Goal: Task Accomplishment & Management: Manage account settings

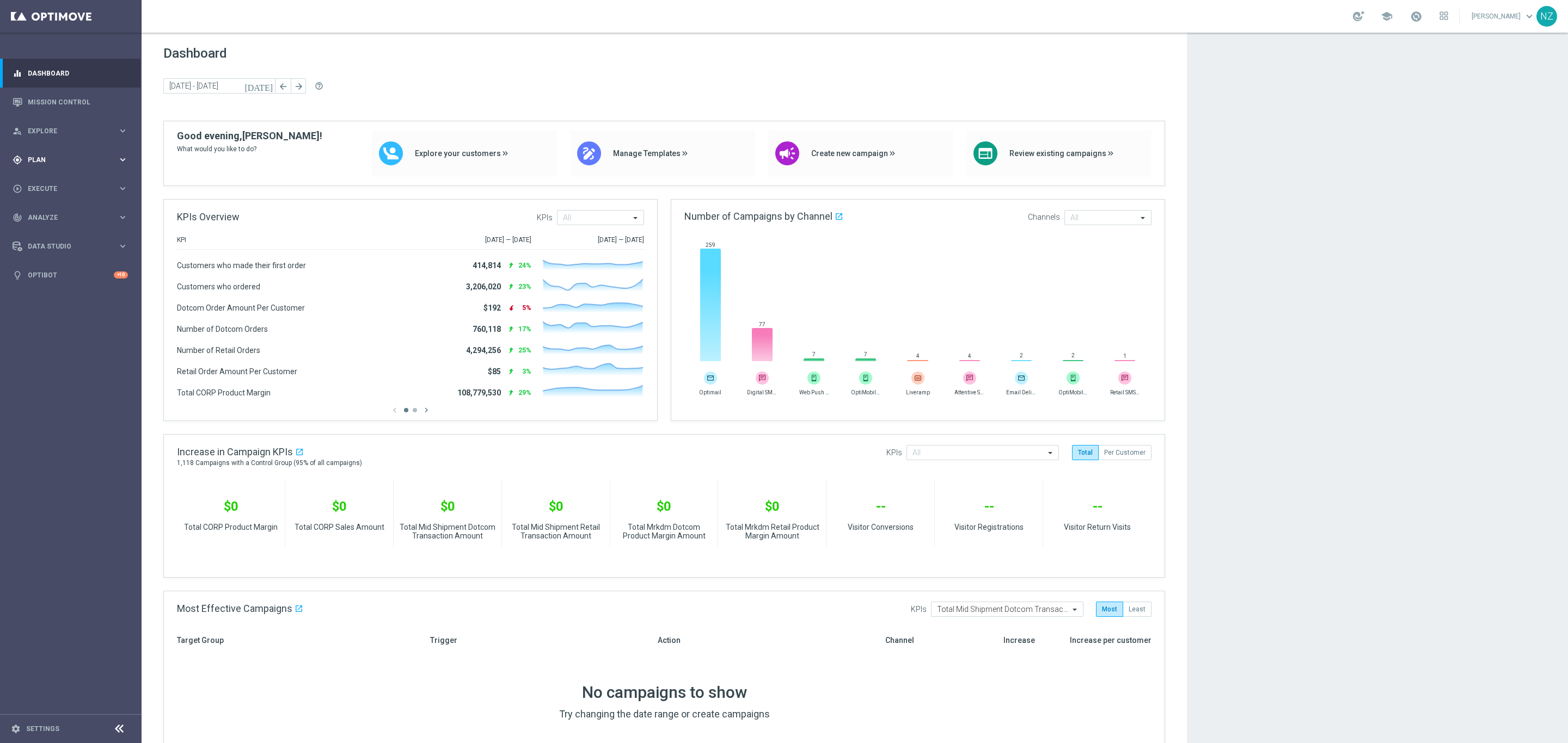
click at [44, 155] on div "gps_fixed Plan" at bounding box center [65, 160] width 105 height 10
click at [55, 178] on link "Target Groups" at bounding box center [71, 182] width 85 height 9
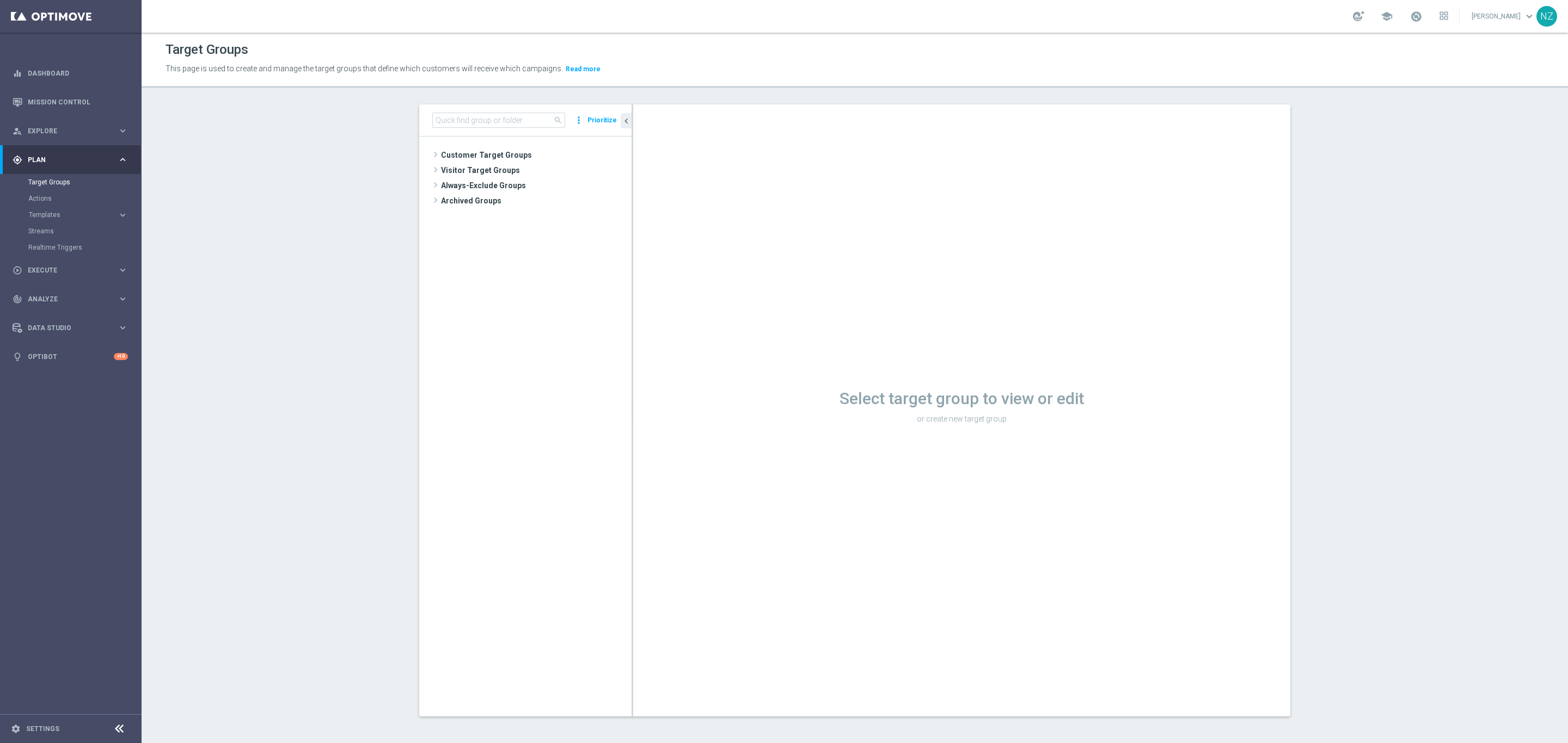
click at [247, 495] on section "search more_vert Prioritize Customer Target Groups library_add create_new_folder" at bounding box center [855, 419] width 1426 height 629
click at [475, 115] on input at bounding box center [498, 120] width 133 height 15
type input "[DATE]"
click at [534, 200] on span "[DATE] $36.99 Paper" at bounding box center [545, 202] width 120 height 10
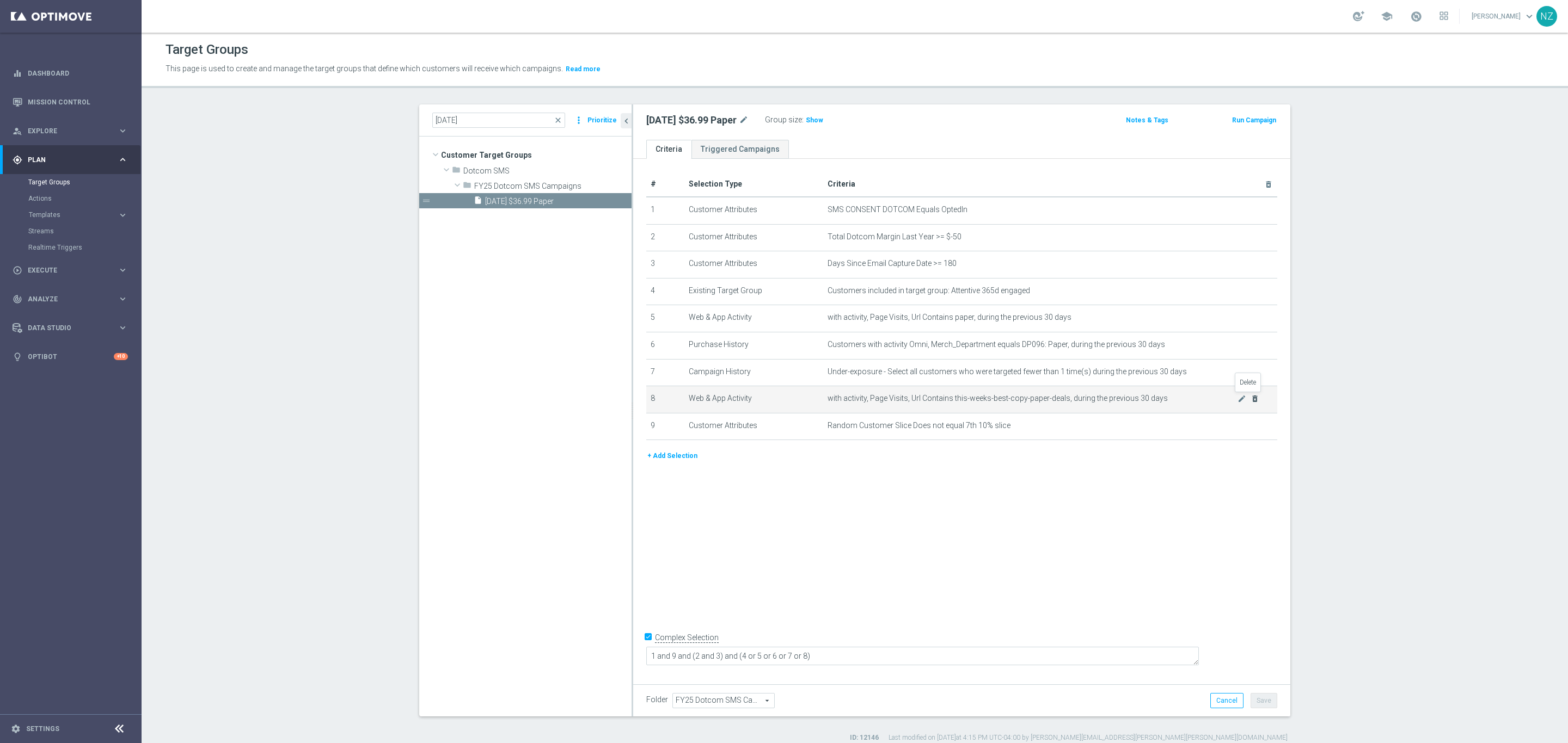
click at [1044, 401] on icon "delete_forever" at bounding box center [1254, 398] width 9 height 9
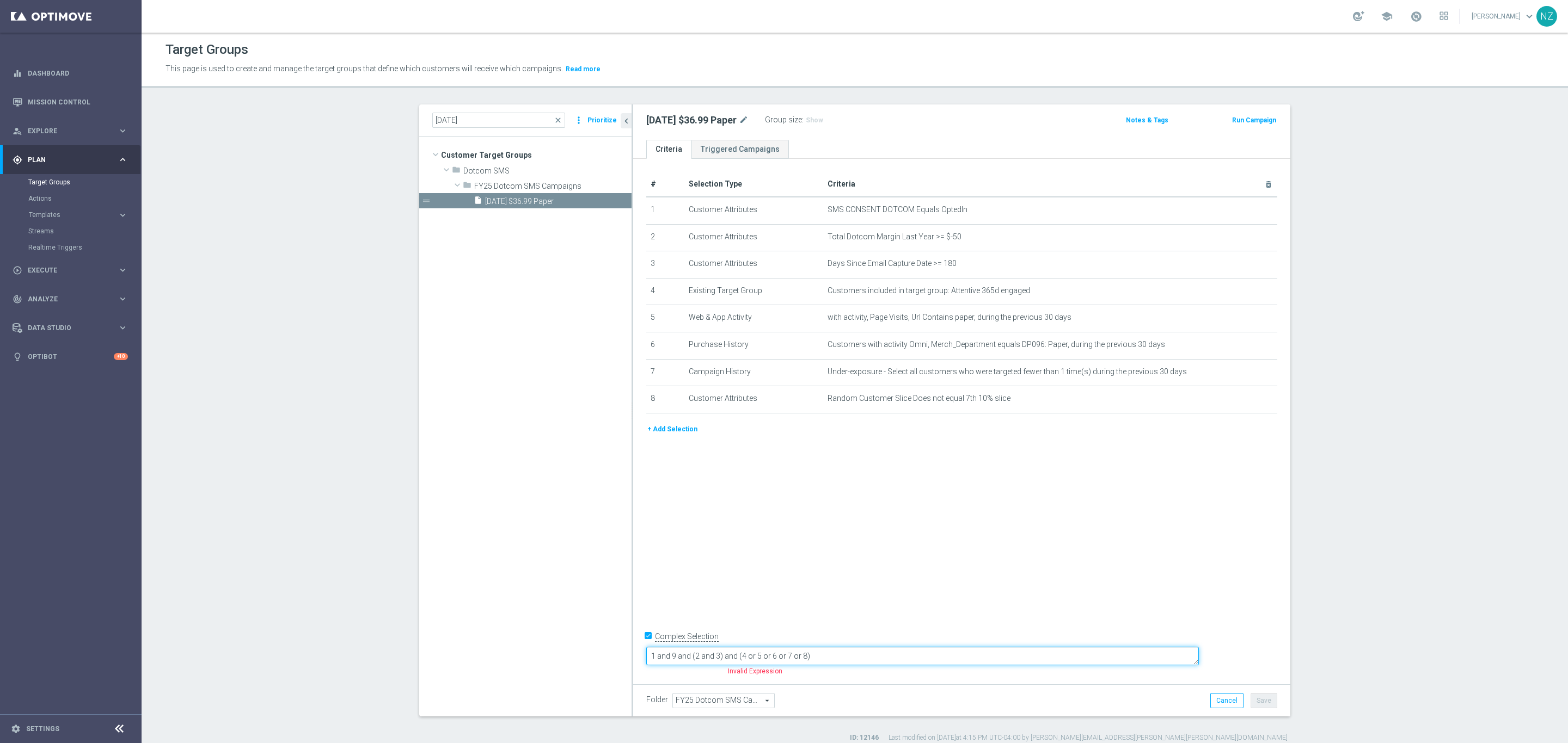
click at [746, 495] on textarea "1 and 9 and (2 and 3) and (4 or 5 or 6 or 7 or 8)" at bounding box center [921, 657] width 552 height 19
drag, startPoint x: 863, startPoint y: 657, endPoint x: 876, endPoint y: 658, distance: 13.0
click at [876, 495] on textarea "1 and 8 and (2 and 3) and (4 or 5 or 6 or 7 or 8)" at bounding box center [921, 657] width 552 height 19
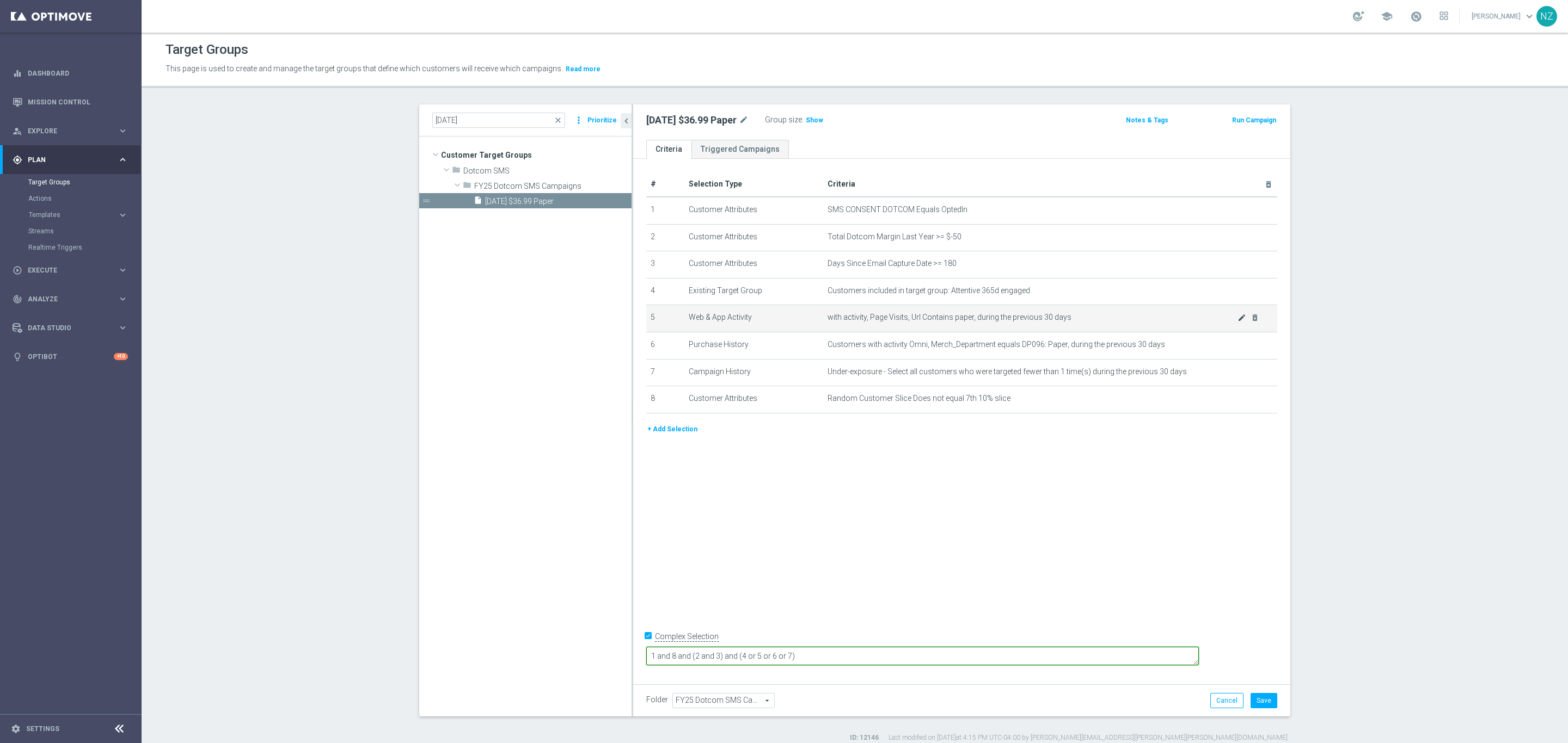
type textarea "1 and 8 and (2 and 3) and (4 or 5 or 6 or 7)"
click at [1044, 318] on icon "mode_edit" at bounding box center [1242, 318] width 9 height 9
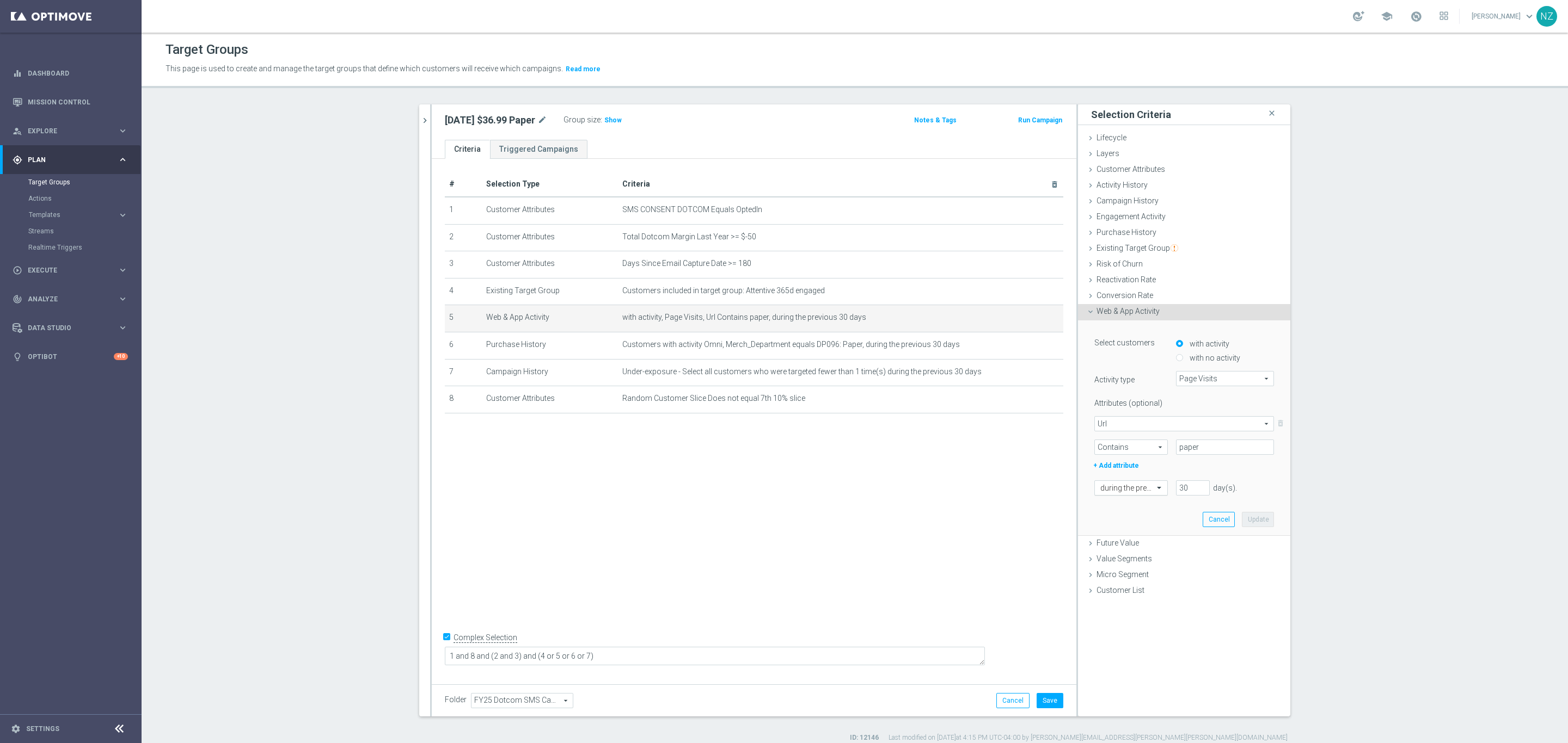
click at [1044, 488] on div at bounding box center [1131, 489] width 72 height 10
click at [1044, 495] on button "Cancel" at bounding box center [1219, 519] width 32 height 15
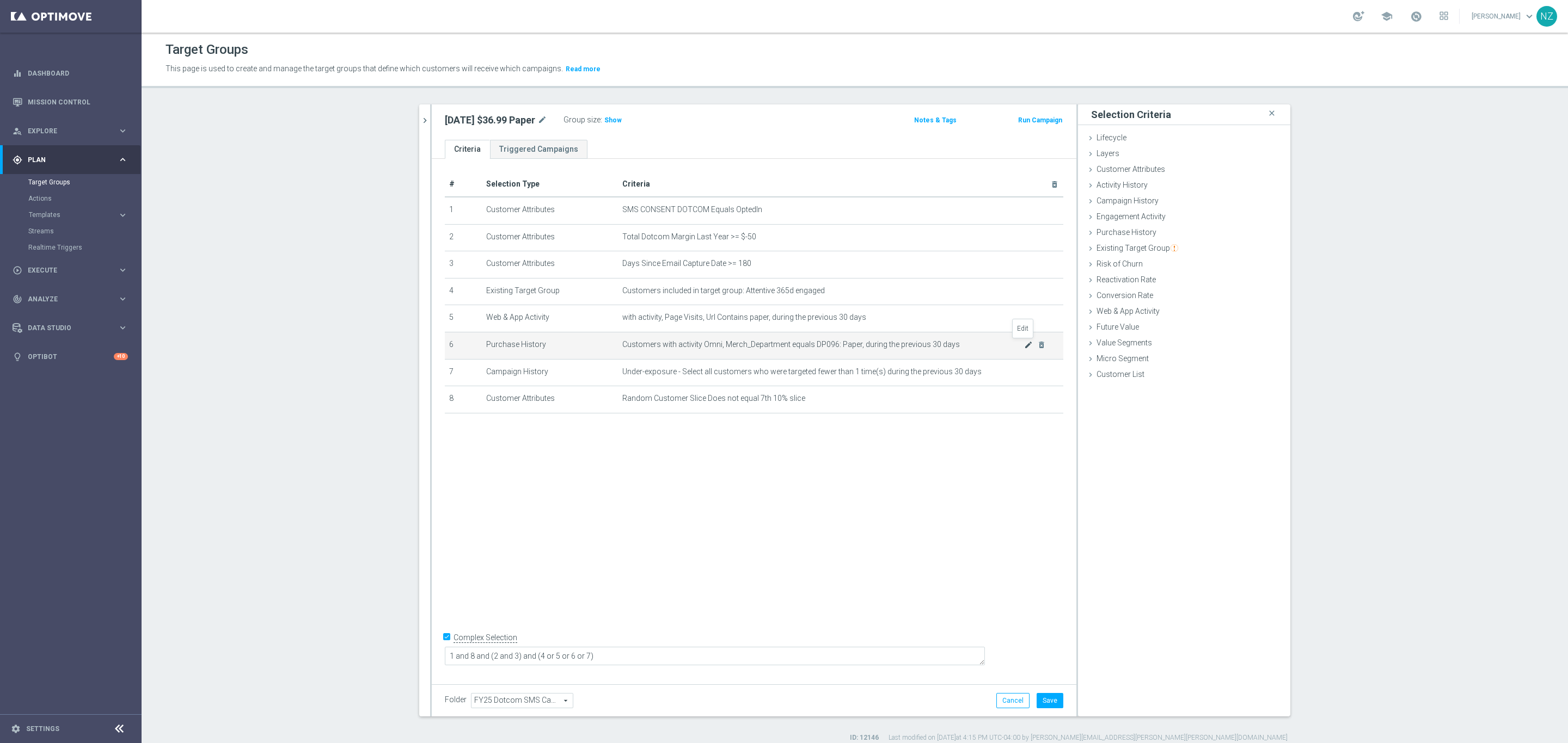
click at [1024, 343] on icon "mode_edit" at bounding box center [1028, 345] width 9 height 9
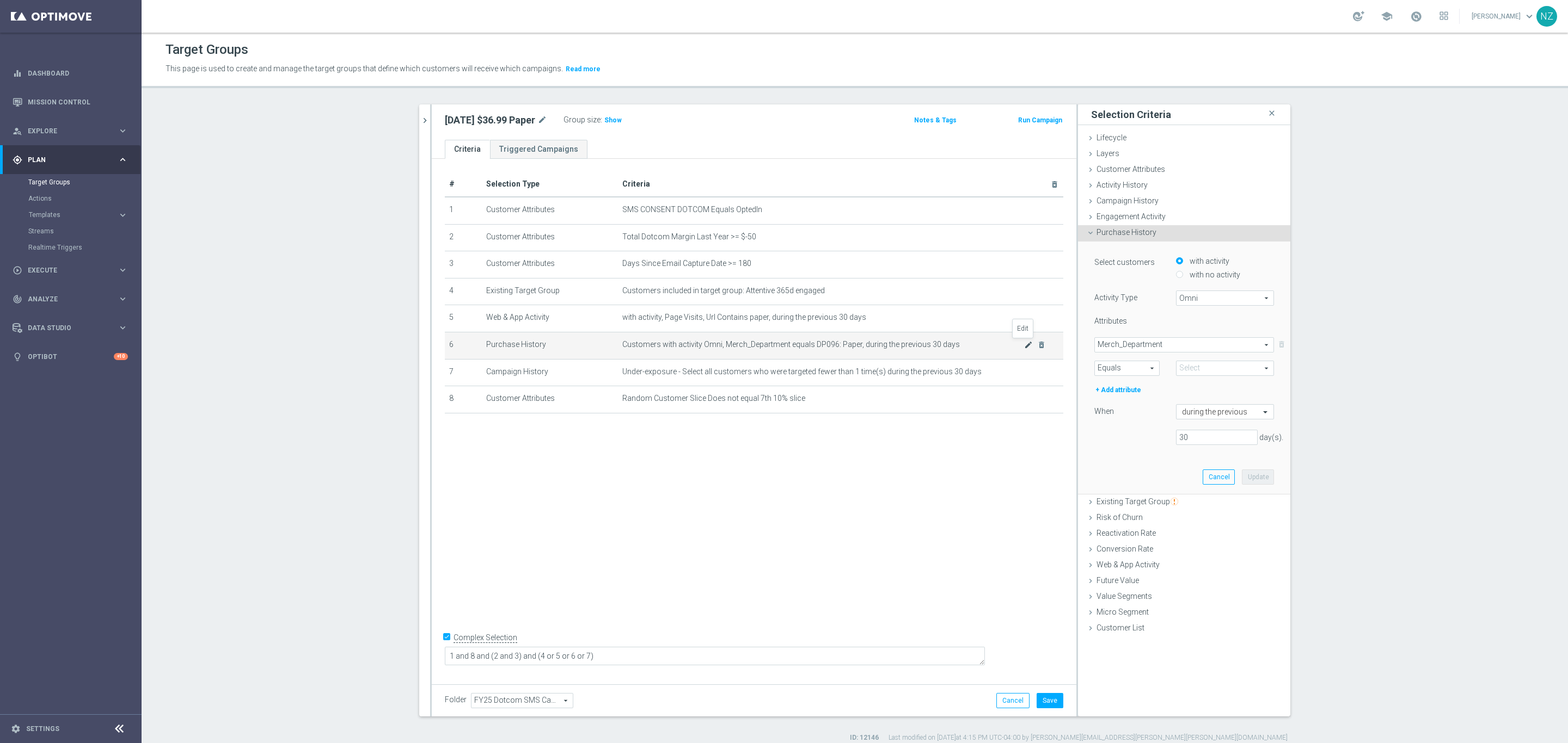
type input "DP096: Paper"
click at [1044, 411] on input "text" at bounding box center [1213, 413] width 64 height 10
click at [1044, 448] on div "Select customers with activity with no activity Activity Type Omni Omni arrow_d…" at bounding box center [1184, 354] width 180 height 198
click at [1044, 273] on input "with no activity" at bounding box center [1179, 274] width 7 height 7
radio input "true"
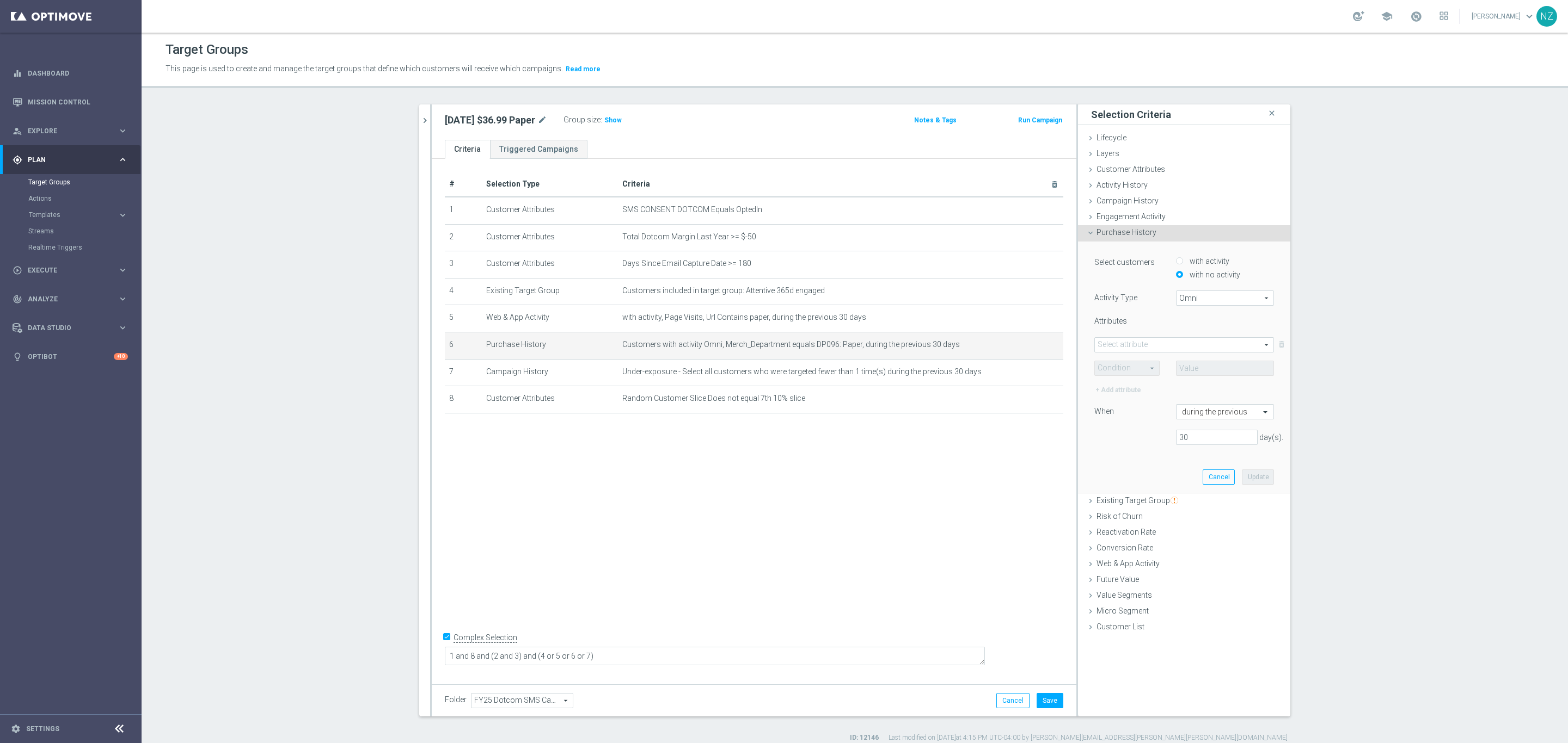
click at [1044, 348] on span at bounding box center [1184, 345] width 178 height 14
click at [1044, 446] on span "Merch_Class" at bounding box center [1184, 446] width 169 height 9
click at [1044, 341] on span "Merch_Class" at bounding box center [1184, 345] width 178 height 14
click at [1044, 466] on label "Merch_Department" at bounding box center [1184, 460] width 180 height 14
type input "Merch_Department"
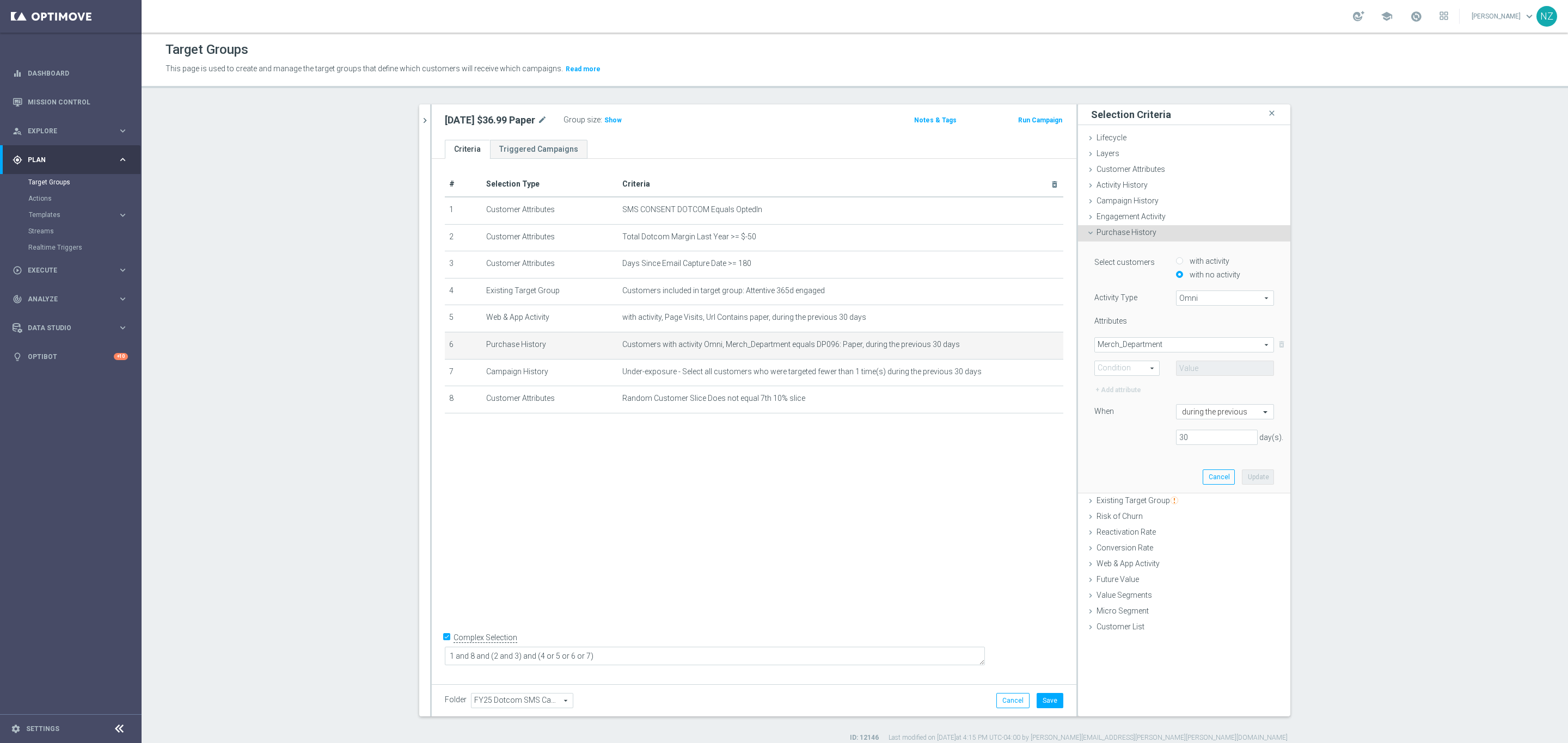
click at [1044, 375] on div "Condition arrow_drop_down search" at bounding box center [1127, 368] width 65 height 15
click at [1044, 345] on span "Merch_Department" at bounding box center [1184, 345] width 178 height 14
click at [1044, 461] on span "Merch_Department" at bounding box center [1184, 460] width 169 height 9
click at [1044, 364] on span at bounding box center [1127, 368] width 64 height 14
drag, startPoint x: 1119, startPoint y: 384, endPoint x: 1153, endPoint y: 380, distance: 34.2
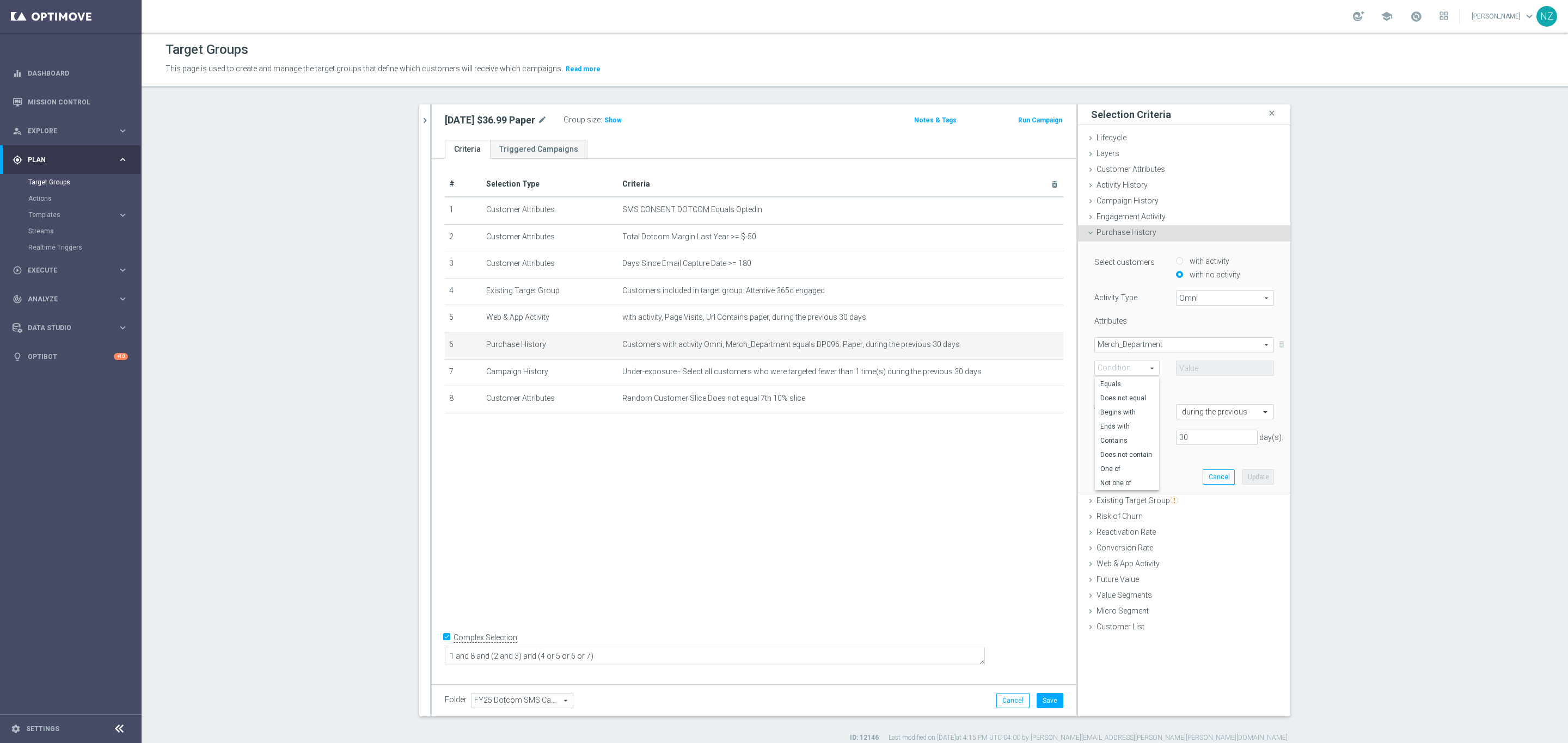
click at [1044, 383] on span "Equals" at bounding box center [1126, 384] width 53 height 9
type input "Equals"
click at [1044, 372] on span at bounding box center [1225, 368] width 97 height 14
click at [1044, 372] on input "search" at bounding box center [1225, 368] width 98 height 15
type input "096"
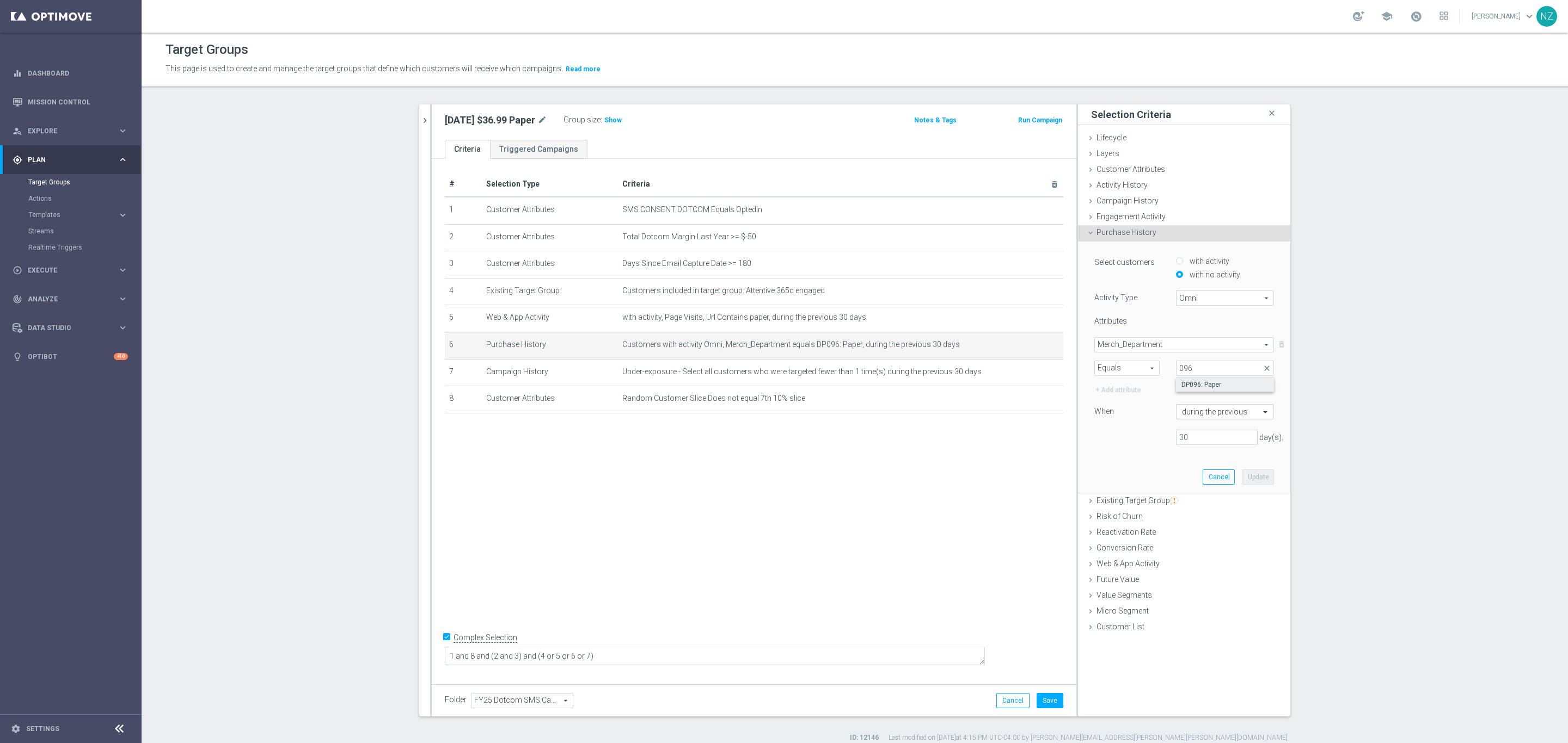
click at [1044, 382] on span "DP096: Paper" at bounding box center [1225, 384] width 87 height 9
type input "DP096: Paper"
click at [1044, 477] on button "Update" at bounding box center [1257, 477] width 32 height 15
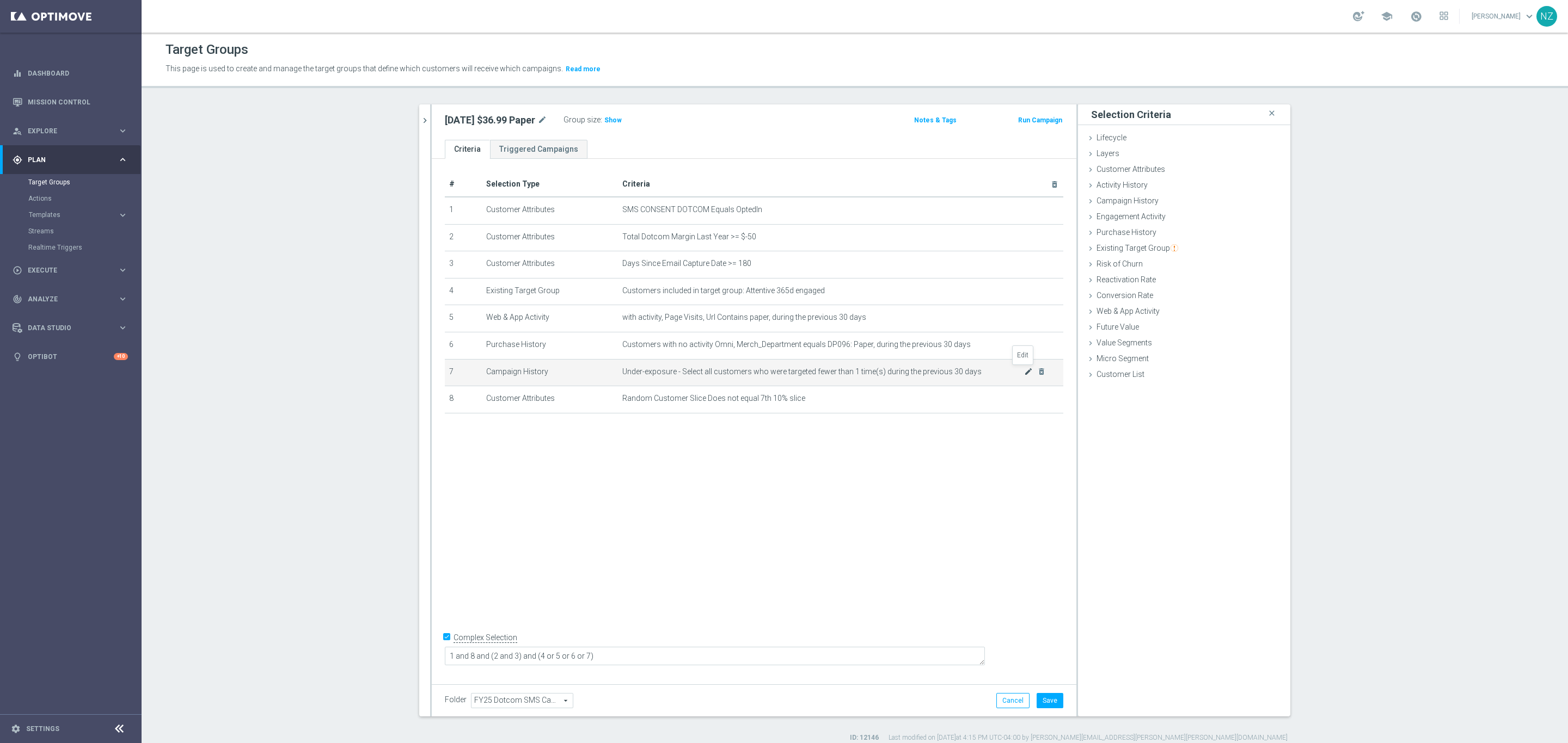
click at [1024, 372] on icon "mode_edit" at bounding box center [1028, 372] width 9 height 9
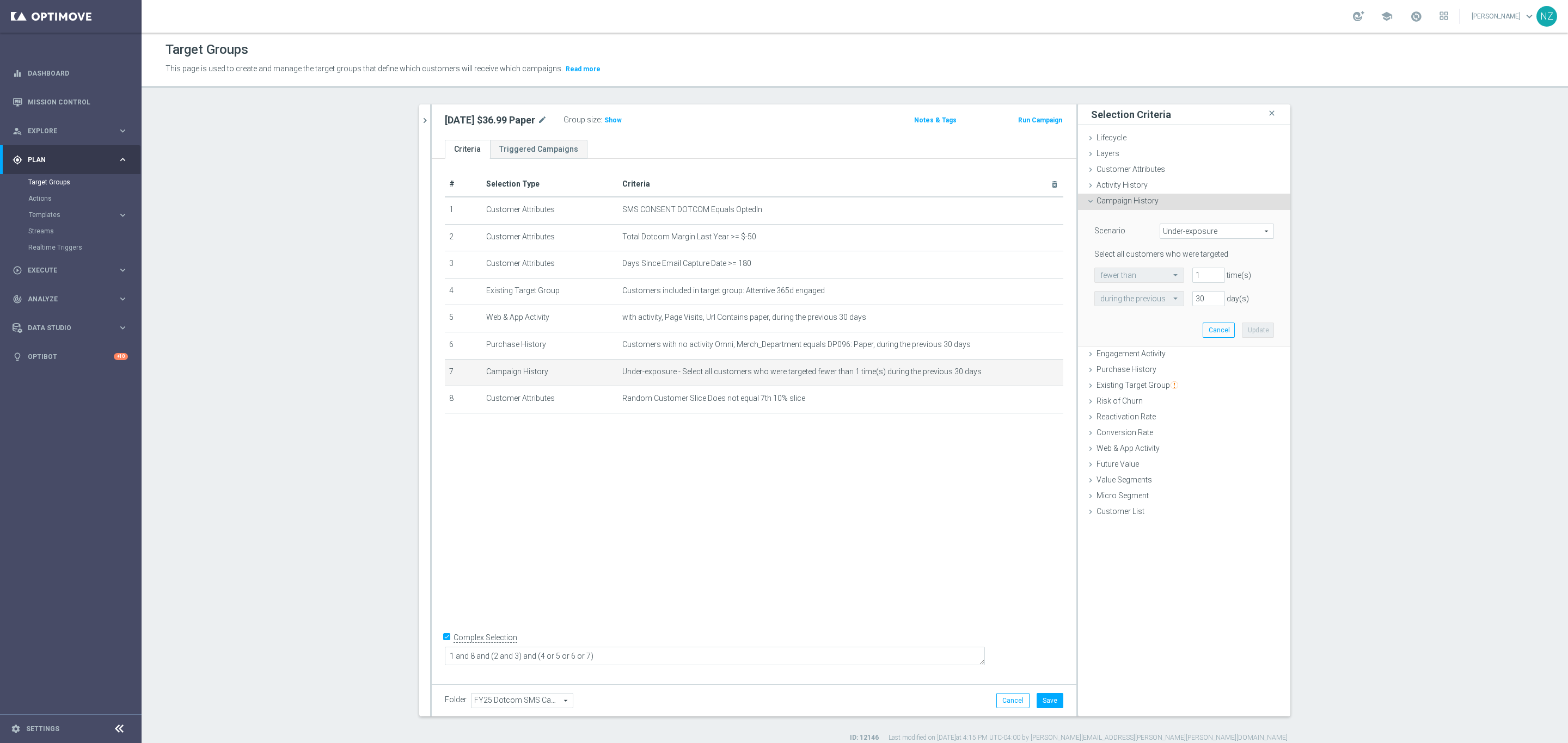
click at [1044, 227] on span "Under-exposure" at bounding box center [1216, 231] width 113 height 14
click at [1044, 231] on span "Under-exposure" at bounding box center [1216, 231] width 113 height 14
click at [1044, 273] on span "Targeted with a specific action" at bounding box center [1216, 275] width 102 height 9
type input "Targeted with a specific action"
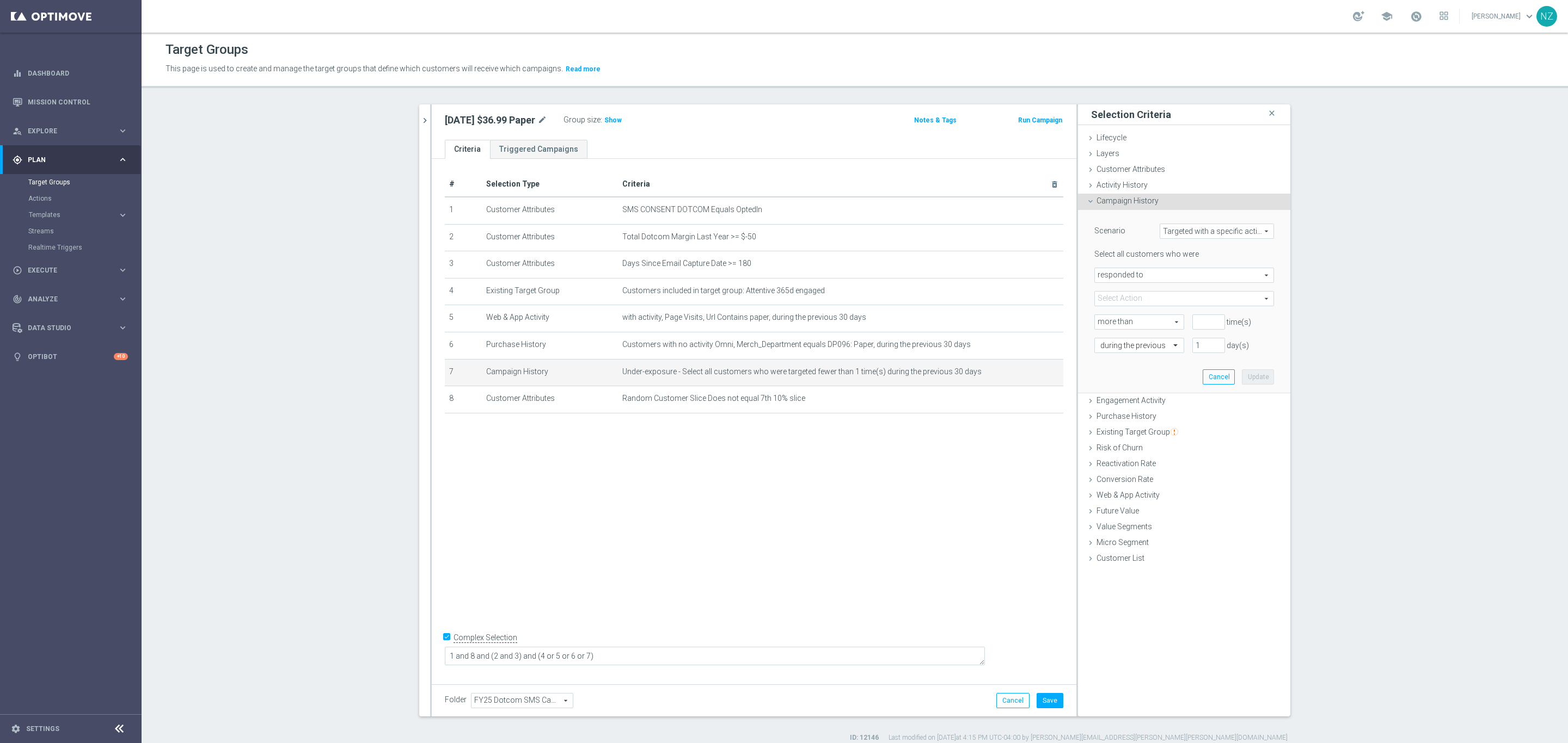
click at [1044, 279] on span "responded to" at bounding box center [1184, 276] width 178 height 14
click at [1044, 246] on div "Scenario Targeted with a specific action Targeted with a specific action arrow_…" at bounding box center [1184, 288] width 180 height 129
click at [1044, 276] on span "responded to" at bounding box center [1184, 276] width 178 height 14
click at [1044, 272] on span "responded to" at bounding box center [1184, 276] width 178 height 14
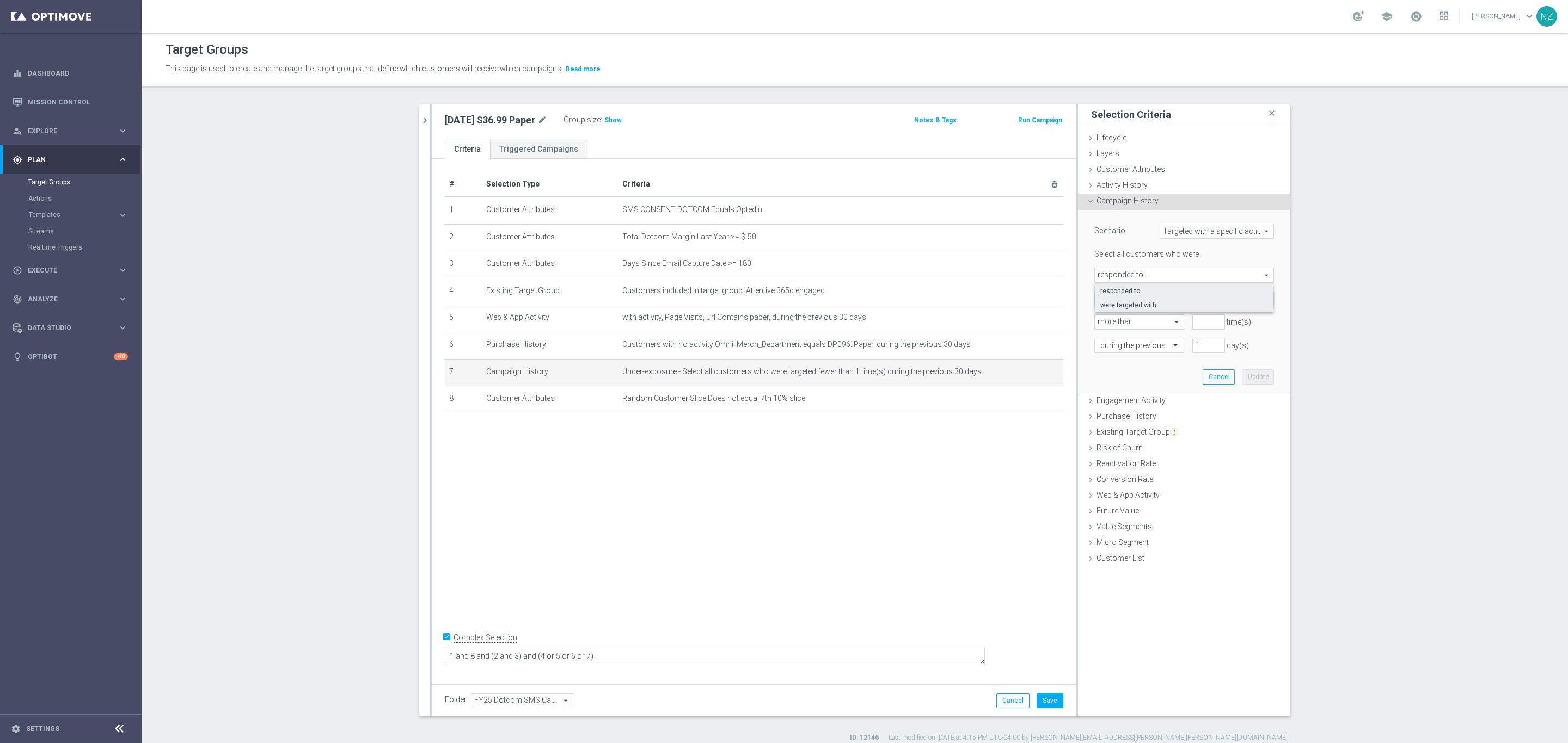
click at [1044, 302] on span "were targeted with" at bounding box center [1184, 305] width 168 height 9
type input "were targeted with"
click at [1044, 299] on span at bounding box center [1184, 299] width 178 height 14
click at [1044, 299] on input "search" at bounding box center [1184, 299] width 180 height 15
type input "sms"
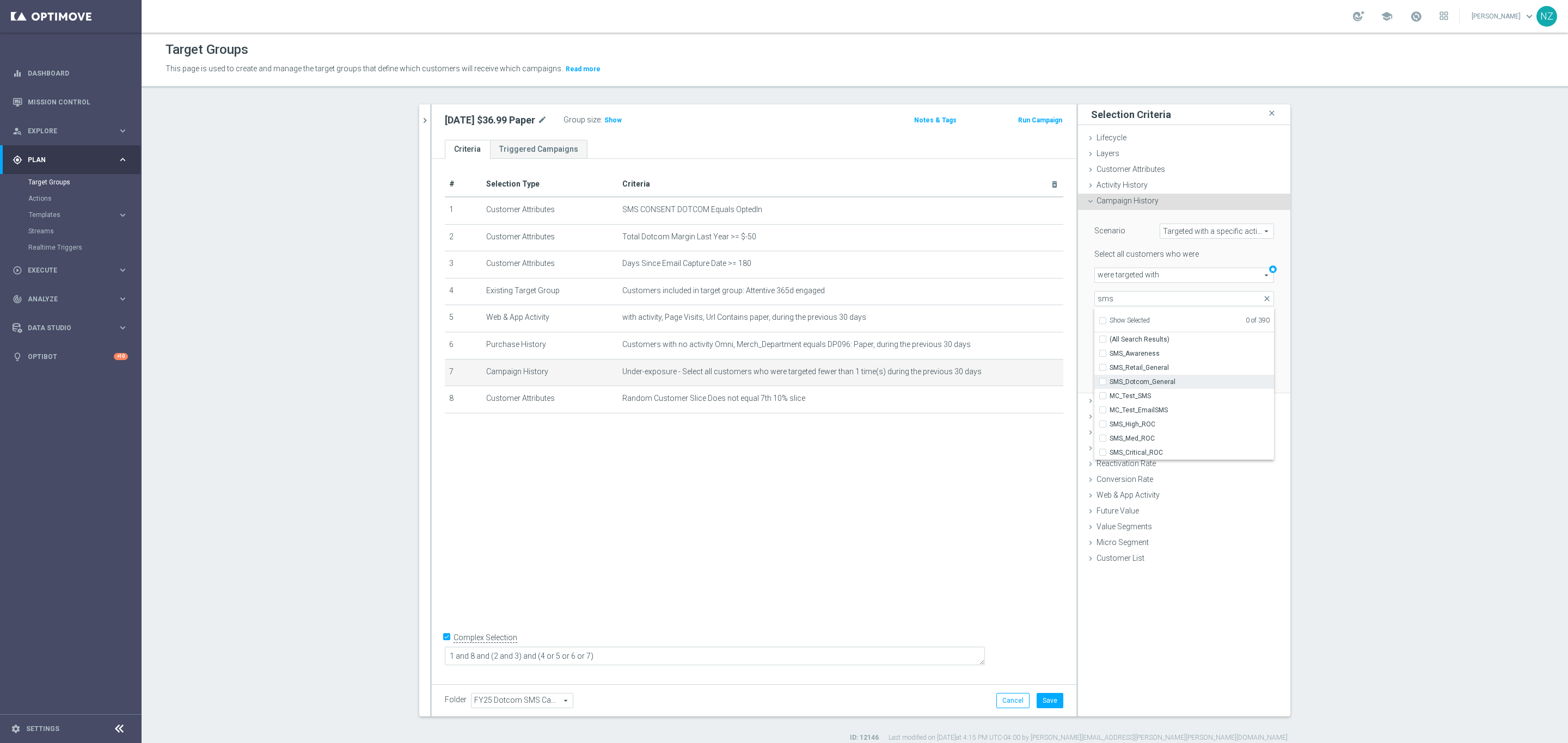
click at [1044, 383] on div "SMS_Dotcom_General" at bounding box center [1184, 382] width 180 height 14
click at [1044, 383] on input "SMS_Dotcom_General" at bounding box center [1105, 381] width 7 height 7
checkbox input "true"
type input "SMS_Dotcom_General"
click at [1044, 383] on input "SMS_Dotcom_General" at bounding box center [1105, 381] width 7 height 7
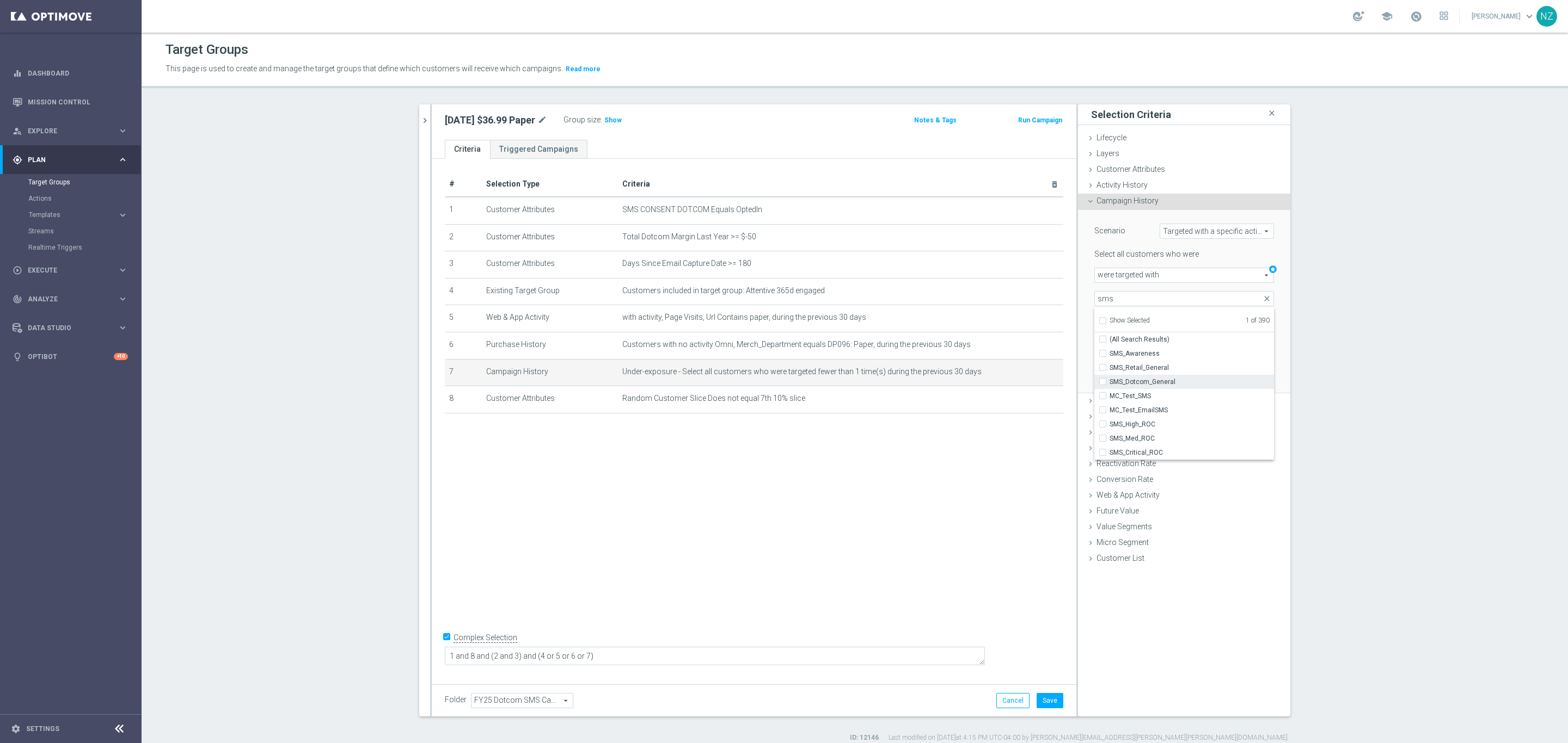
checkbox input "false"
type input "Select Action"
click at [1044, 355] on input "SMS_Awareness" at bounding box center [1105, 353] width 7 height 7
checkbox input "true"
type input "SMS_Awareness"
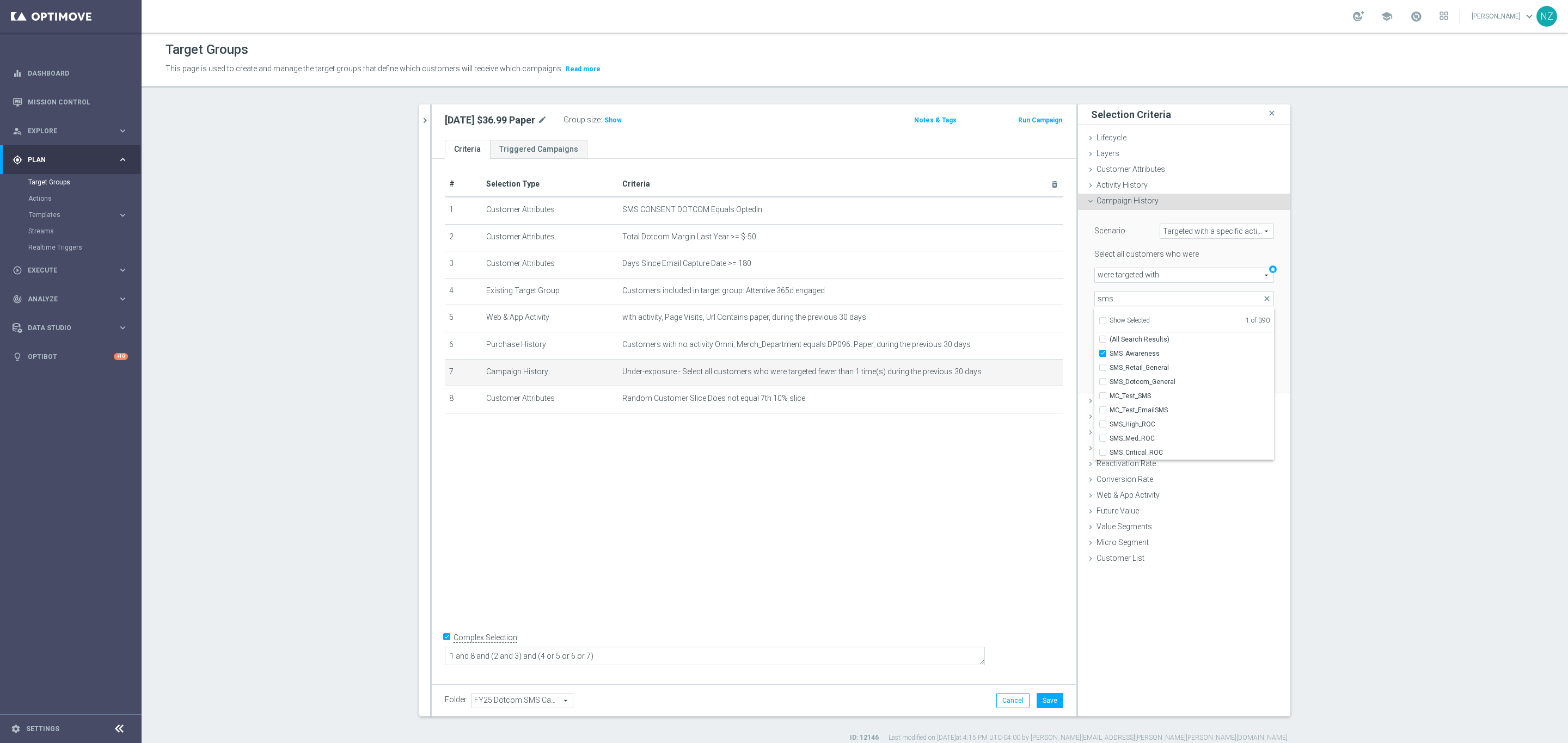
click at [1044, 356] on div "Scenario Targeted with a specific action Targeted with a specific action arrow_…" at bounding box center [1184, 302] width 212 height 184
click at [1044, 325] on span "more than" at bounding box center [1139, 322] width 89 height 14
click at [1044, 349] on span "less than" at bounding box center [1139, 352] width 78 height 9
type input "less than"
click at [1044, 323] on input "number" at bounding box center [1207, 322] width 32 height 15
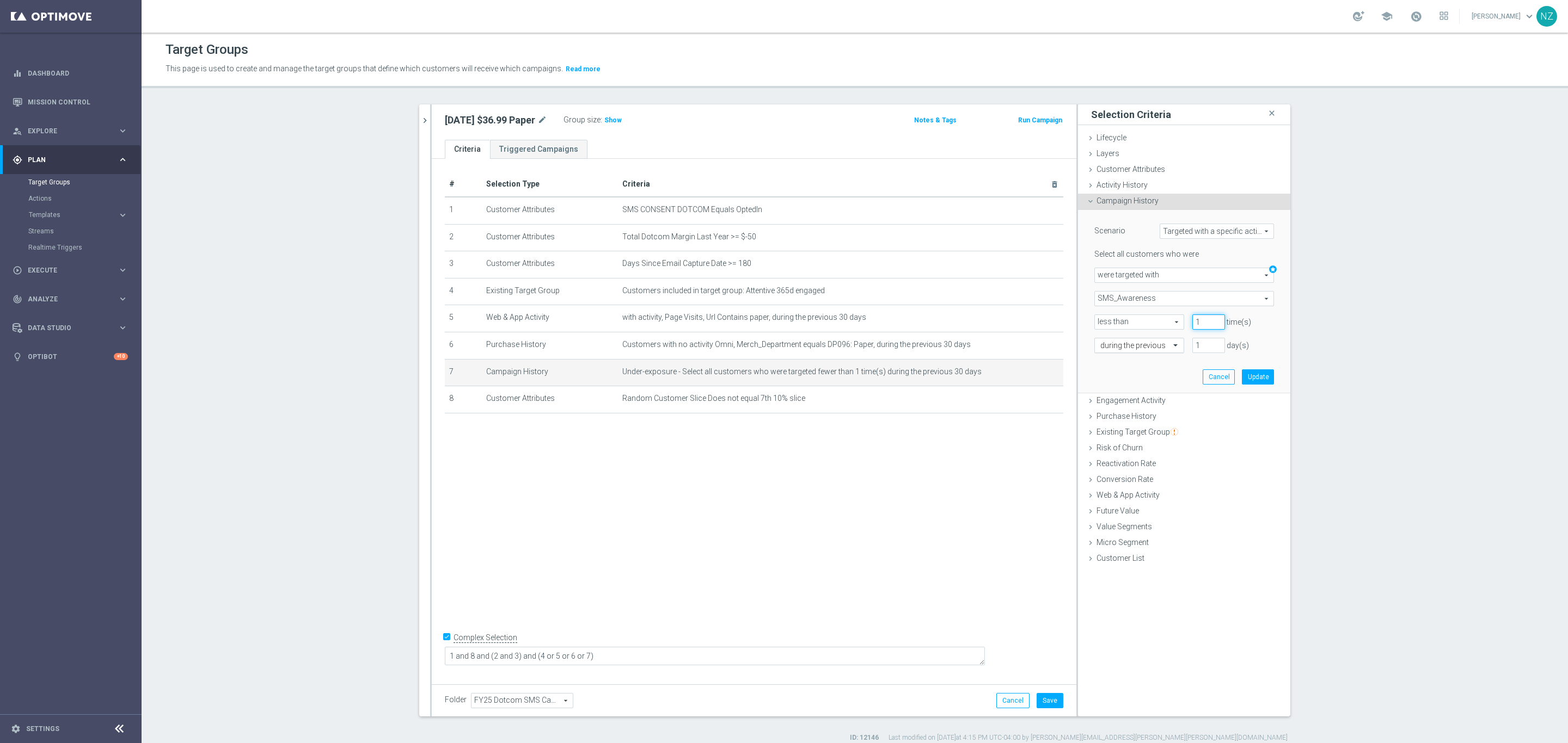
type input "1"
click at [1044, 350] on div at bounding box center [1139, 346] width 89 height 10
drag, startPoint x: 1199, startPoint y: 343, endPoint x: 1179, endPoint y: 347, distance: 20.4
click at [1044, 347] on div "1 day(s)" at bounding box center [1208, 345] width 49 height 15
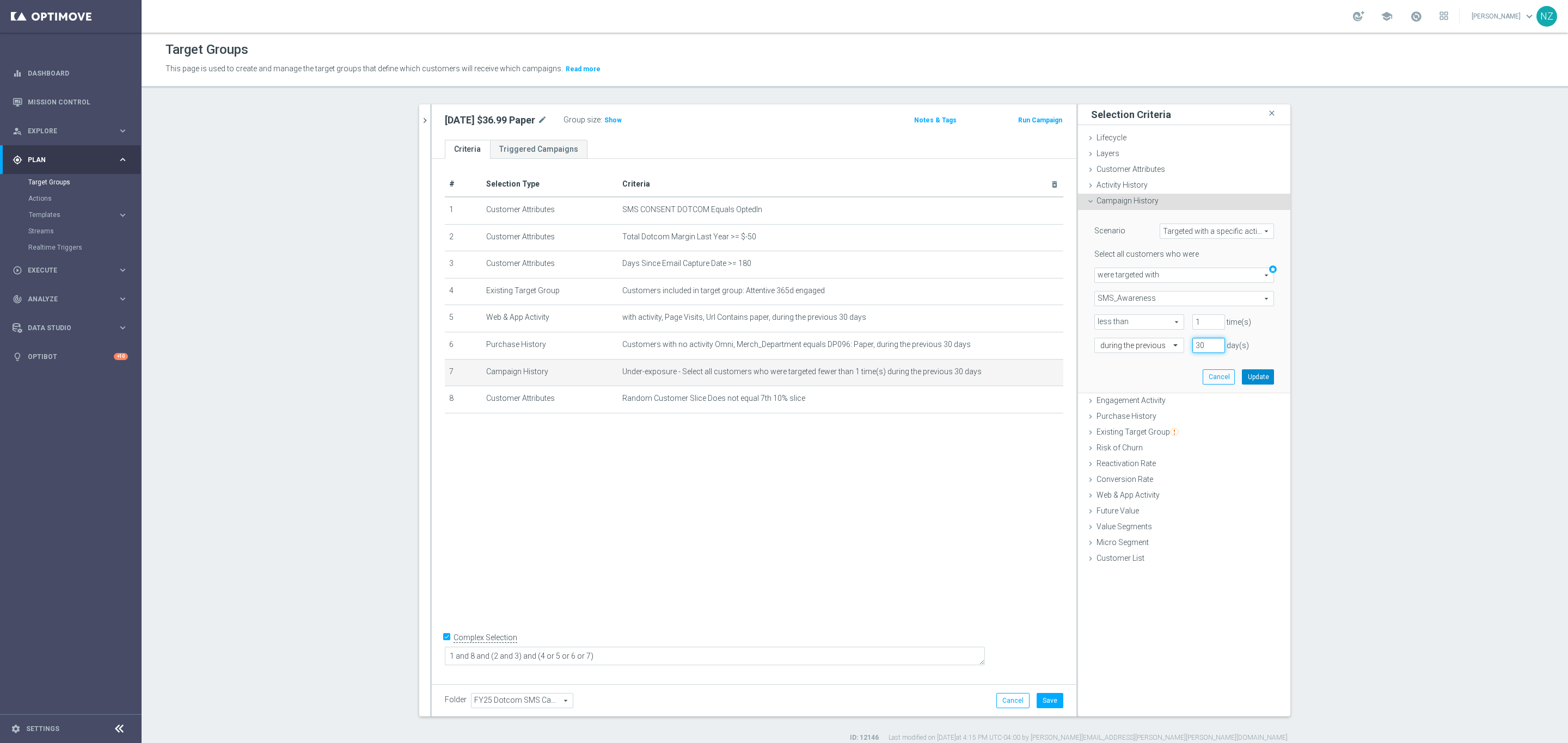
type input "30"
click at [1044, 379] on button "Update" at bounding box center [1257, 376] width 32 height 15
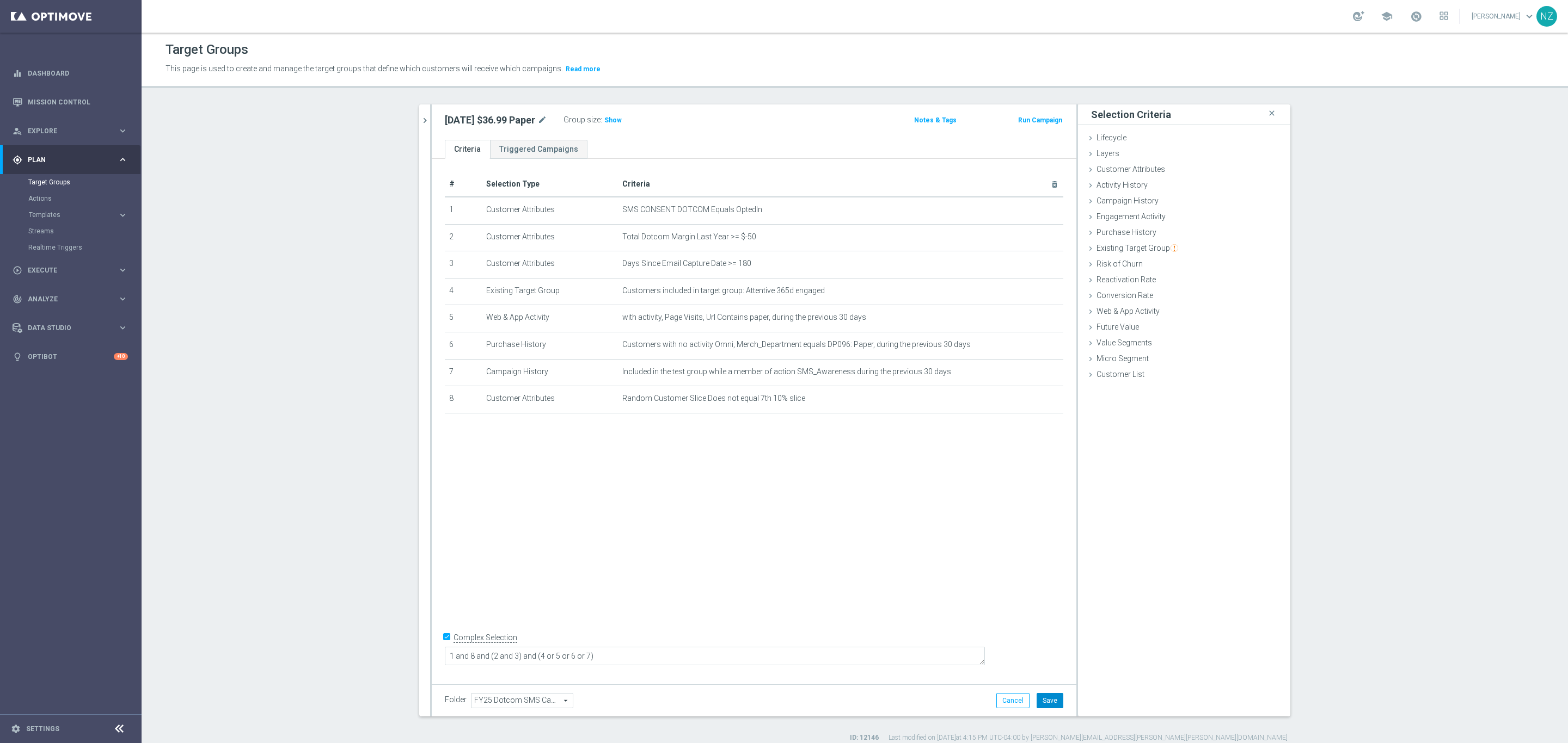
click at [1044, 495] on button "Save" at bounding box center [1050, 700] width 27 height 15
click at [616, 120] on span "Show" at bounding box center [613, 120] width 17 height 8
click at [420, 123] on icon "chevron_right" at bounding box center [425, 120] width 10 height 10
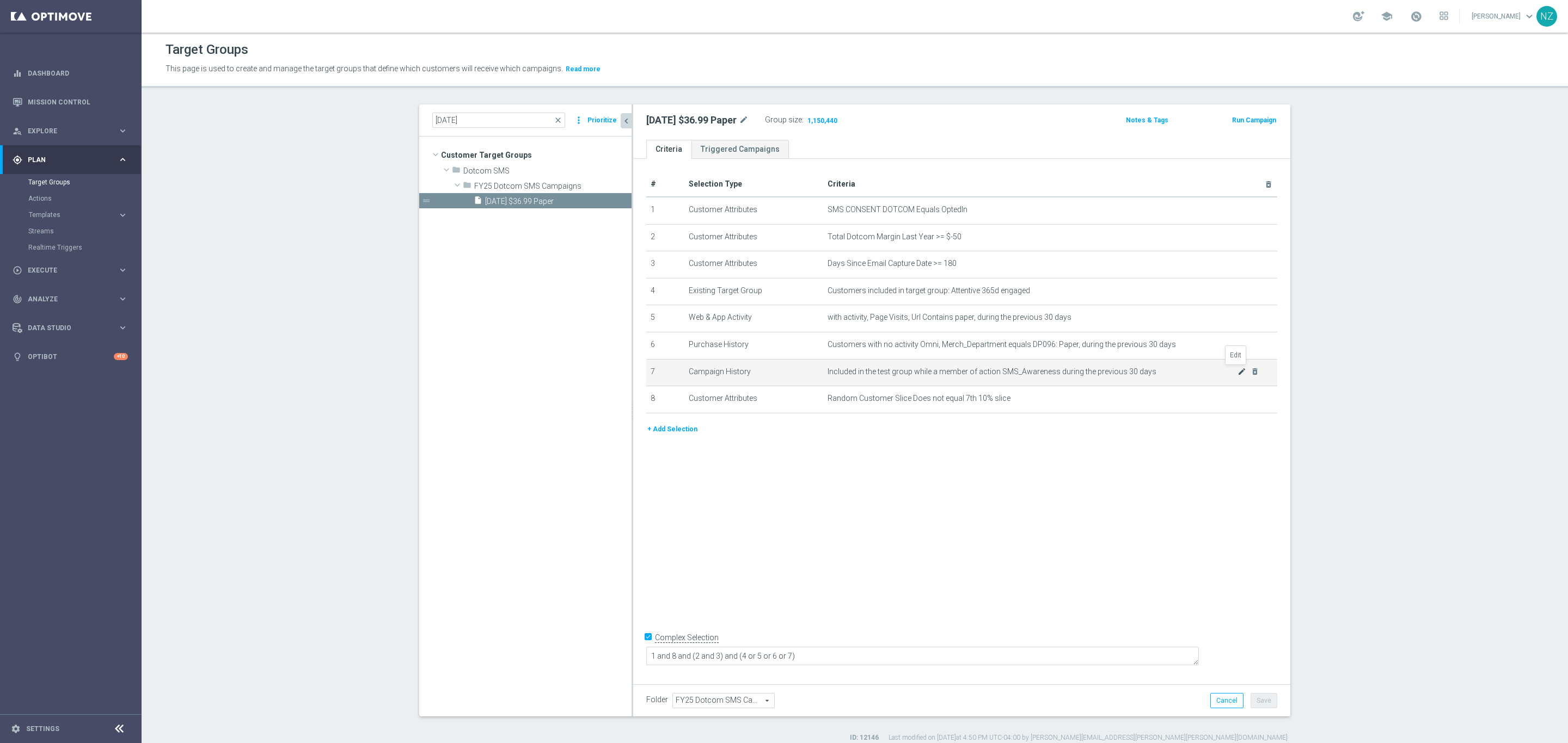
click at [1044, 373] on icon "mode_edit" at bounding box center [1242, 372] width 9 height 9
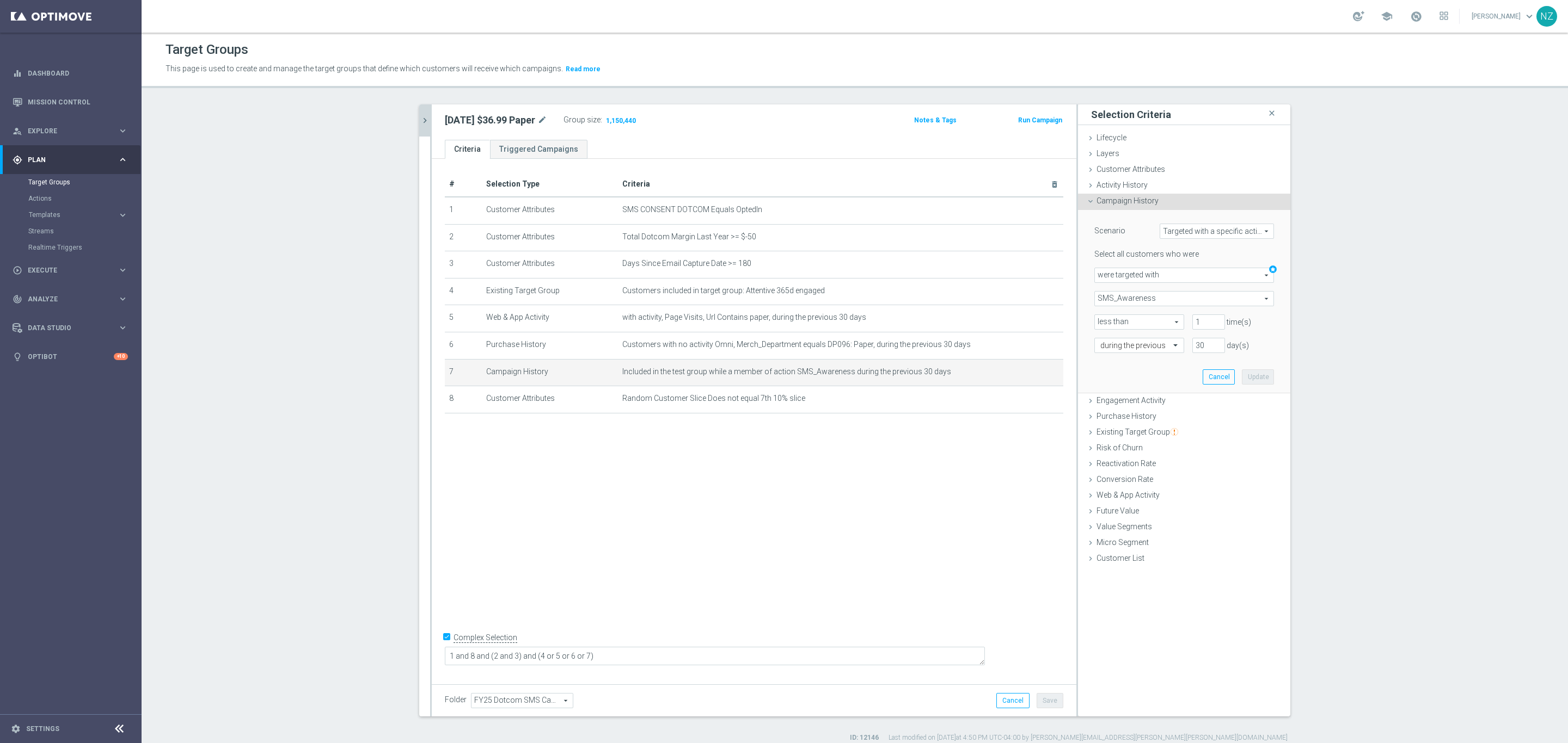
click at [1044, 235] on span "Targeted with a specific action" at bounding box center [1216, 231] width 113 height 14
click at [1044, 231] on span "Targeted with a specific action" at bounding box center [1216, 231] width 113 height 14
click at [1044, 280] on span "were targeted with" at bounding box center [1184, 276] width 178 height 14
click at [1044, 231] on span "Targeted with a specific action" at bounding box center [1216, 231] width 113 height 14
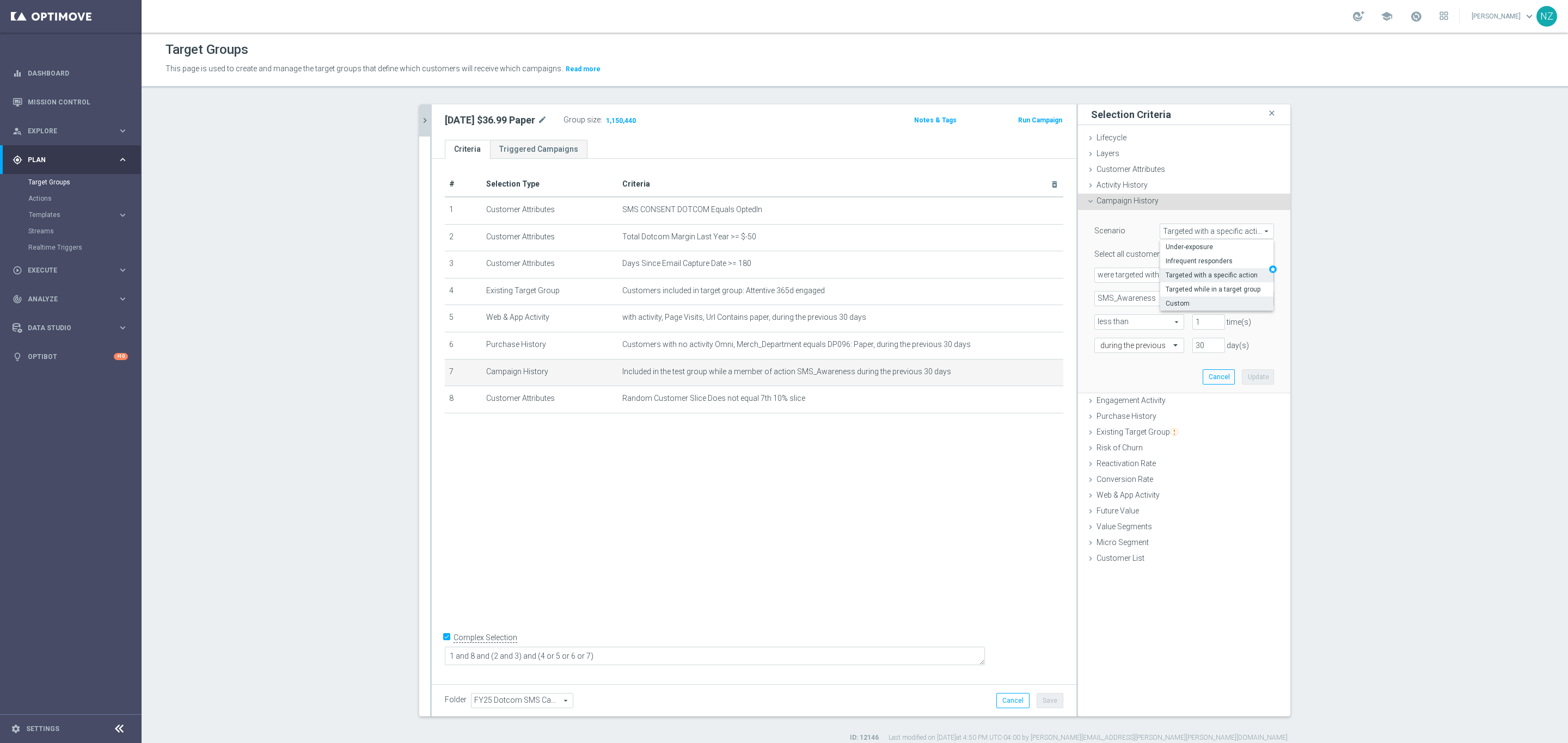
click at [1044, 307] on span "Custom" at bounding box center [1216, 303] width 102 height 9
type input "Custom"
click at [1044, 278] on span "have" at bounding box center [1131, 276] width 72 height 14
click at [1044, 306] on span "have not" at bounding box center [1131, 305] width 62 height 9
type input "have not"
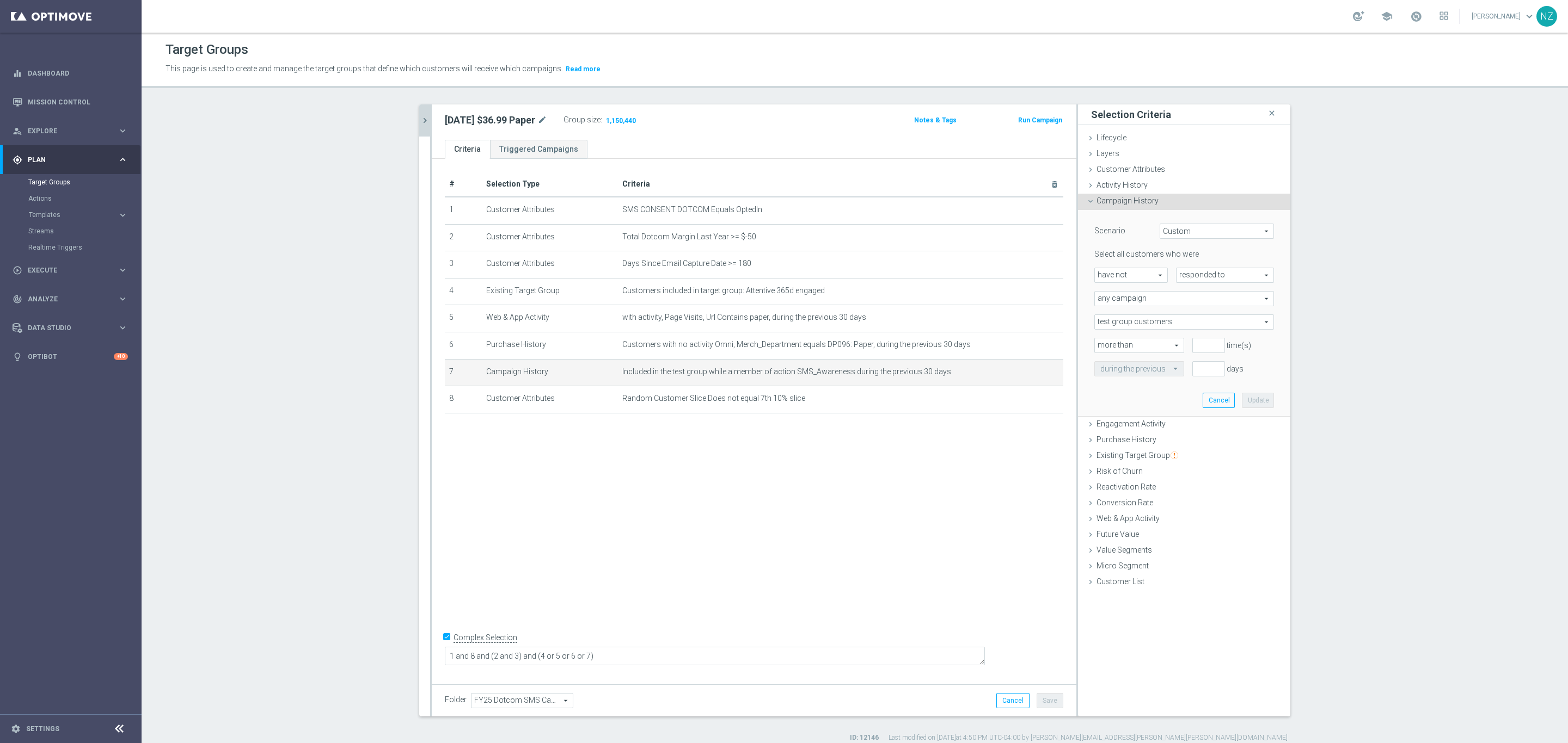
click at [1044, 276] on span "responded to" at bounding box center [1225, 276] width 97 height 14
click at [1044, 301] on span "been targeted with" at bounding box center [1224, 305] width 86 height 9
type input "been targeted with"
click at [1044, 297] on span "any campaign" at bounding box center [1184, 299] width 178 height 14
click at [1044, 343] on span "one or more actions" at bounding box center [1184, 342] width 168 height 9
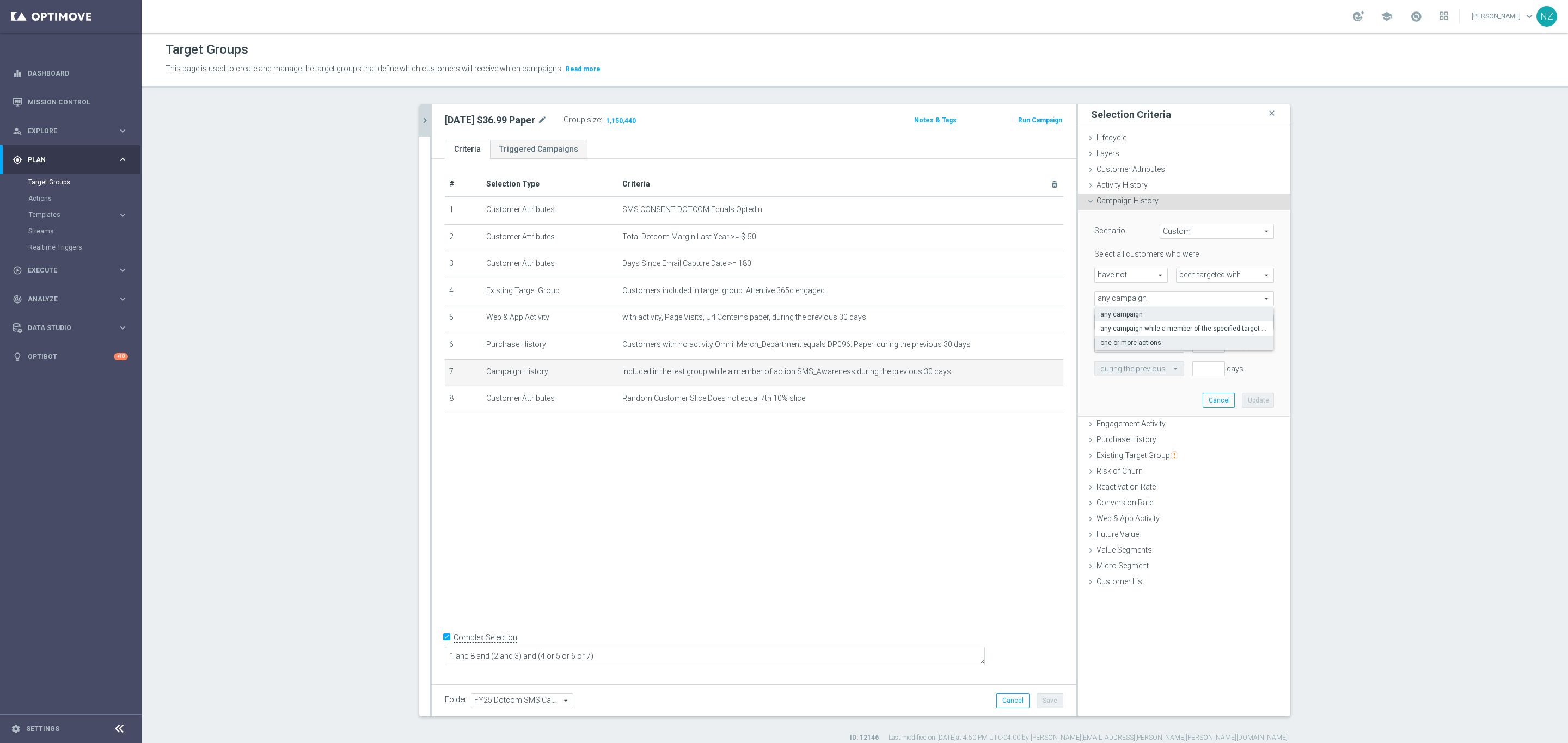
type input "one or more actions"
click at [1044, 320] on span at bounding box center [1184, 322] width 178 height 14
click at [1044, 319] on input "search" at bounding box center [1184, 322] width 180 height 15
type input "sms"
click at [1044, 376] on input "SMS_Awareness" at bounding box center [1105, 376] width 7 height 7
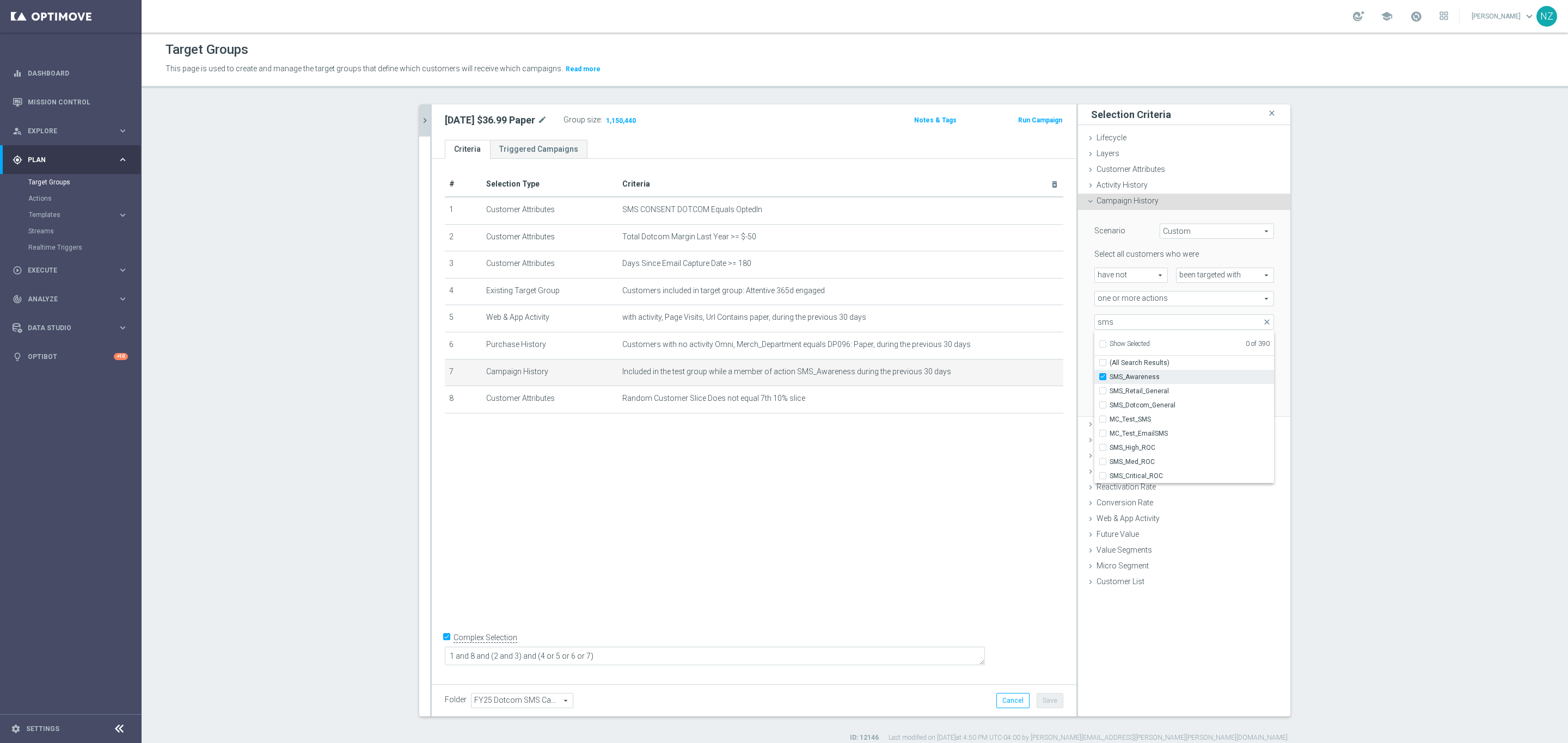
checkbox input "true"
type input "SMS_Awareness"
click at [1044, 349] on div "more than more than arrow_drop_down search" at bounding box center [1135, 345] width 98 height 15
click at [1044, 340] on input "number" at bounding box center [1207, 345] width 32 height 15
type input "0"
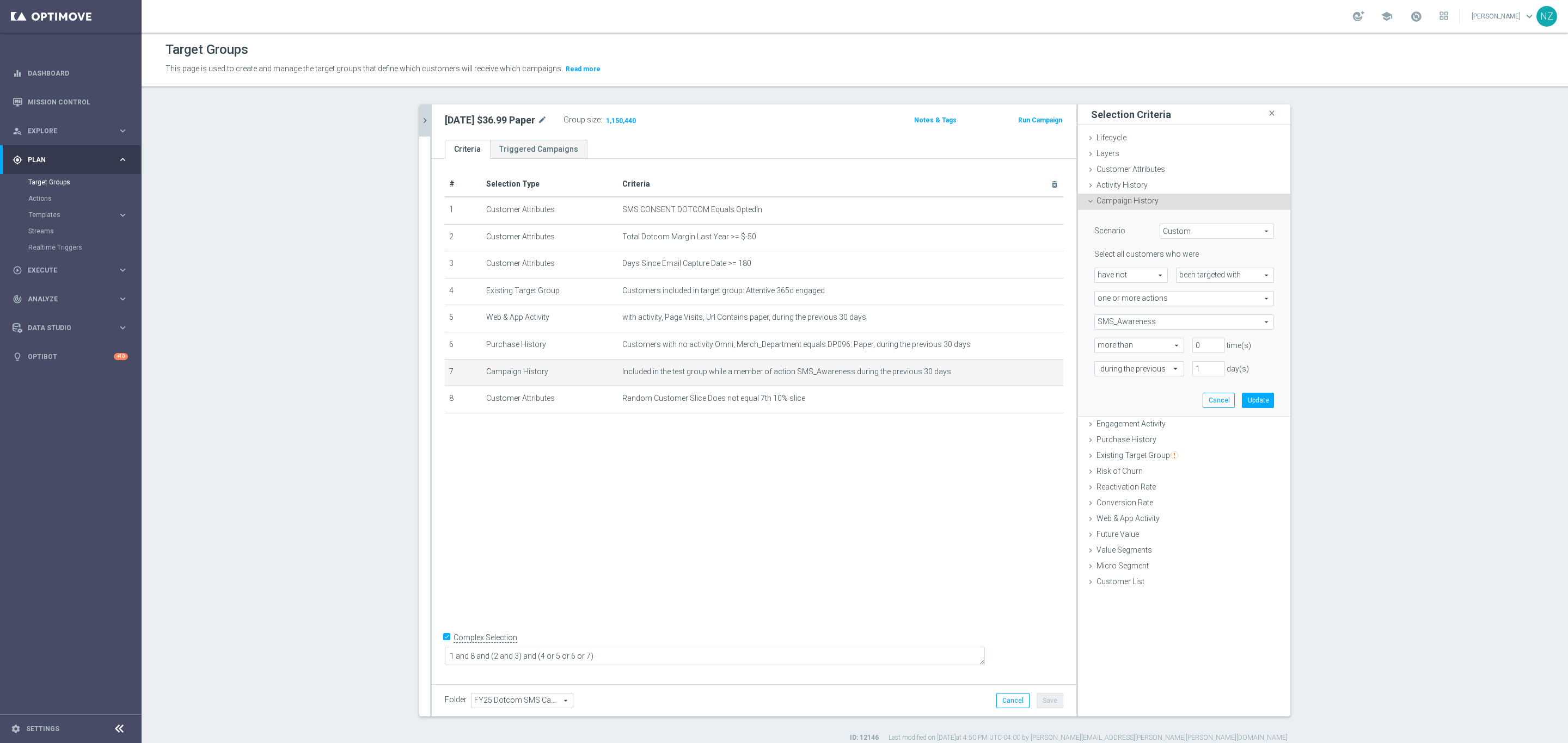
click at [1044, 345] on span "more than" at bounding box center [1139, 345] width 89 height 14
click at [1044, 383] on label "exactly" at bounding box center [1139, 390] width 89 height 14
type input "exactly"
drag, startPoint x: 1199, startPoint y: 372, endPoint x: 1176, endPoint y: 372, distance: 23.0
click at [1044, 372] on div "during the previous 1 day(s)" at bounding box center [1184, 368] width 196 height 15
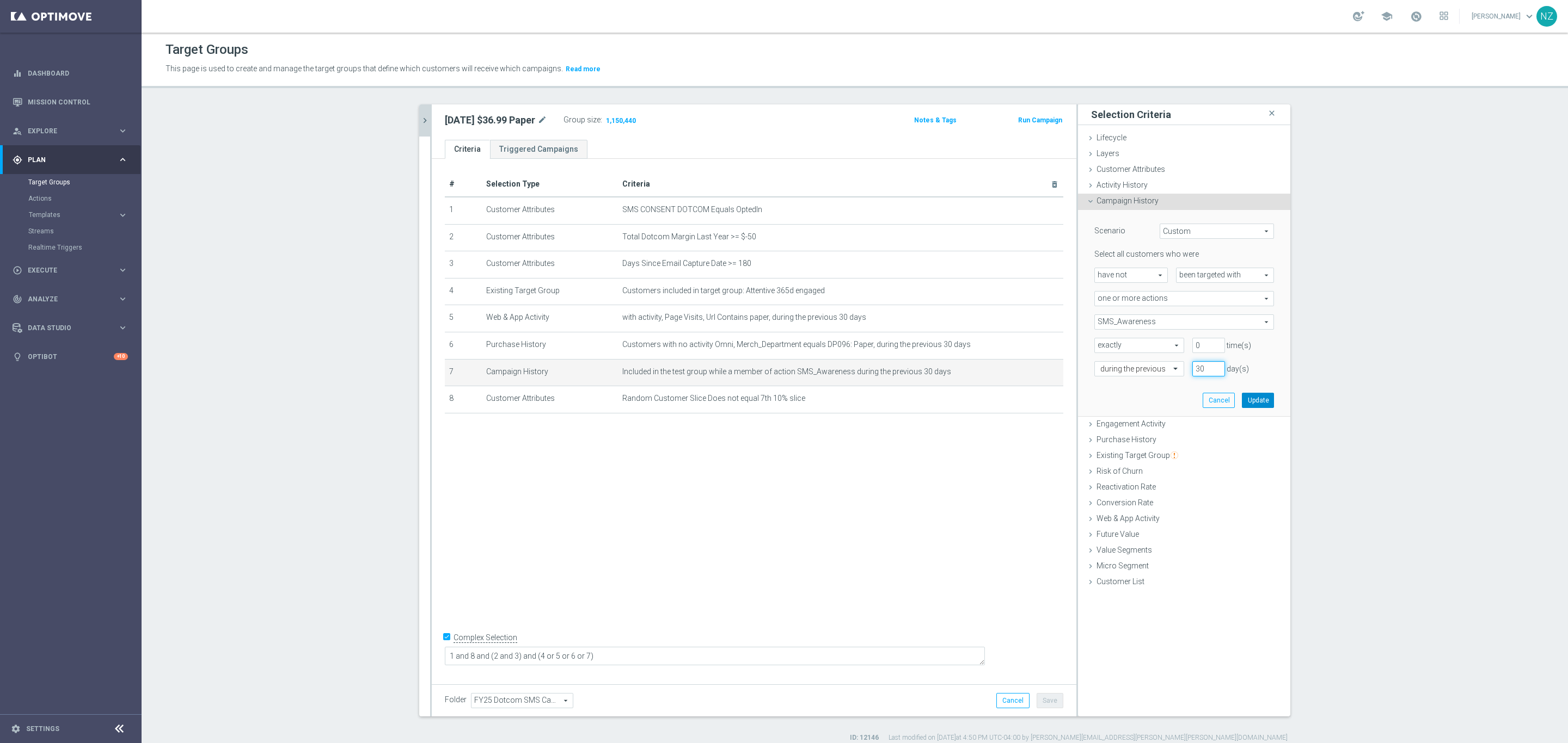
type input "30"
click at [1044, 402] on button "Update" at bounding box center [1257, 400] width 32 height 15
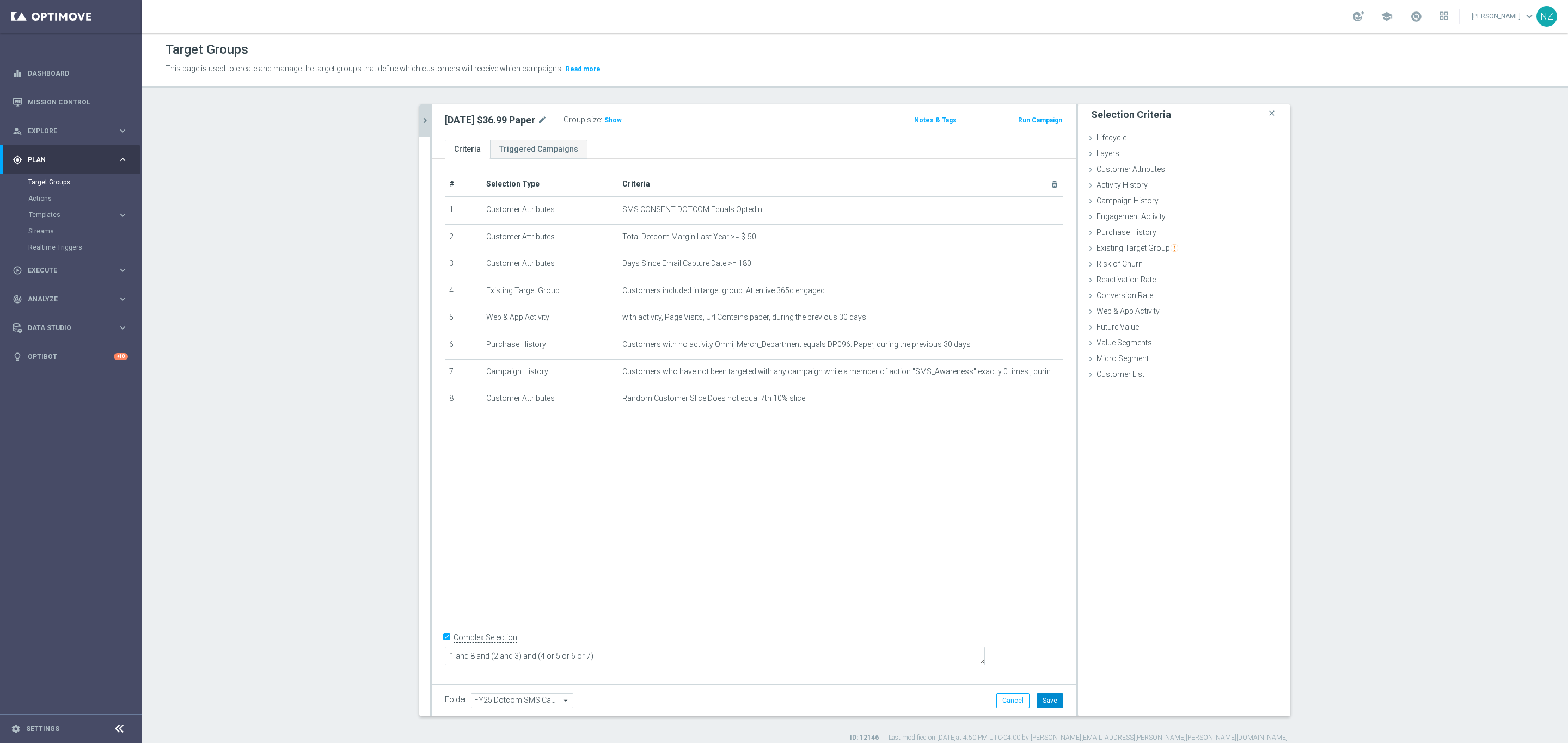
click at [1044, 495] on button "Save" at bounding box center [1050, 700] width 27 height 15
click at [606, 123] on span "Show" at bounding box center [613, 120] width 17 height 8
click at [1024, 372] on icon "mode_edit" at bounding box center [1028, 372] width 9 height 9
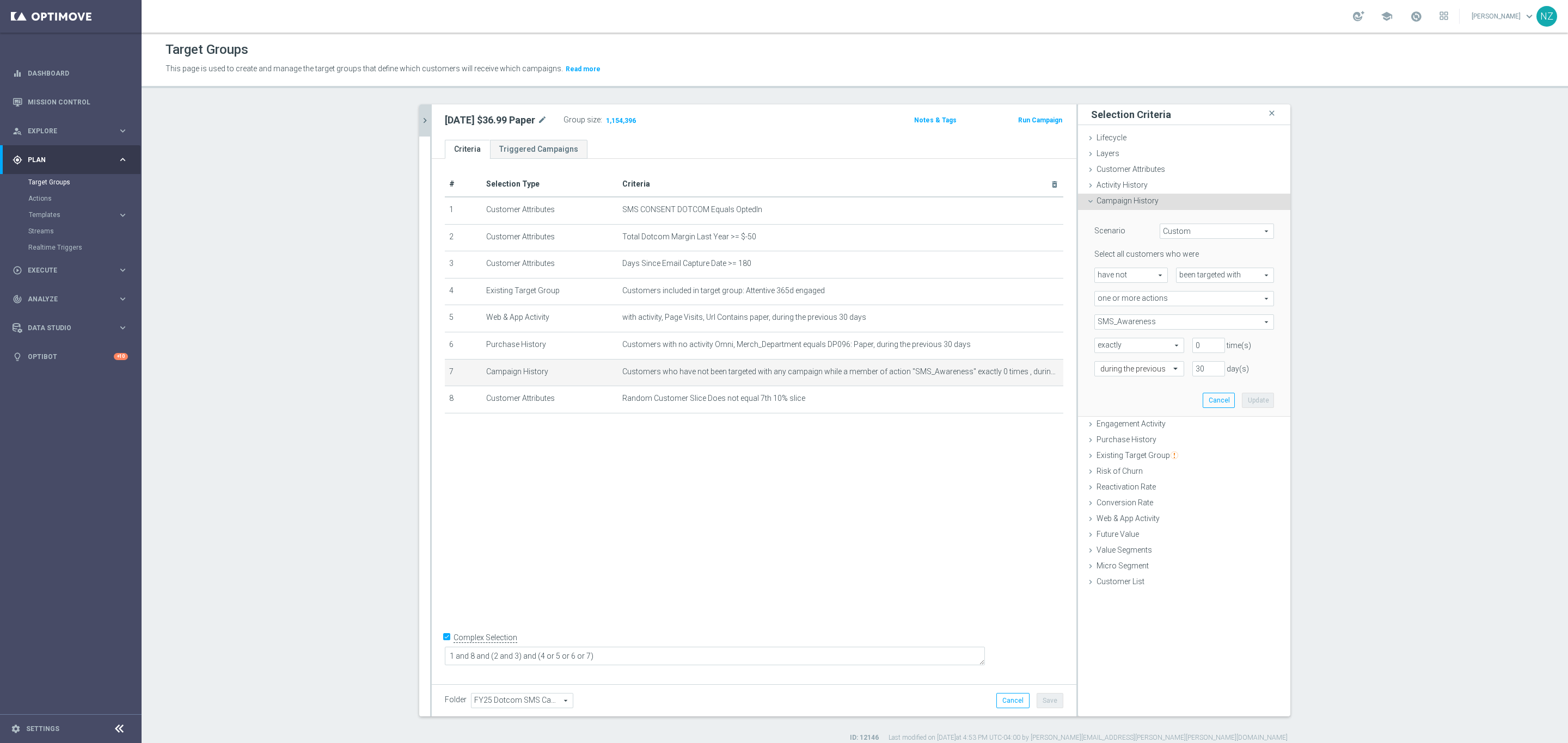
click at [1044, 278] on span "have not" at bounding box center [1131, 276] width 72 height 14
drag, startPoint x: 1119, startPoint y: 291, endPoint x: 1129, endPoint y: 289, distance: 10.2
click at [1044, 291] on span "have" at bounding box center [1131, 291] width 62 height 9
type input "have"
click at [1044, 401] on button "Update" at bounding box center [1257, 400] width 32 height 15
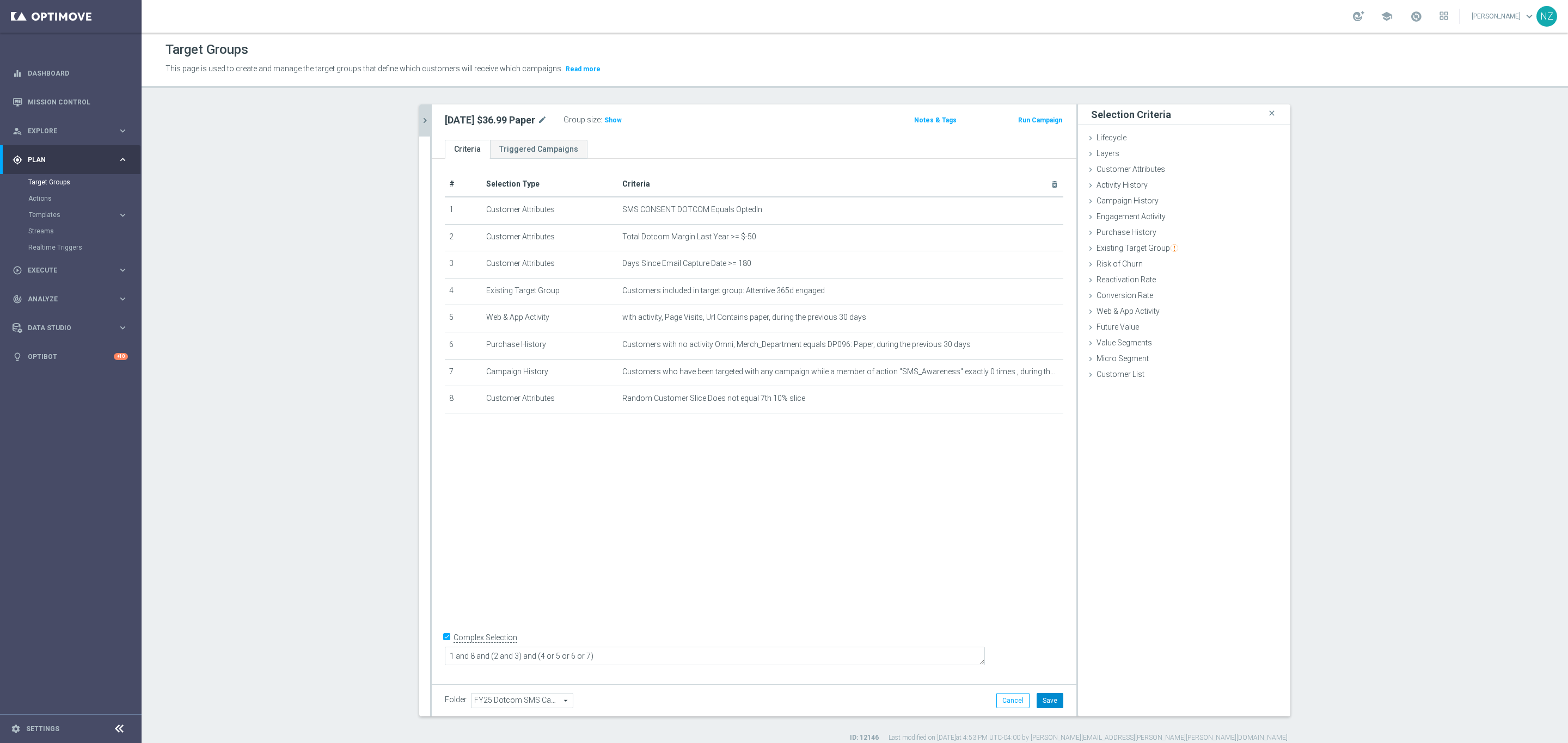
click at [1039, 495] on button "Save" at bounding box center [1050, 700] width 27 height 15
click at [609, 124] on h3 "Show" at bounding box center [612, 120] width 20 height 12
click at [420, 124] on icon "chevron_right" at bounding box center [425, 120] width 10 height 10
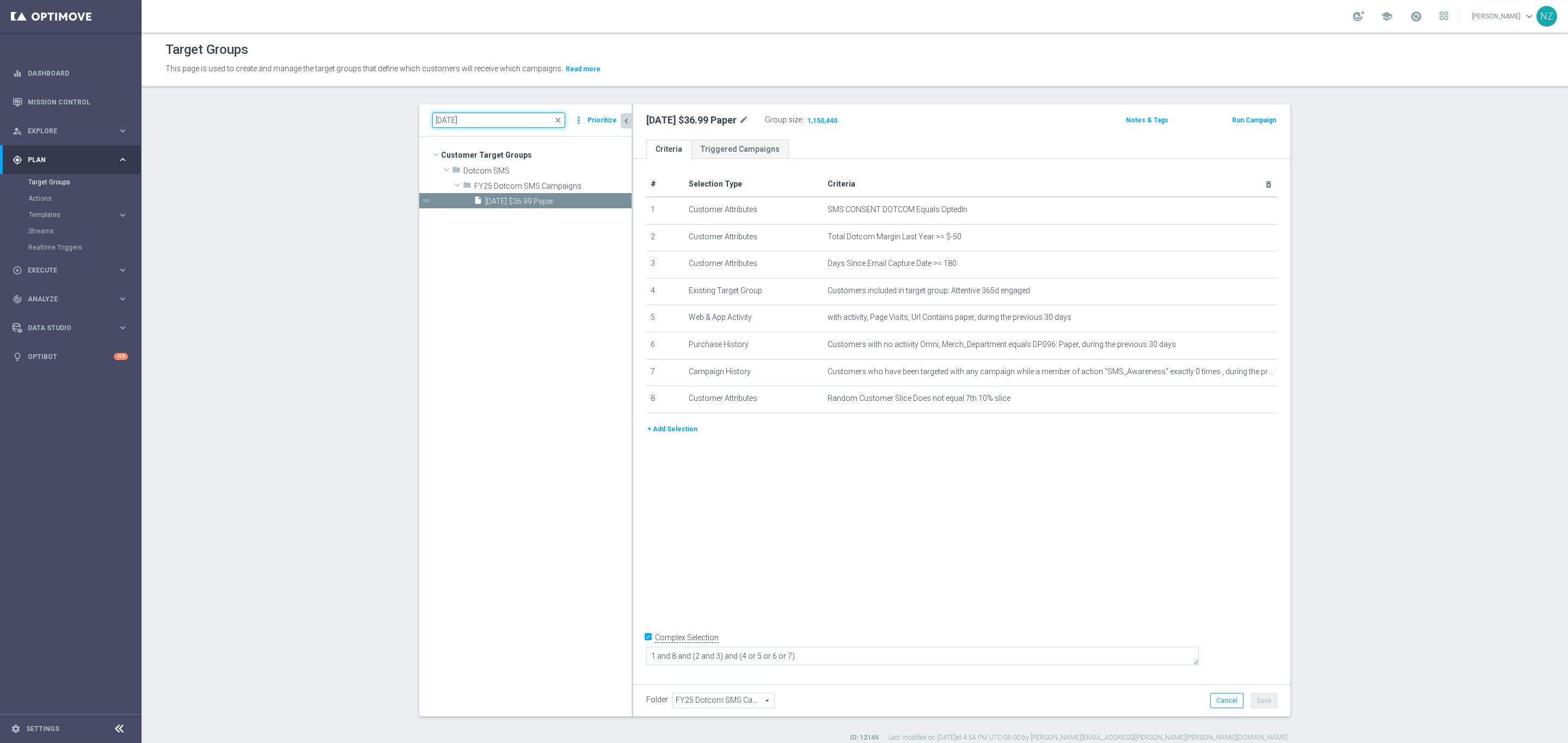
drag, startPoint x: 441, startPoint y: 119, endPoint x: 566, endPoint y: 110, distance: 125.3
click at [443, 119] on input "[DATE]" at bounding box center [498, 120] width 133 height 15
click at [506, 114] on input "[DATE]" at bounding box center [498, 120] width 133 height 15
click at [466, 121] on input "[DATE]" at bounding box center [498, 120] width 133 height 15
type input "10.7"
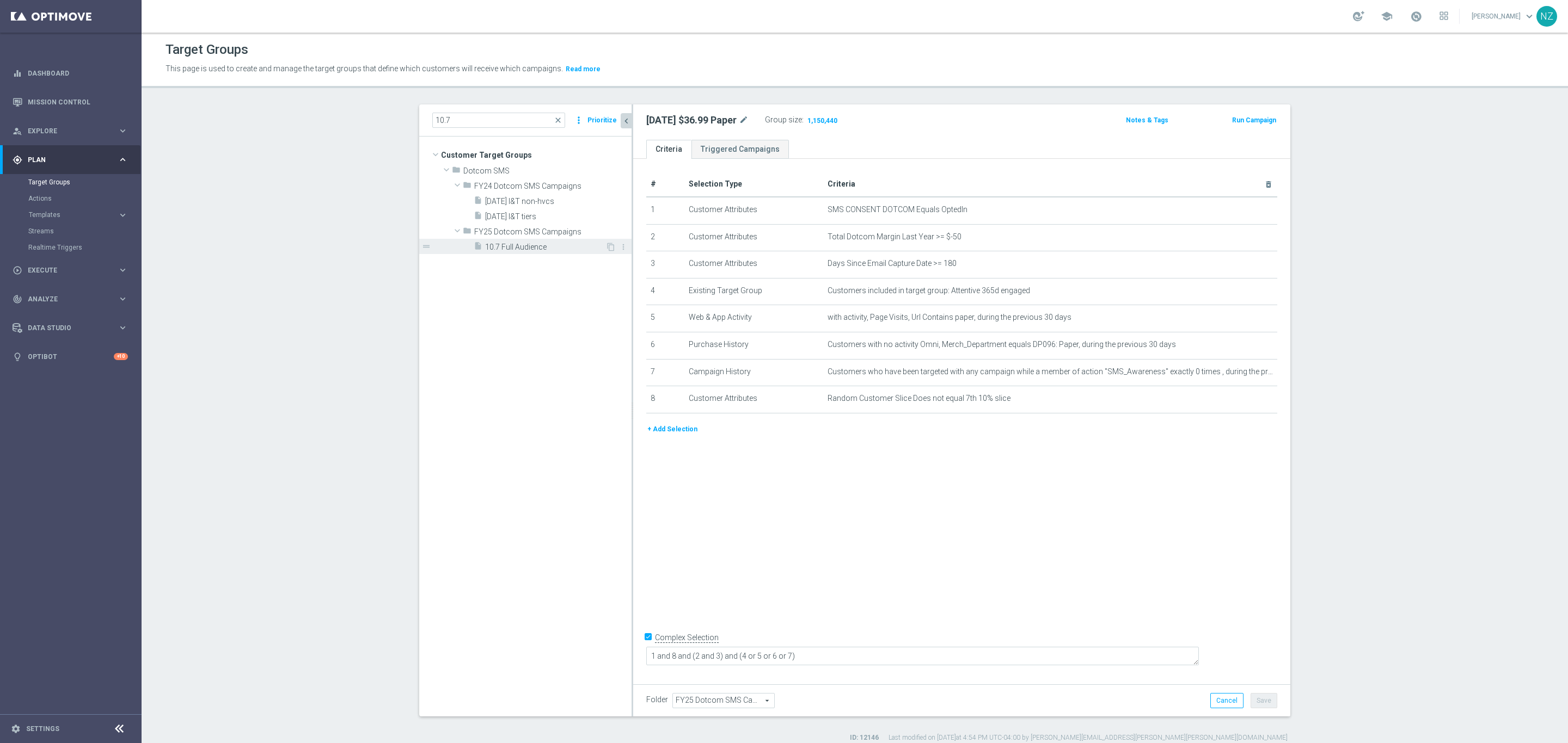
click at [528, 250] on span "10.7 Full Audience" at bounding box center [545, 247] width 120 height 10
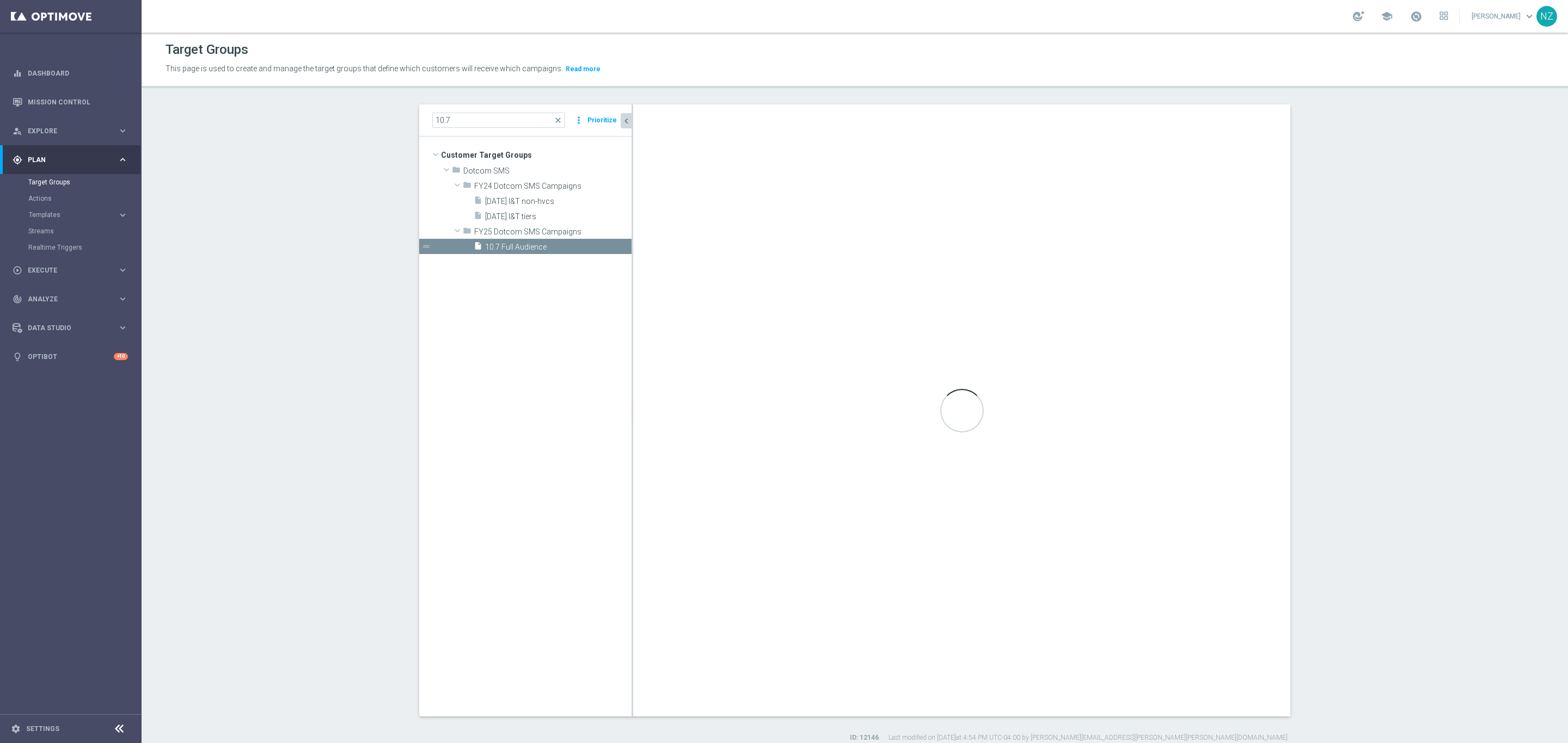
checkbox input "false"
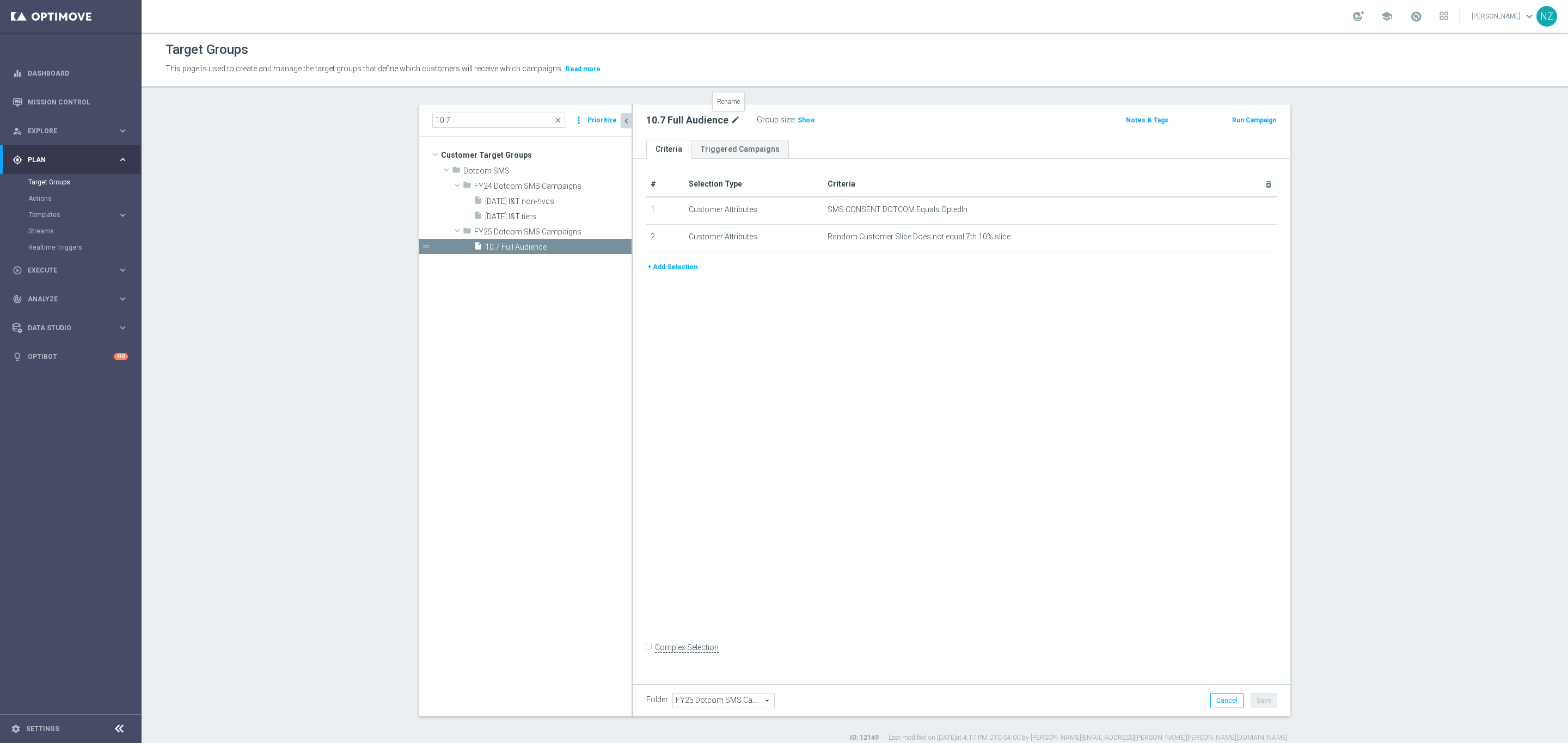
click at [731, 116] on icon "mode_edit" at bounding box center [735, 120] width 10 height 13
click at [654, 118] on input "10.7 Full Audience" at bounding box center [719, 121] width 147 height 15
type input "[DATE] Full Audience"
click at [960, 271] on div "+ Add Selection" at bounding box center [961, 267] width 647 height 12
click at [1044, 495] on button "Save" at bounding box center [1264, 700] width 27 height 15
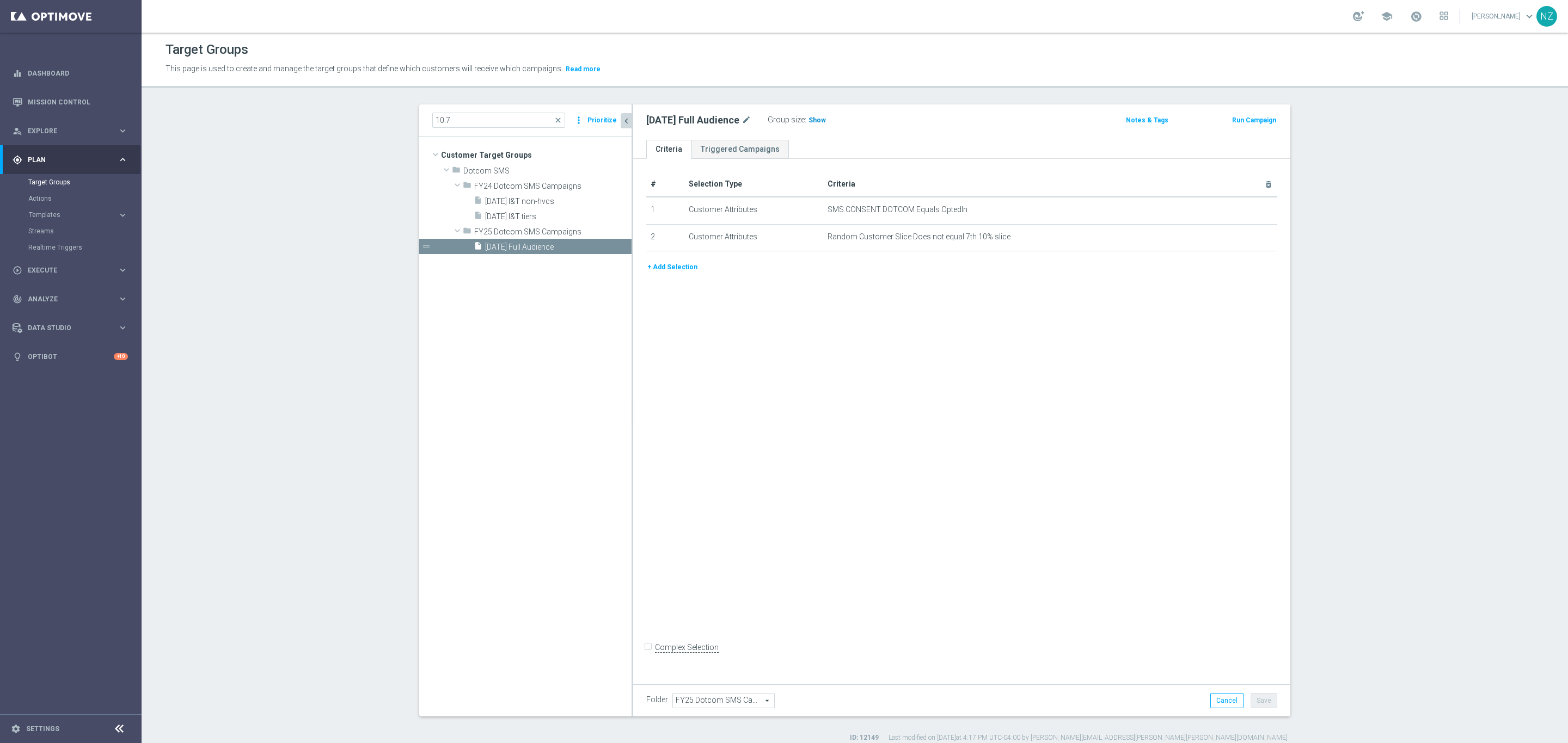
click at [815, 123] on span "Show" at bounding box center [817, 120] width 17 height 8
click at [468, 123] on input "10.7" at bounding box center [498, 120] width 133 height 15
click at [494, 124] on input "10.7" at bounding box center [498, 120] width 133 height 15
type input "10.8"
click at [531, 200] on span "10.8 Full Audience" at bounding box center [545, 202] width 120 height 10
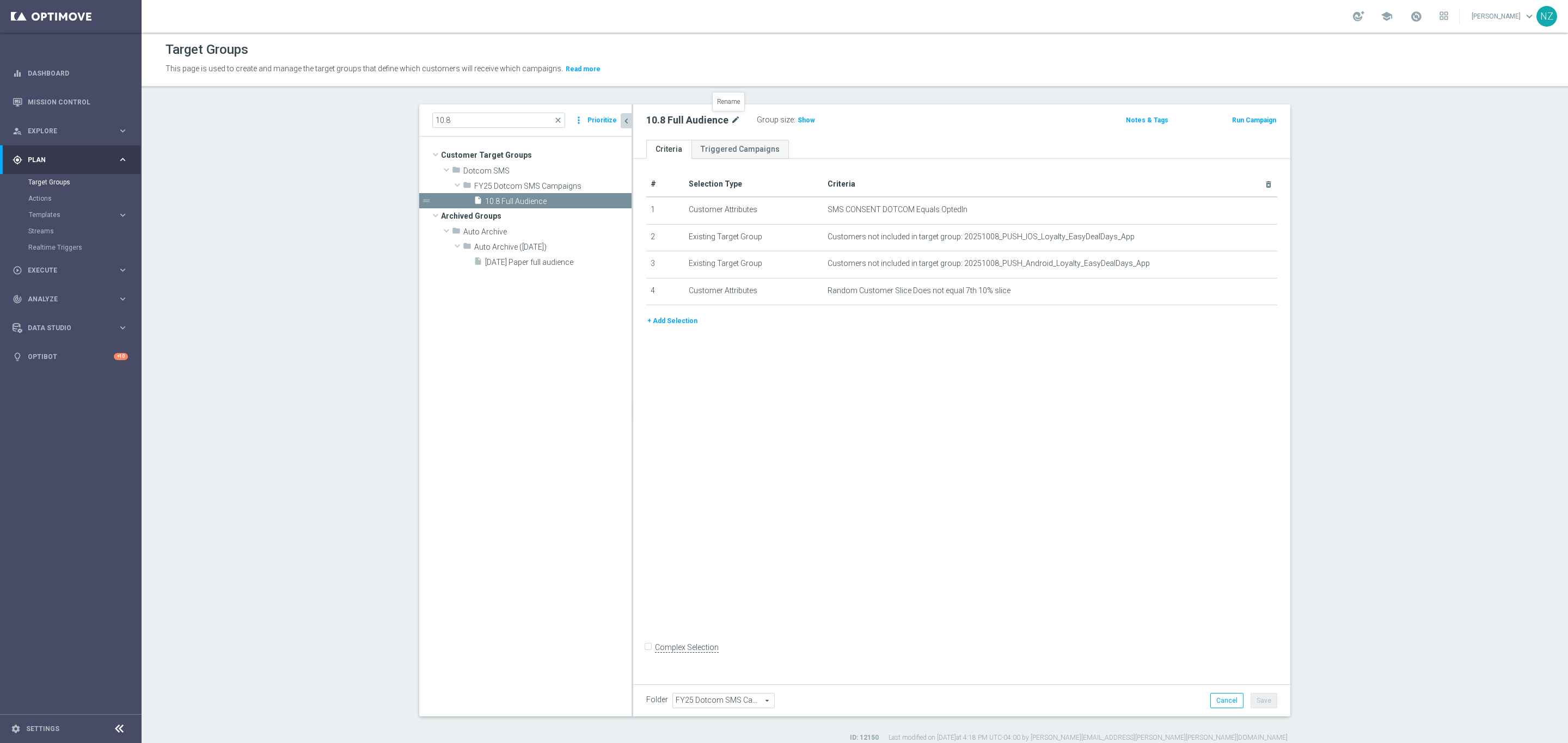
click at [731, 117] on icon "mode_edit" at bounding box center [735, 120] width 10 height 13
click at [657, 120] on input "10.8 Full Audience" at bounding box center [719, 121] width 147 height 15
click at [657, 121] on input "10.8 Full Audience" at bounding box center [719, 121] width 147 height 15
type input "[DATE] Full Audience"
click at [938, 107] on div "[DATE] Full Audience Group size : Show Notes & Tags Run Campaign" at bounding box center [961, 122] width 657 height 36
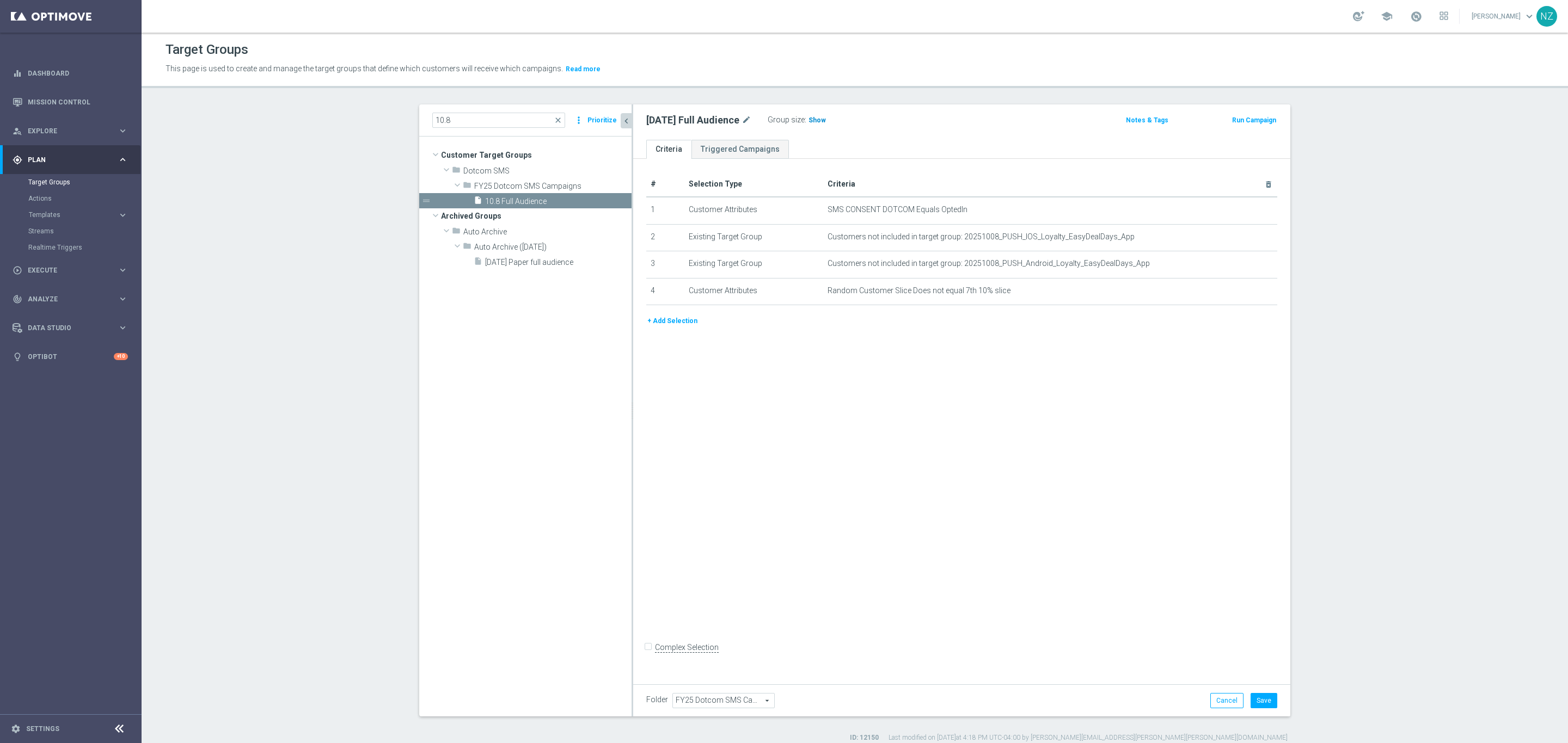
click at [812, 120] on span "Show" at bounding box center [817, 120] width 17 height 8
click at [1044, 495] on button "Save" at bounding box center [1264, 700] width 27 height 15
click at [463, 118] on input "10.8" at bounding box center [498, 120] width 133 height 15
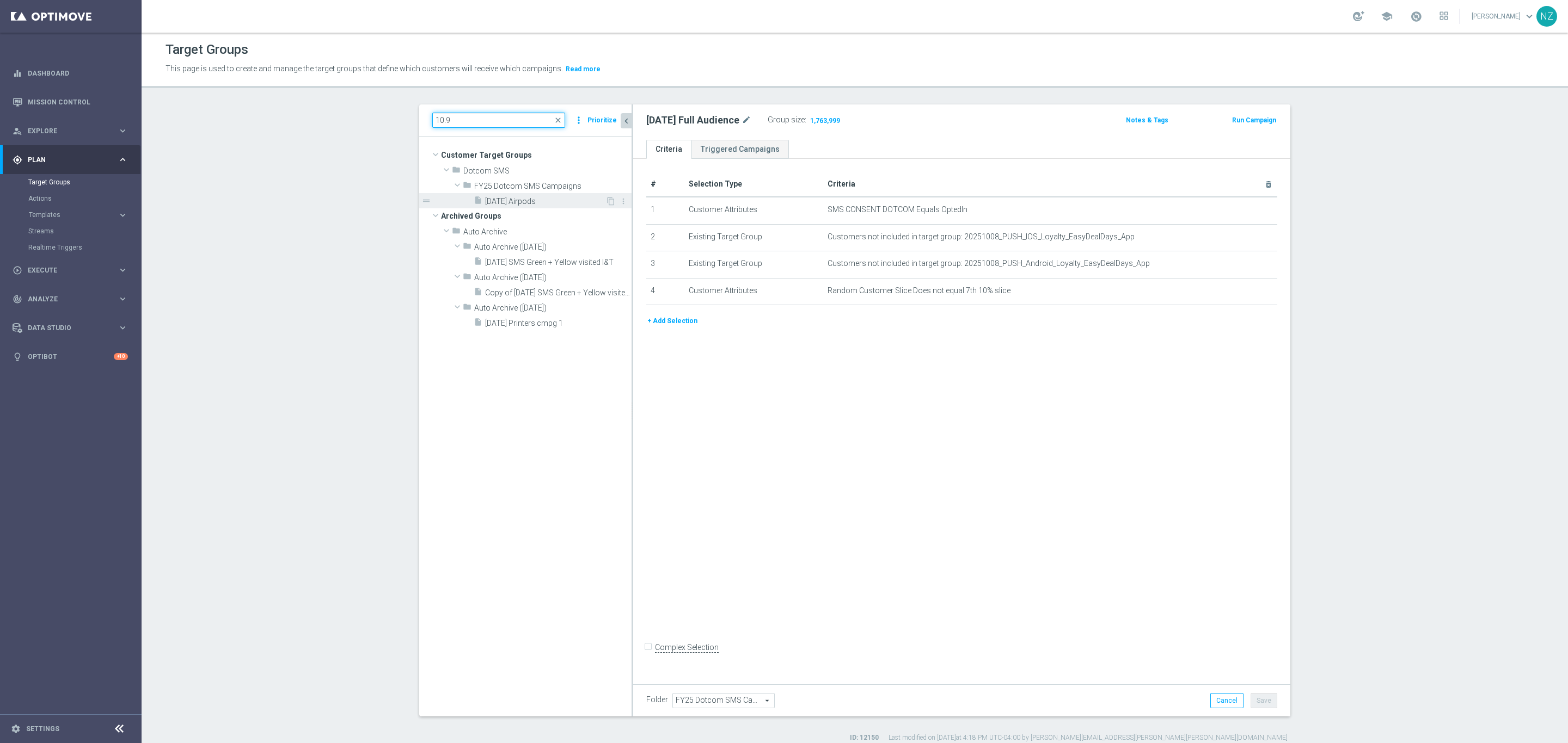
type input "10.9"
click at [503, 201] on span "[DATE] Airpods" at bounding box center [545, 202] width 120 height 10
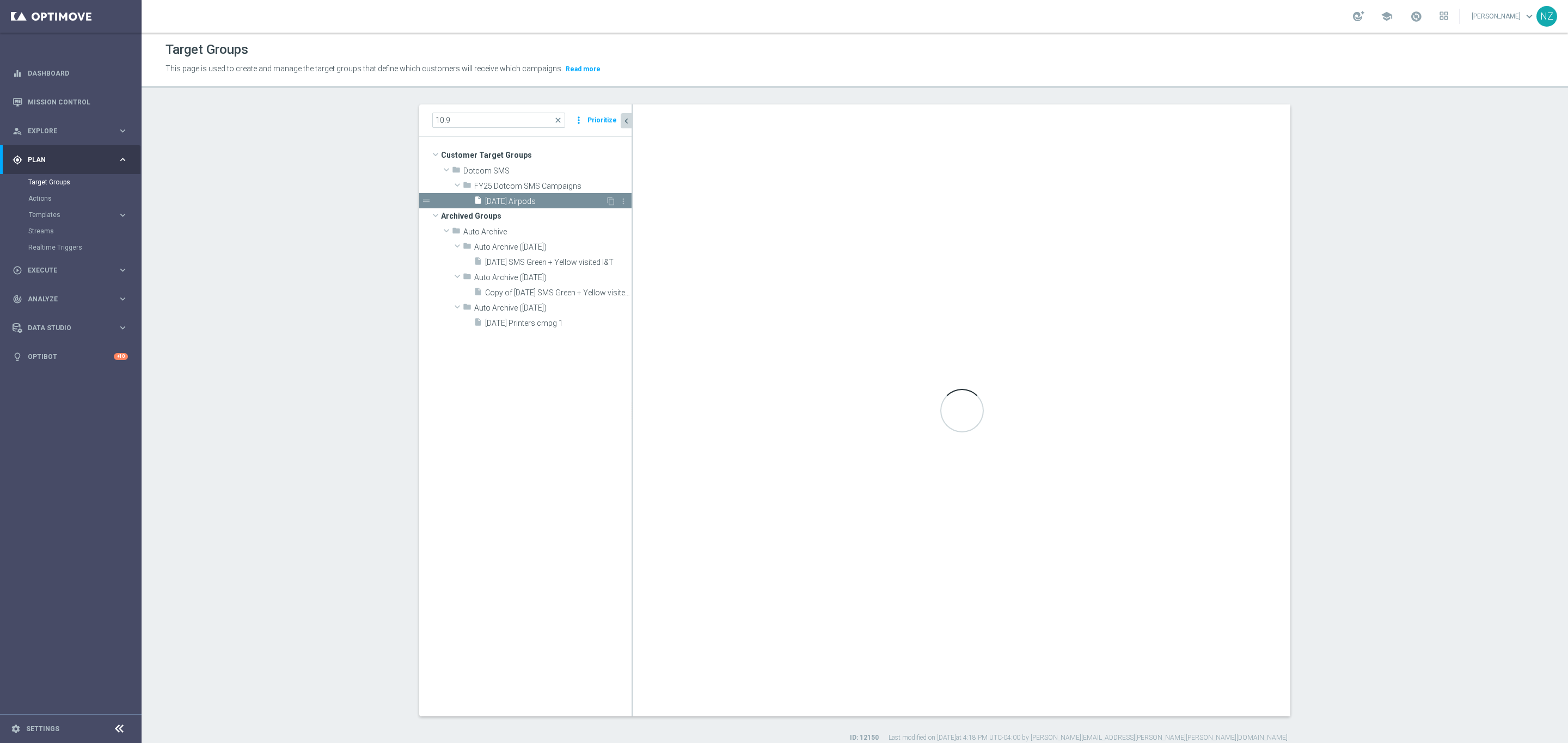
checkbox input "true"
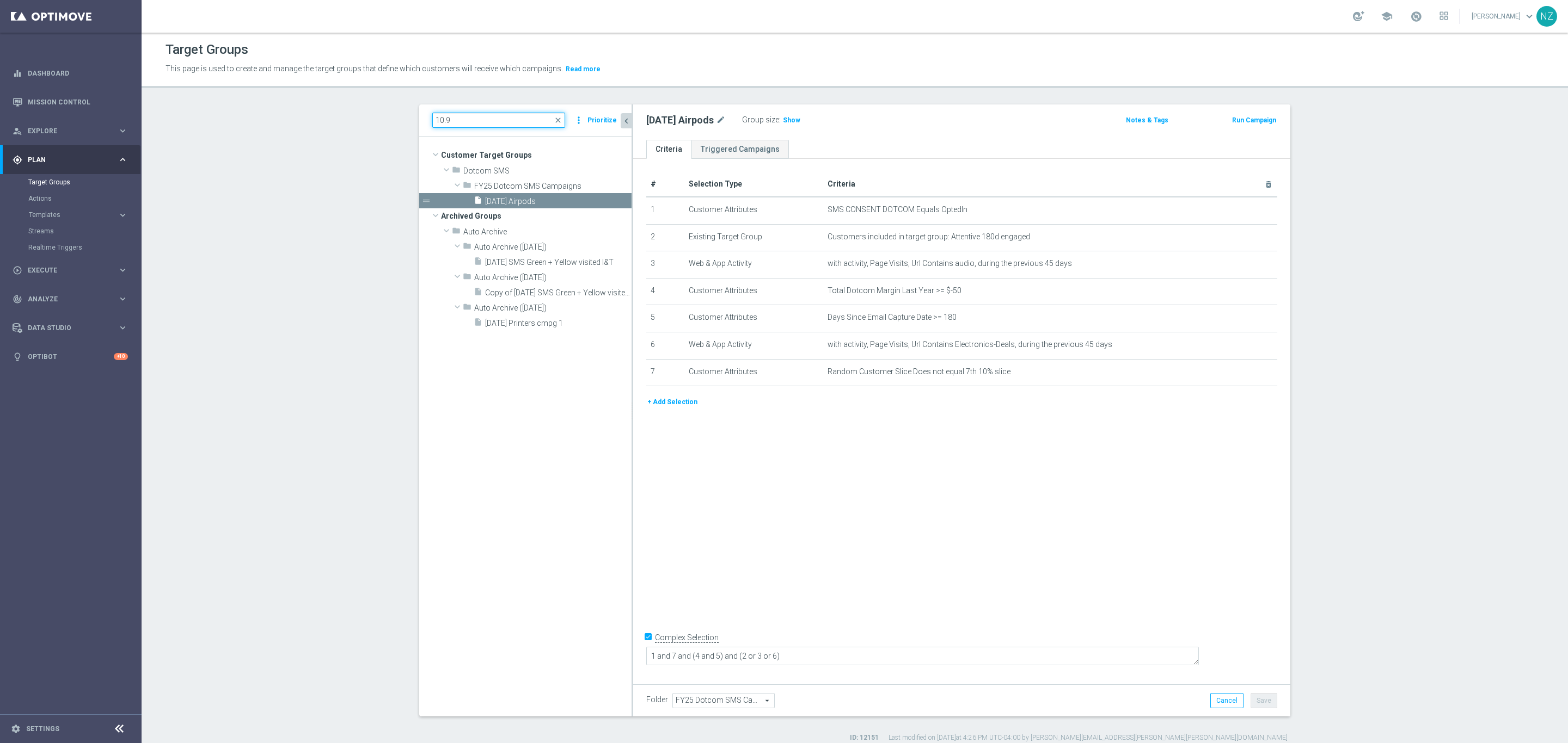
click at [479, 116] on input "10.9" at bounding box center [498, 120] width 133 height 15
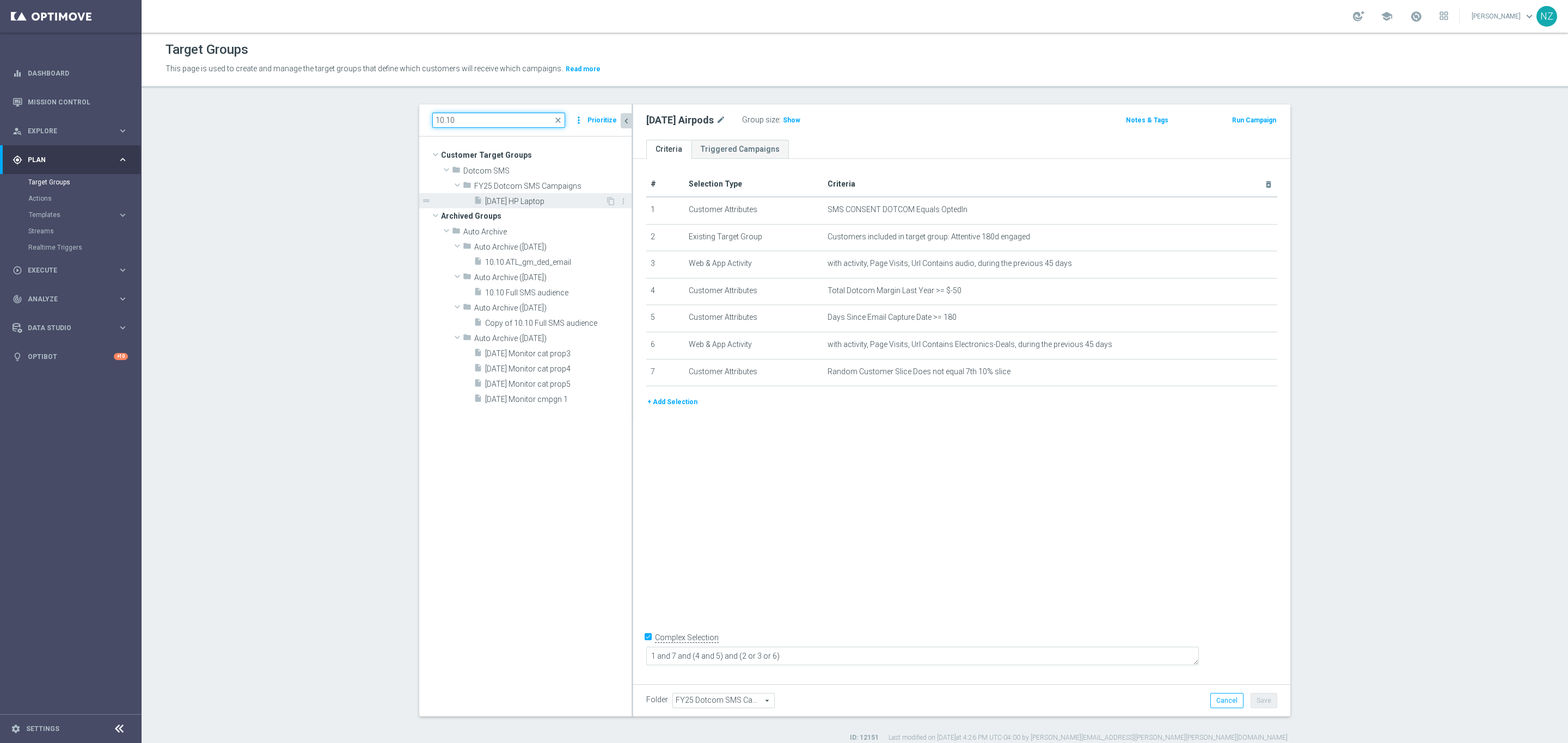
type input "10.10"
click at [494, 196] on div "insert_drive_file [DATE] HP Laptop" at bounding box center [540, 200] width 132 height 15
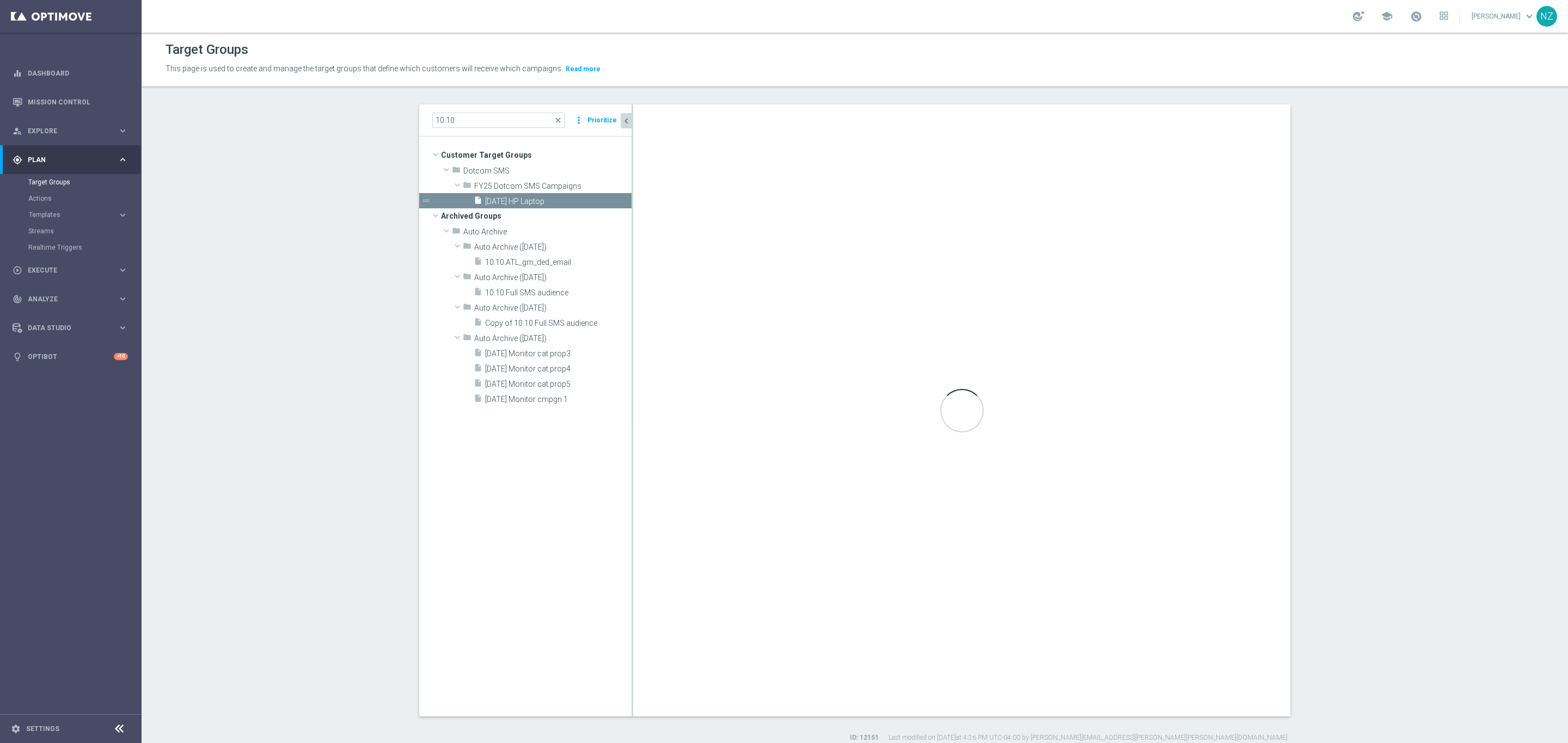
type textarea "2 and 6 and (1 or 3) and (4 and 5)"
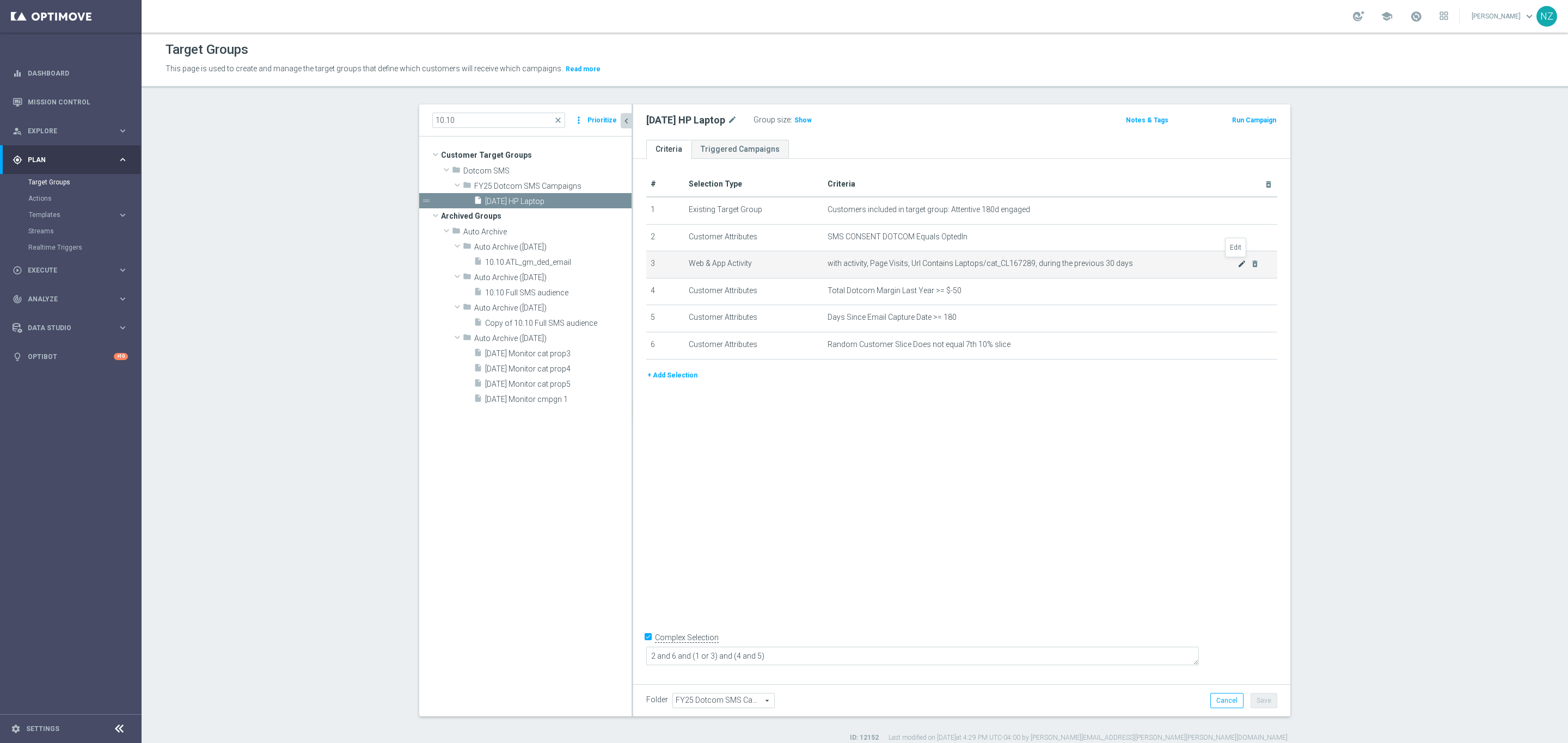
click at [1044, 261] on icon "mode_edit" at bounding box center [1242, 264] width 9 height 9
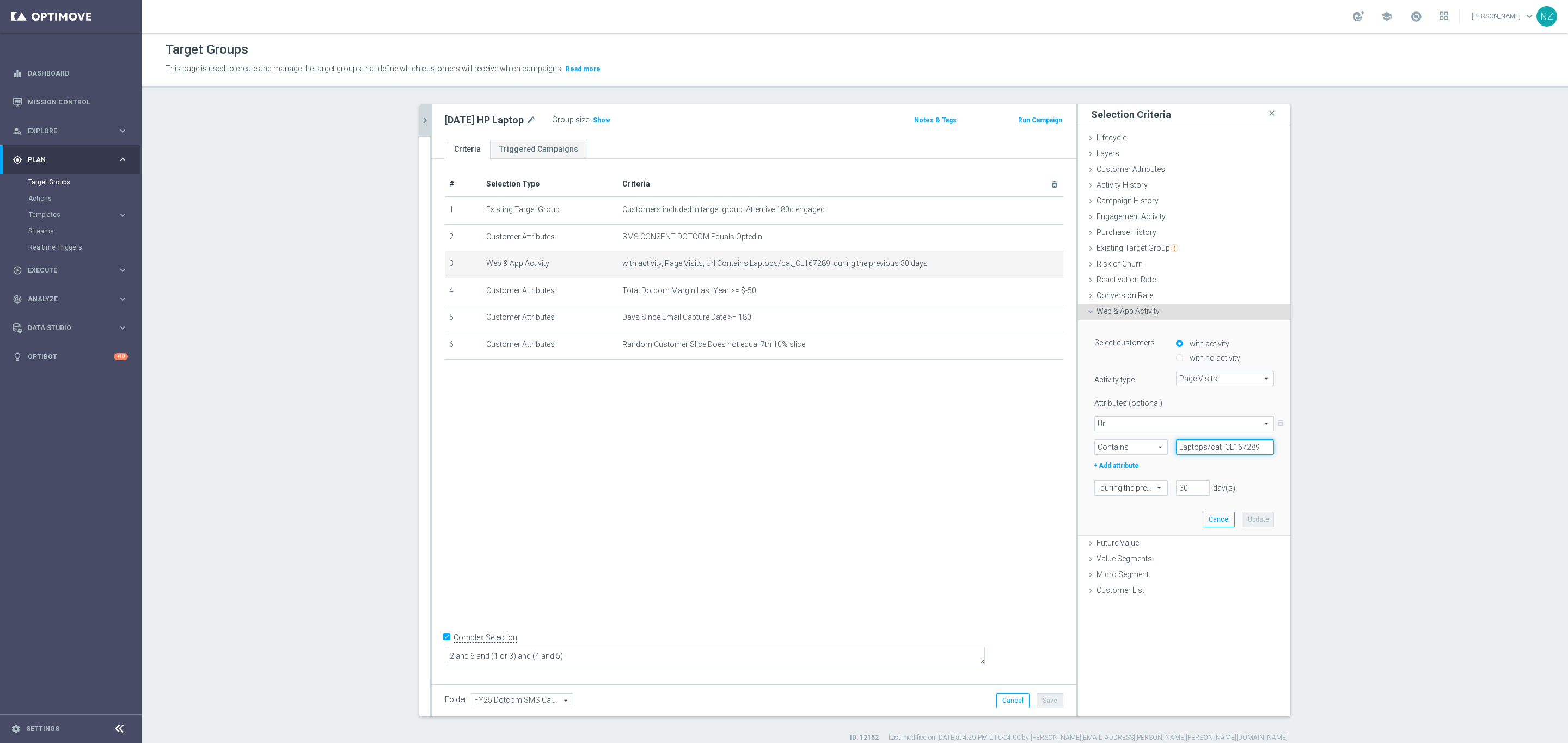
drag, startPoint x: 1200, startPoint y: 446, endPoint x: 1269, endPoint y: 448, distance: 69.0
click at [1044, 448] on div "Laptops/cat_CL167289" at bounding box center [1225, 447] width 114 height 15
type input "Laptops"
click at [1044, 495] on button "Update" at bounding box center [1257, 519] width 32 height 15
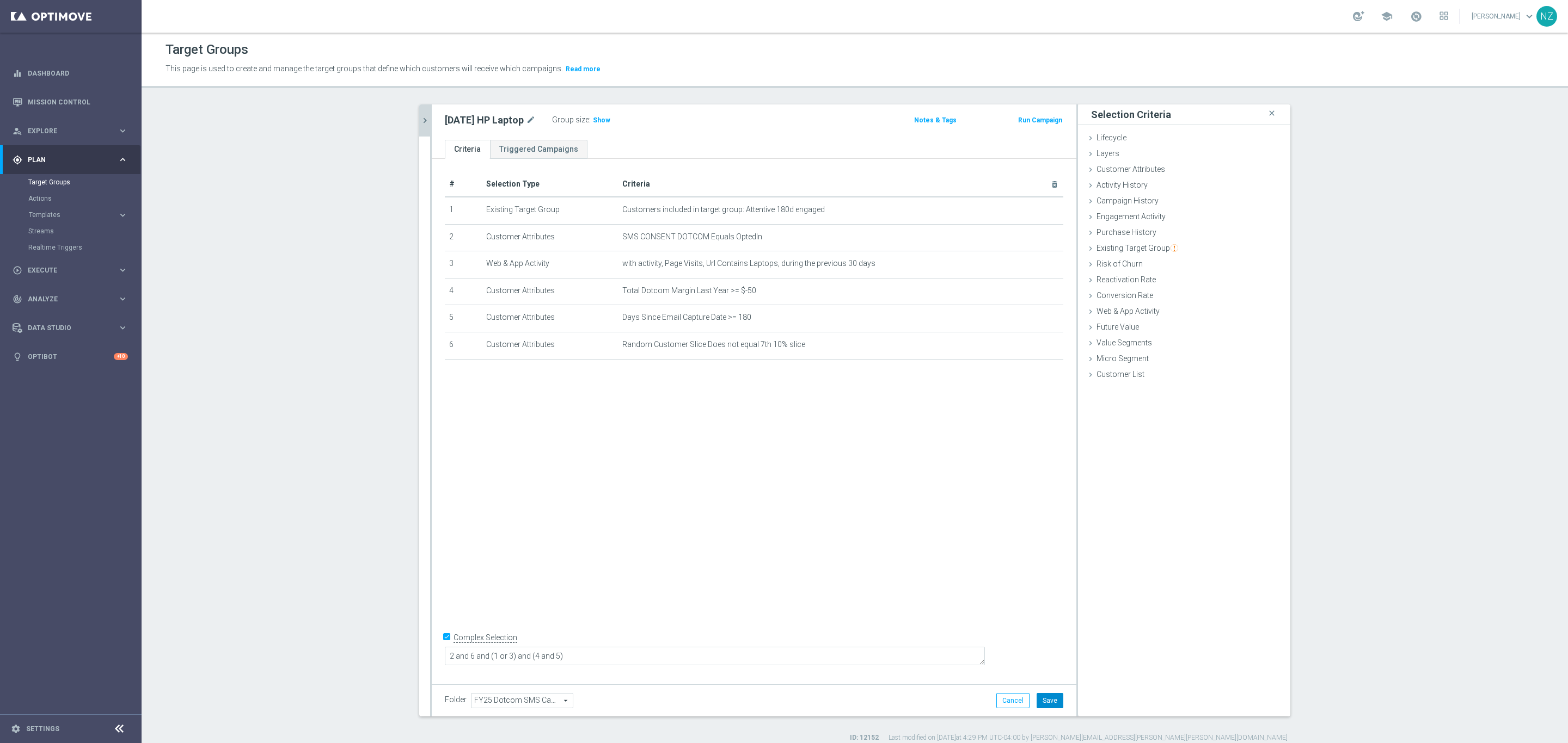
click at [1044, 495] on button "Save" at bounding box center [1050, 700] width 27 height 15
click at [1024, 266] on icon "mode_edit" at bounding box center [1028, 264] width 9 height 9
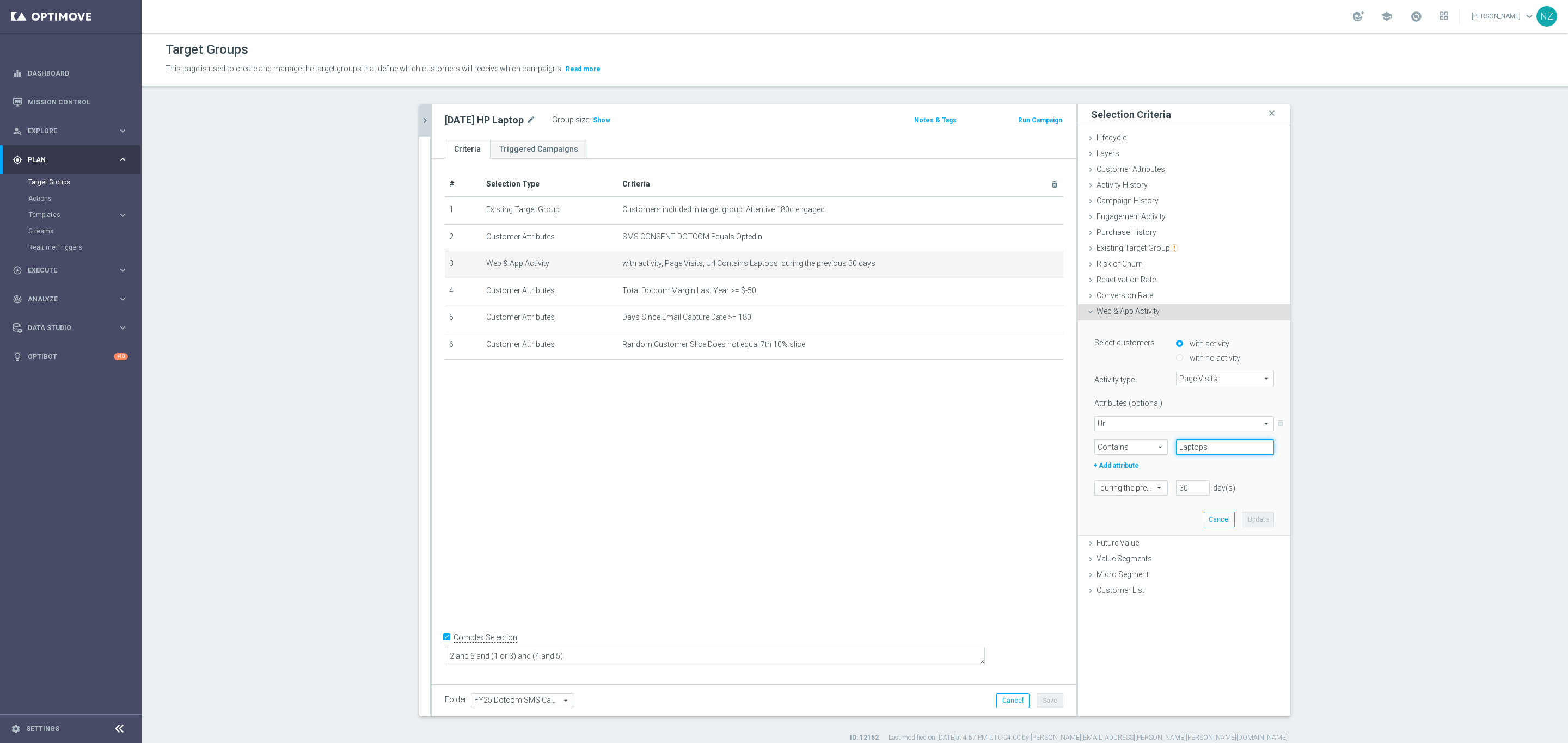
click at [1044, 448] on input "Laptops" at bounding box center [1225, 447] width 98 height 15
type input "Laptop"
click at [1044, 495] on button "Update" at bounding box center [1257, 519] width 32 height 15
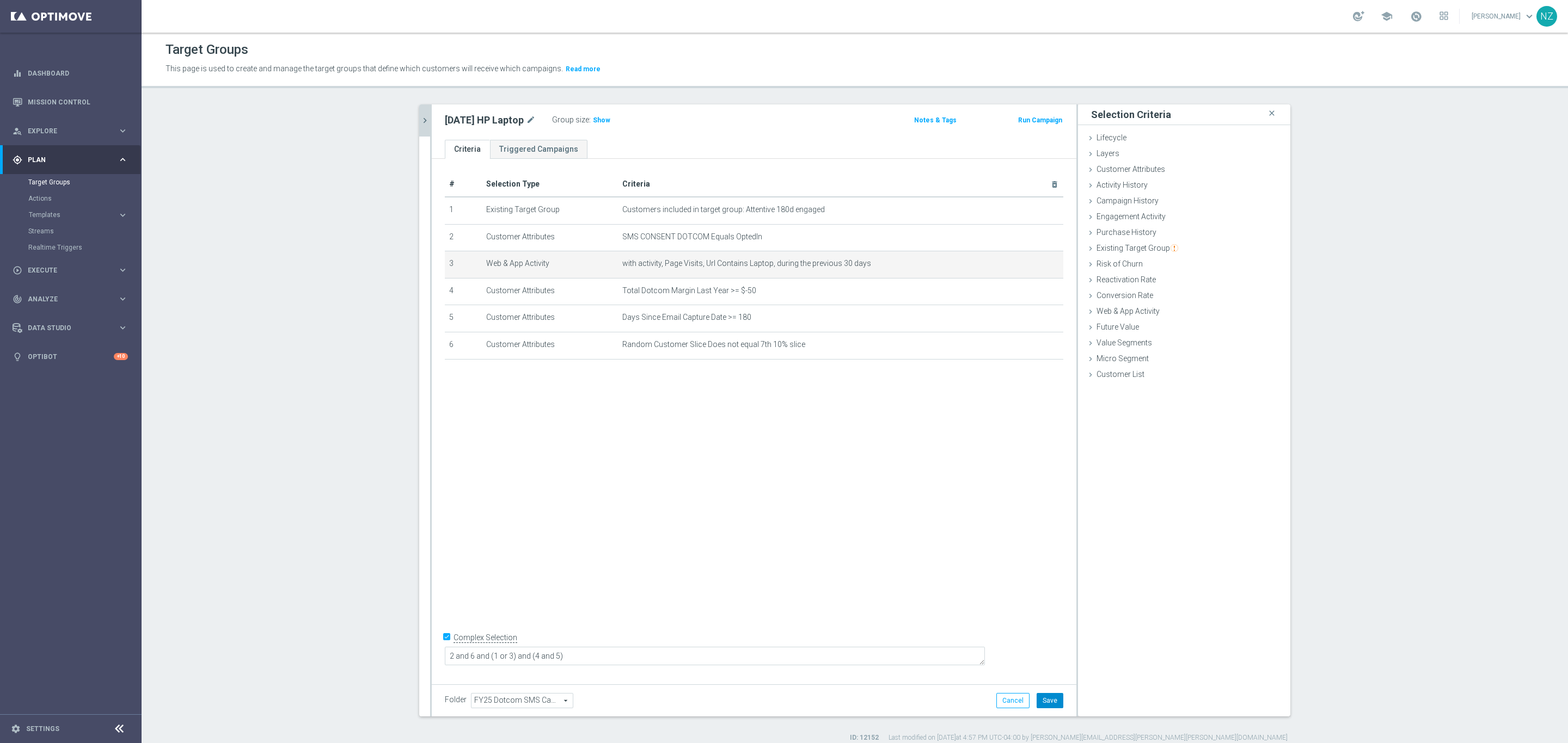
click at [1043, 495] on button "Save" at bounding box center [1050, 700] width 27 height 15
click at [605, 119] on span "Show" at bounding box center [601, 120] width 17 height 8
click at [419, 113] on button "chevron_right" at bounding box center [425, 120] width 11 height 32
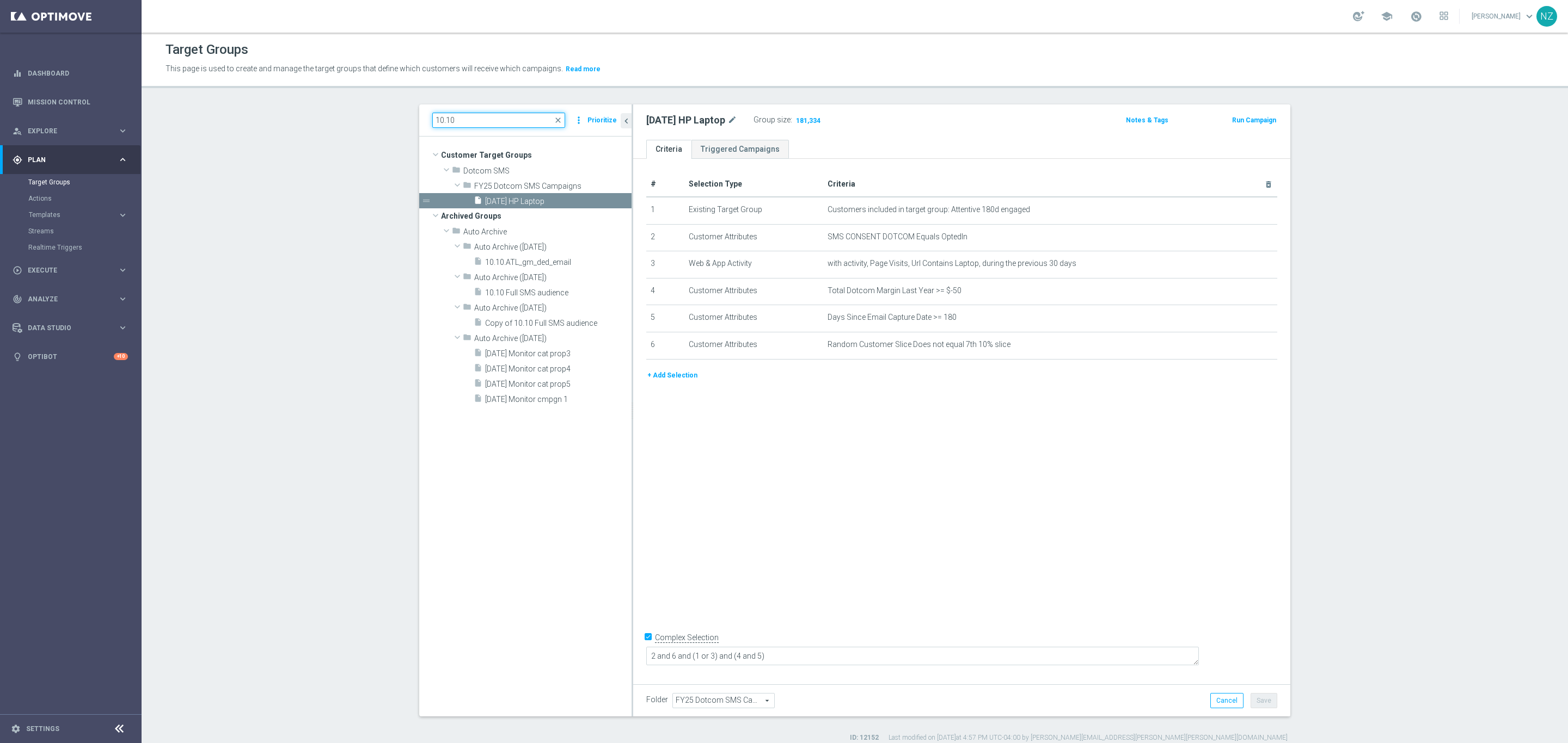
click at [460, 121] on input "10.10" at bounding box center [498, 120] width 133 height 15
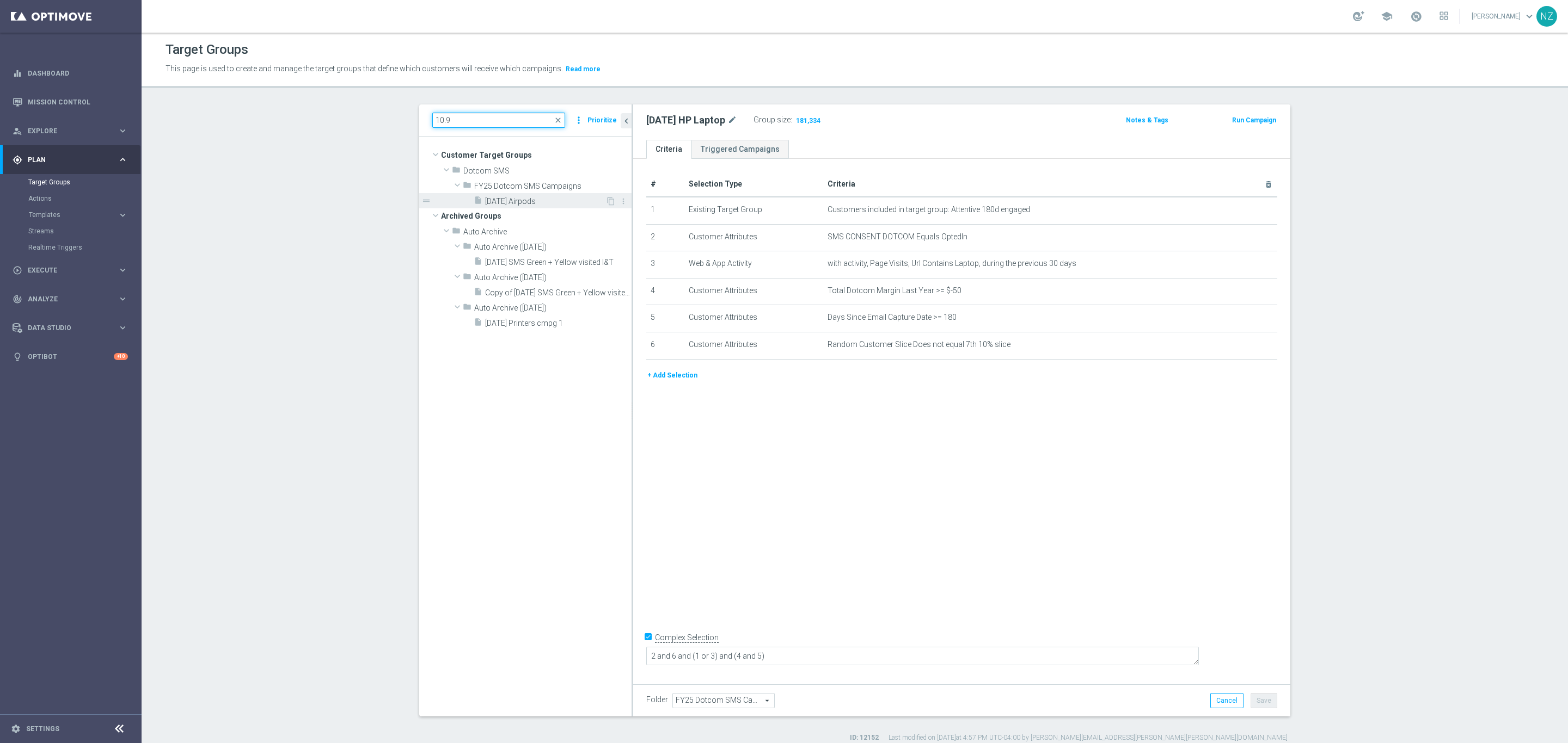
type input "10.9"
click at [528, 206] on div "insert_drive_file [DATE] Airpods" at bounding box center [540, 200] width 132 height 15
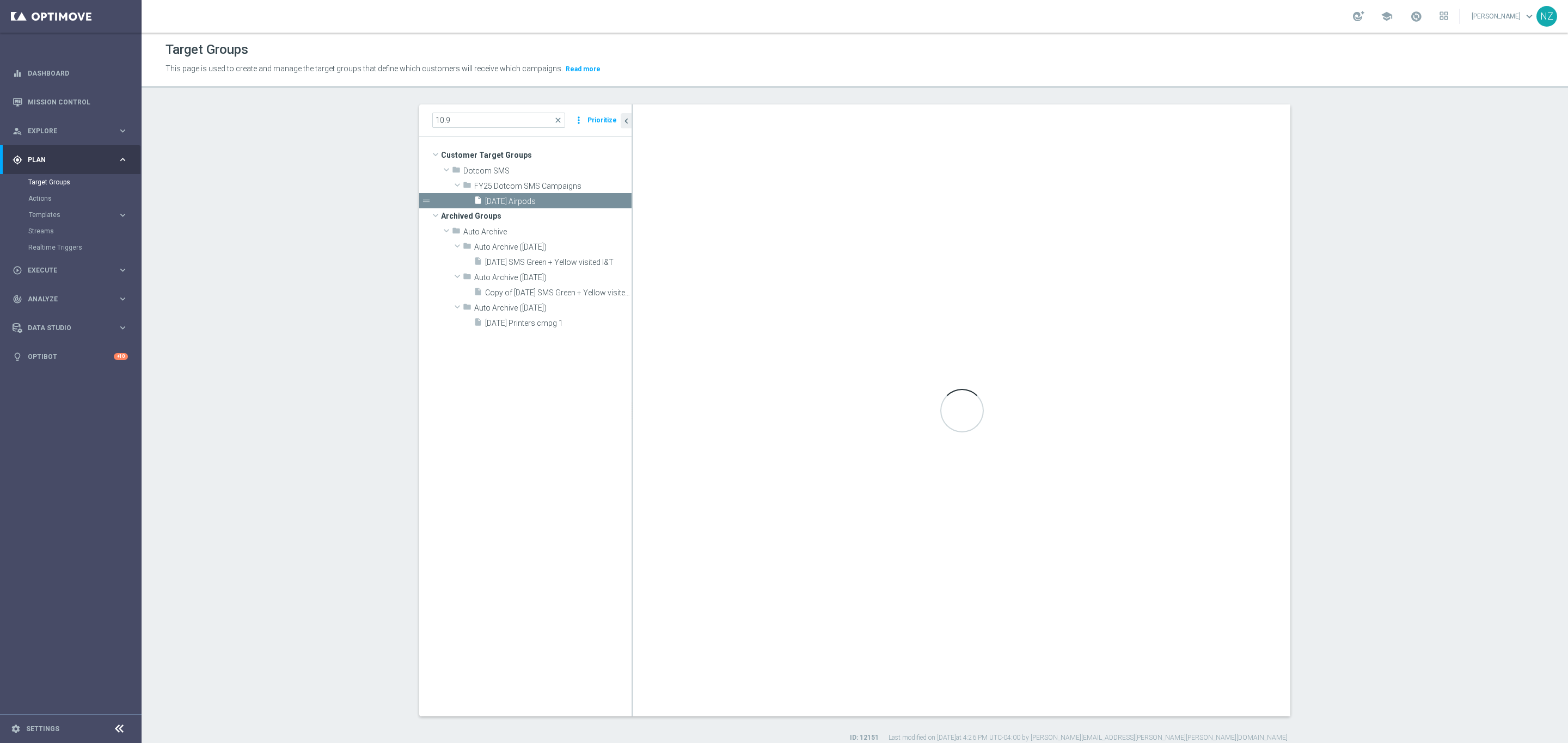
type textarea "1 and 7 and (4 and 5) and (2 or 3 or 6)"
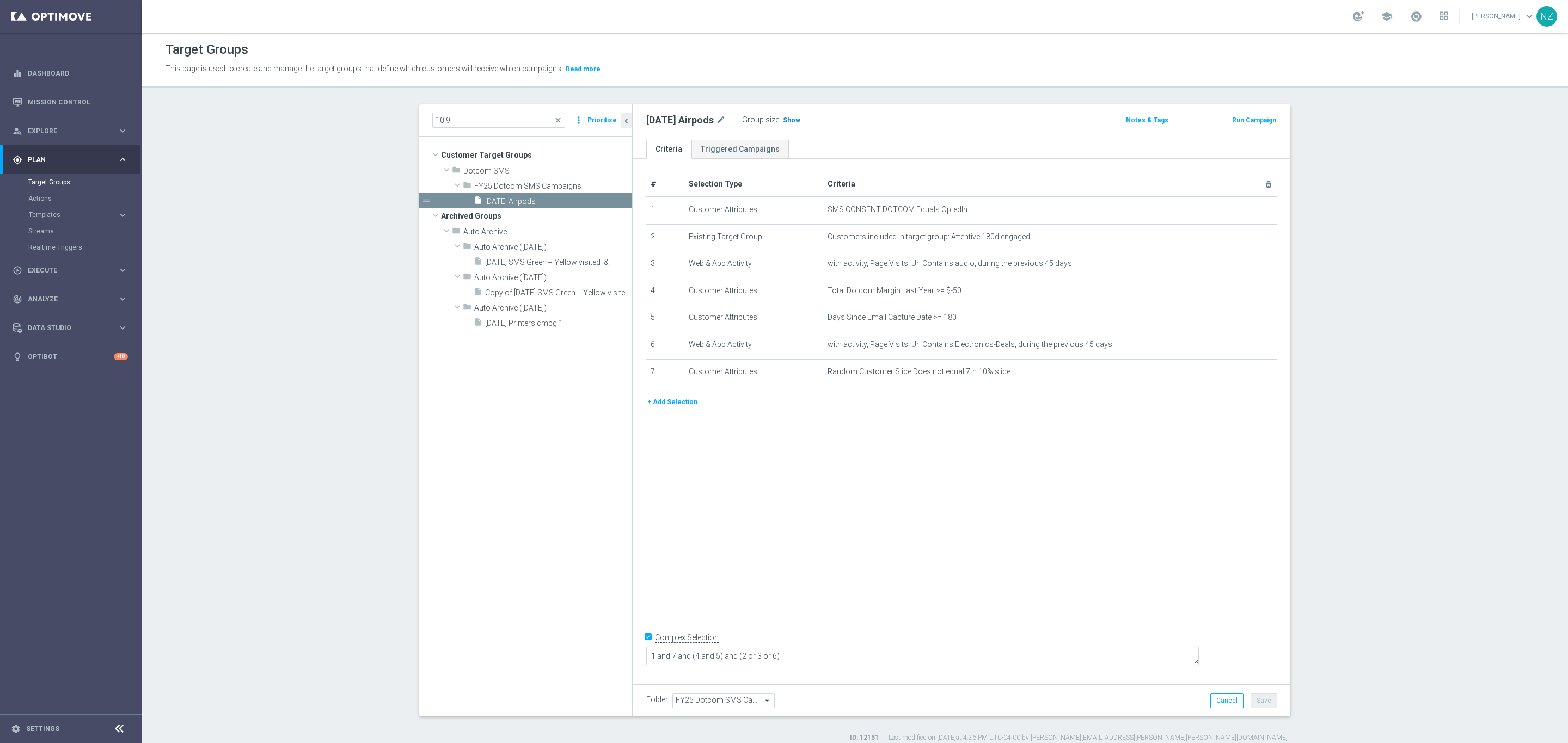
click at [783, 119] on span "Show" at bounding box center [792, 120] width 17 height 8
click at [462, 119] on input "10.9" at bounding box center [498, 120] width 133 height 15
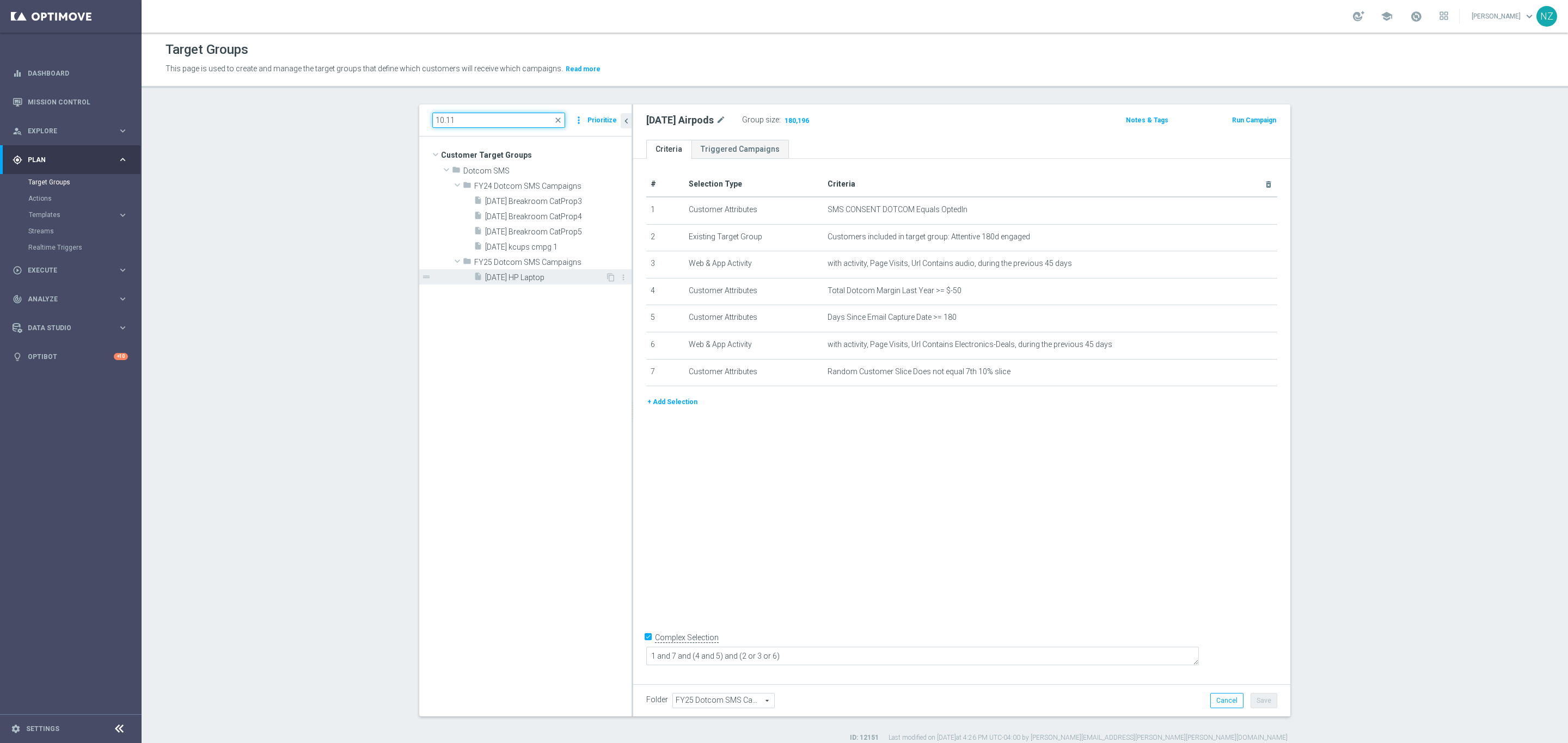
type input "10.11"
click at [517, 276] on span "[DATE] HP Laptop" at bounding box center [545, 278] width 120 height 10
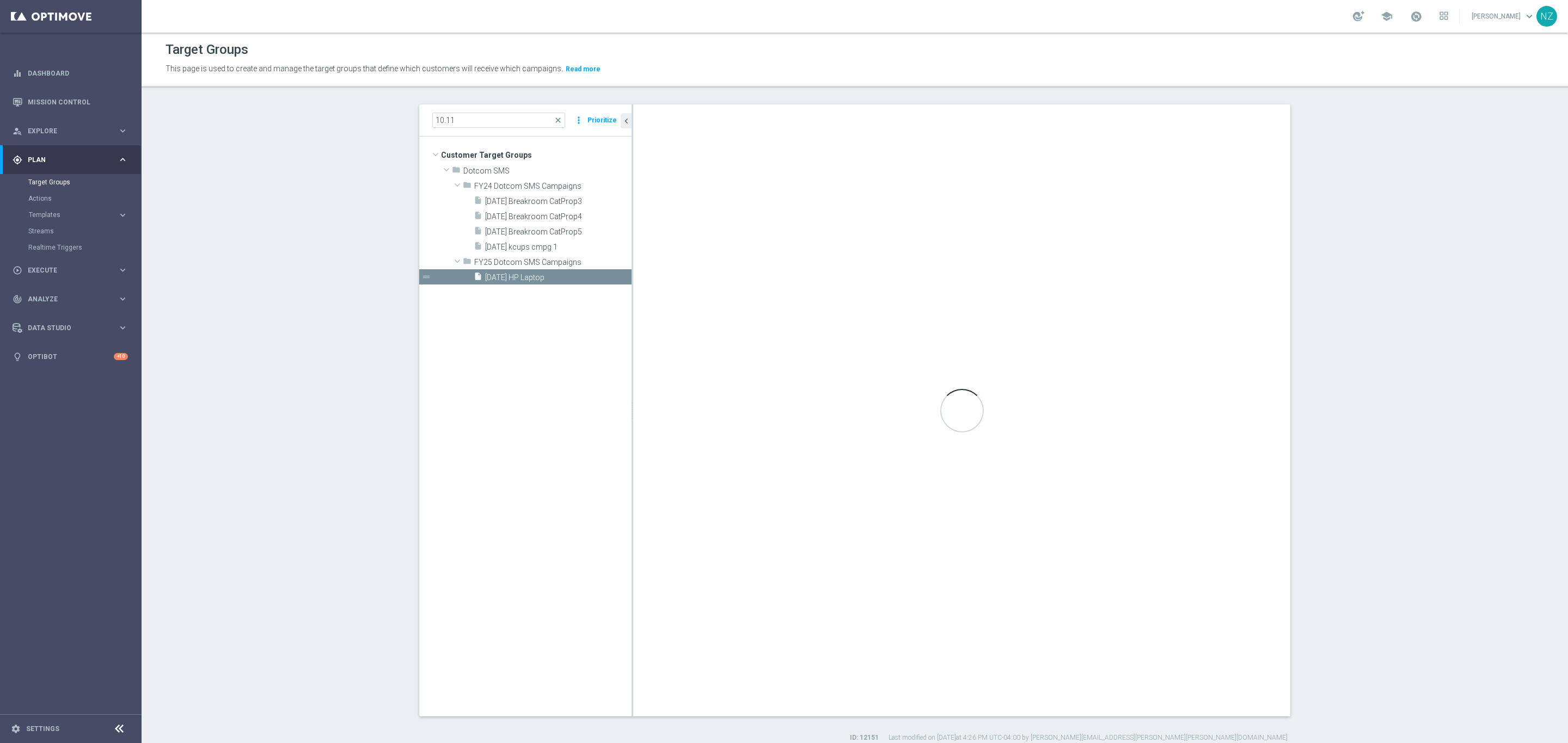
type textarea "2 and 6 and (1 or 3 or 7) and (4 and 5)"
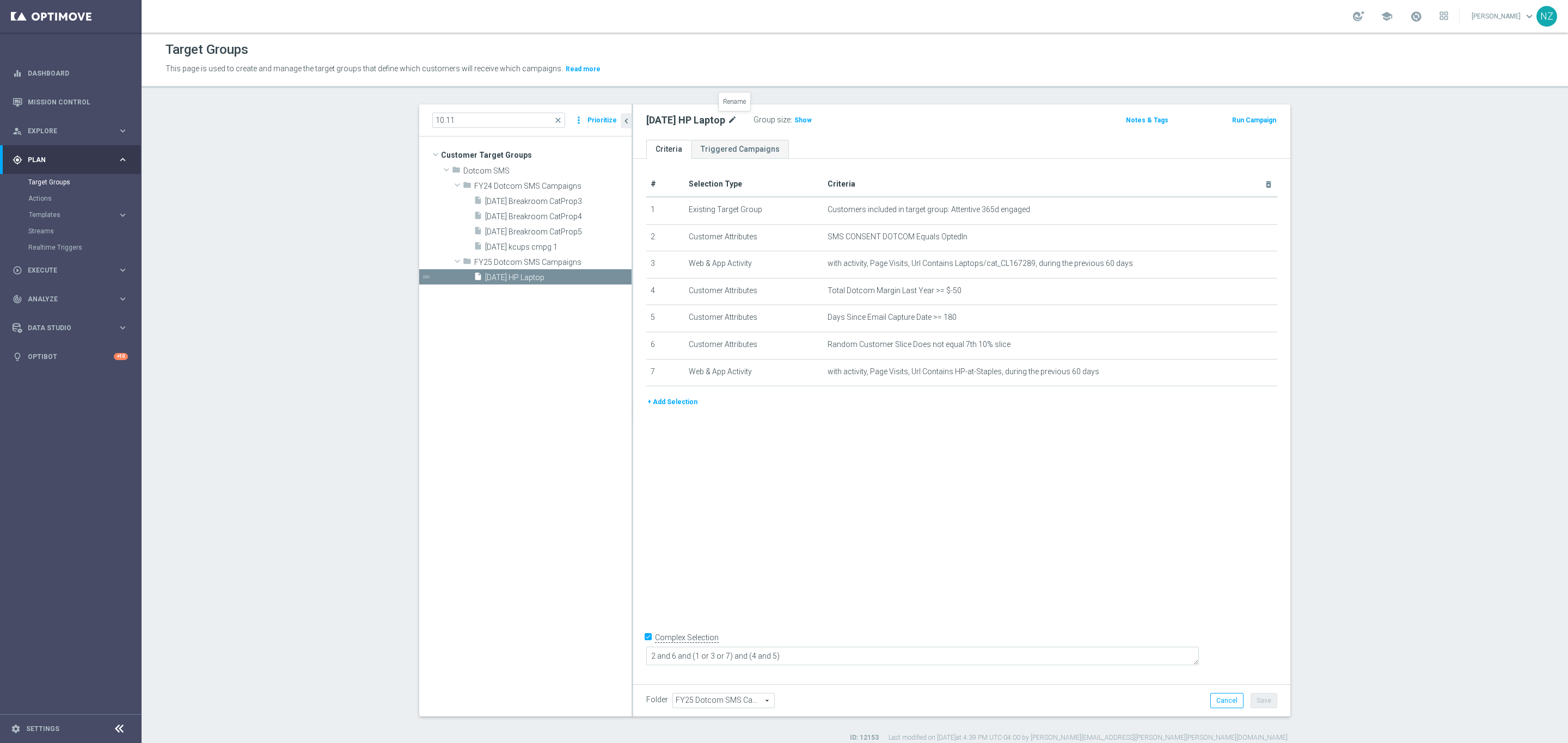
click at [734, 120] on icon "mode_edit" at bounding box center [732, 120] width 10 height 13
click at [685, 123] on input "[DATE] HP Laptop" at bounding box center [719, 121] width 147 height 15
drag, startPoint x: 685, startPoint y: 121, endPoint x: 766, endPoint y: 115, distance: 81.2
click at [766, 115] on input "[DATE] HP Laptop" at bounding box center [719, 121] width 147 height 15
type input "[DATE] HP Tech"
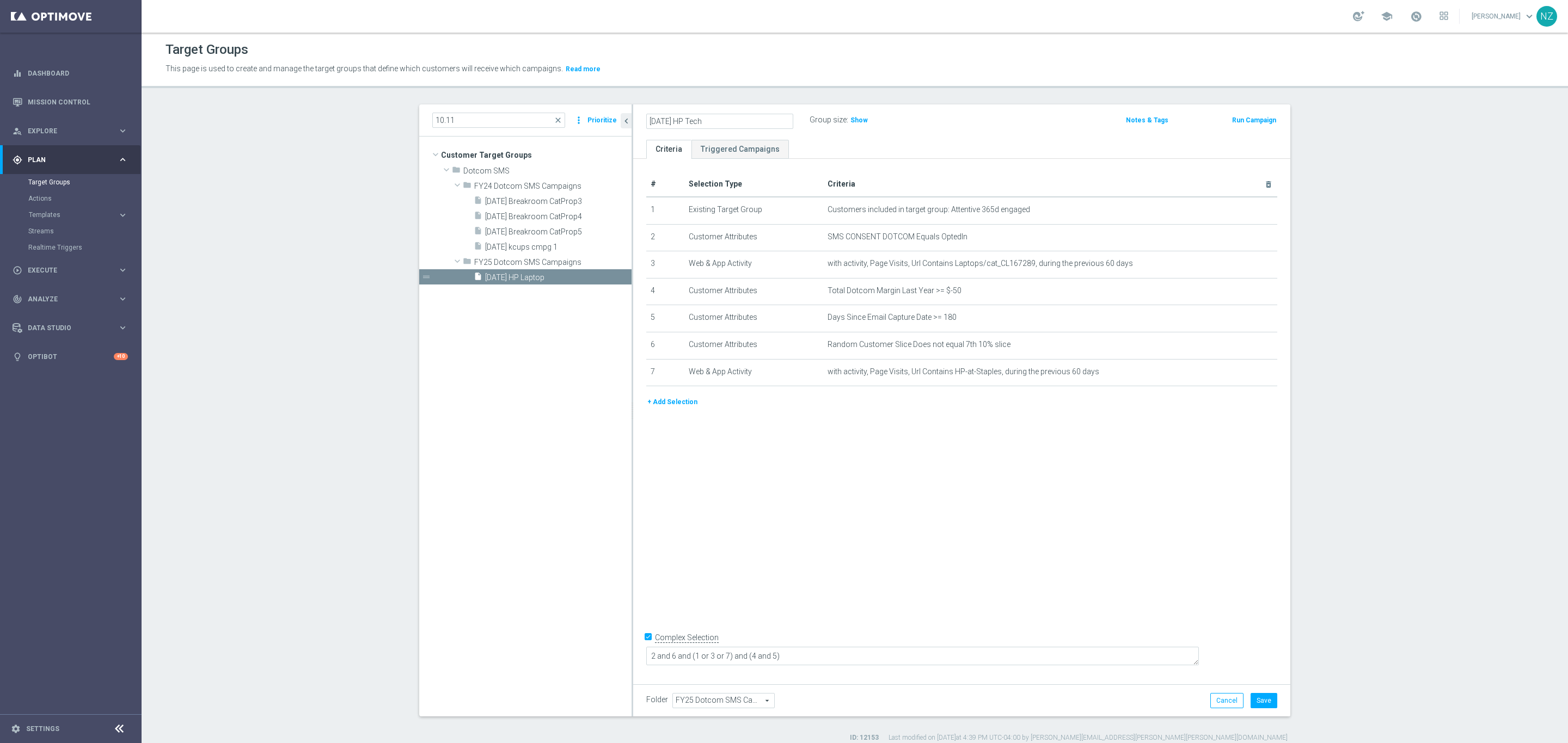
click at [968, 126] on div "[DATE] HP Tech Group size : Show" at bounding box center [853, 120] width 432 height 17
click at [1044, 261] on span "with activity, Page Visits, Url Contains Laptops/cat_CL167289, during the previ…" at bounding box center [1032, 264] width 410 height 10
click at [1044, 265] on icon "mode_edit" at bounding box center [1242, 264] width 9 height 9
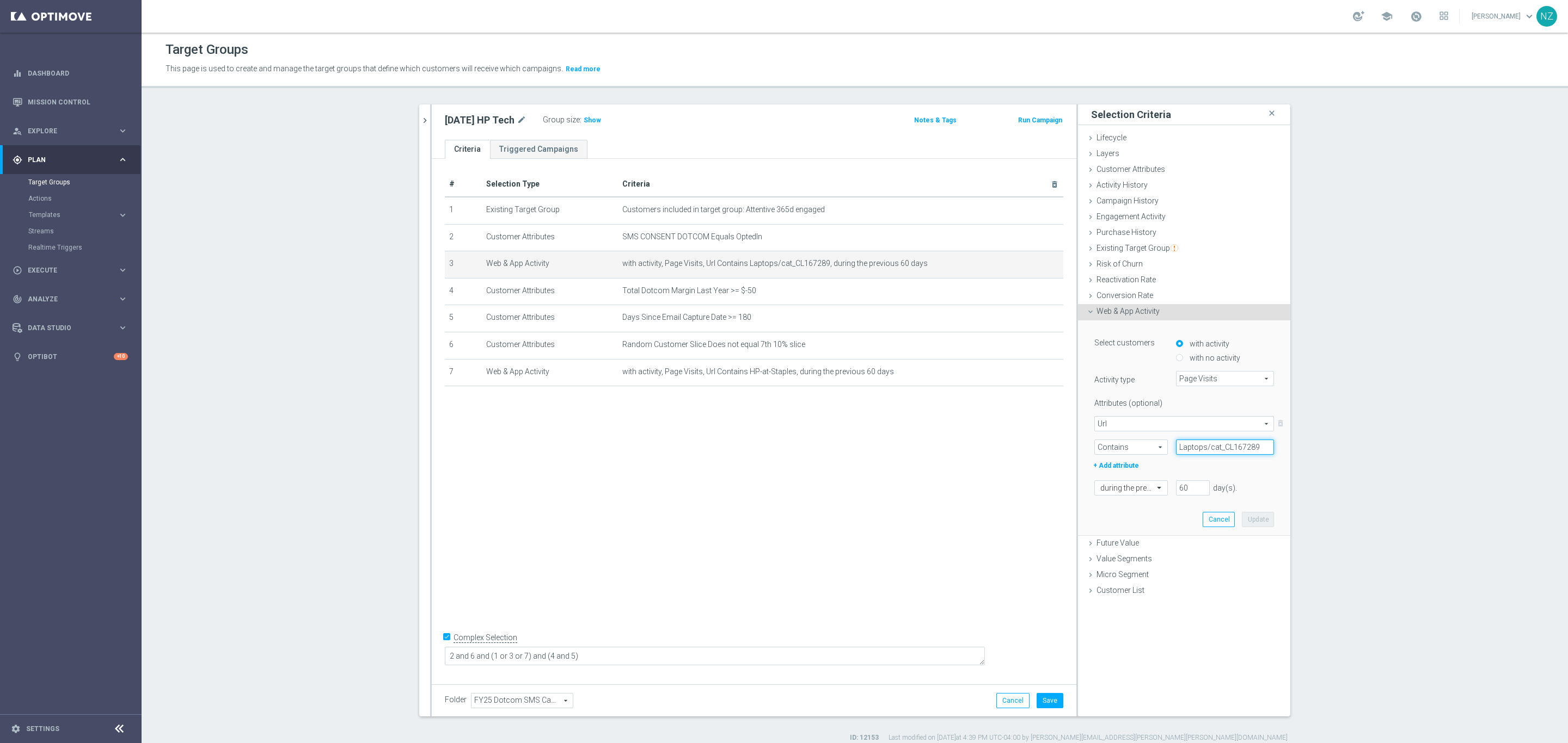
drag, startPoint x: 1260, startPoint y: 449, endPoint x: 1197, endPoint y: 446, distance: 63.1
click at [1044, 446] on input "Laptops/cat_CL167289" at bounding box center [1225, 447] width 98 height 15
type input "Laptop"
click at [1044, 495] on button "Update" at bounding box center [1257, 519] width 32 height 15
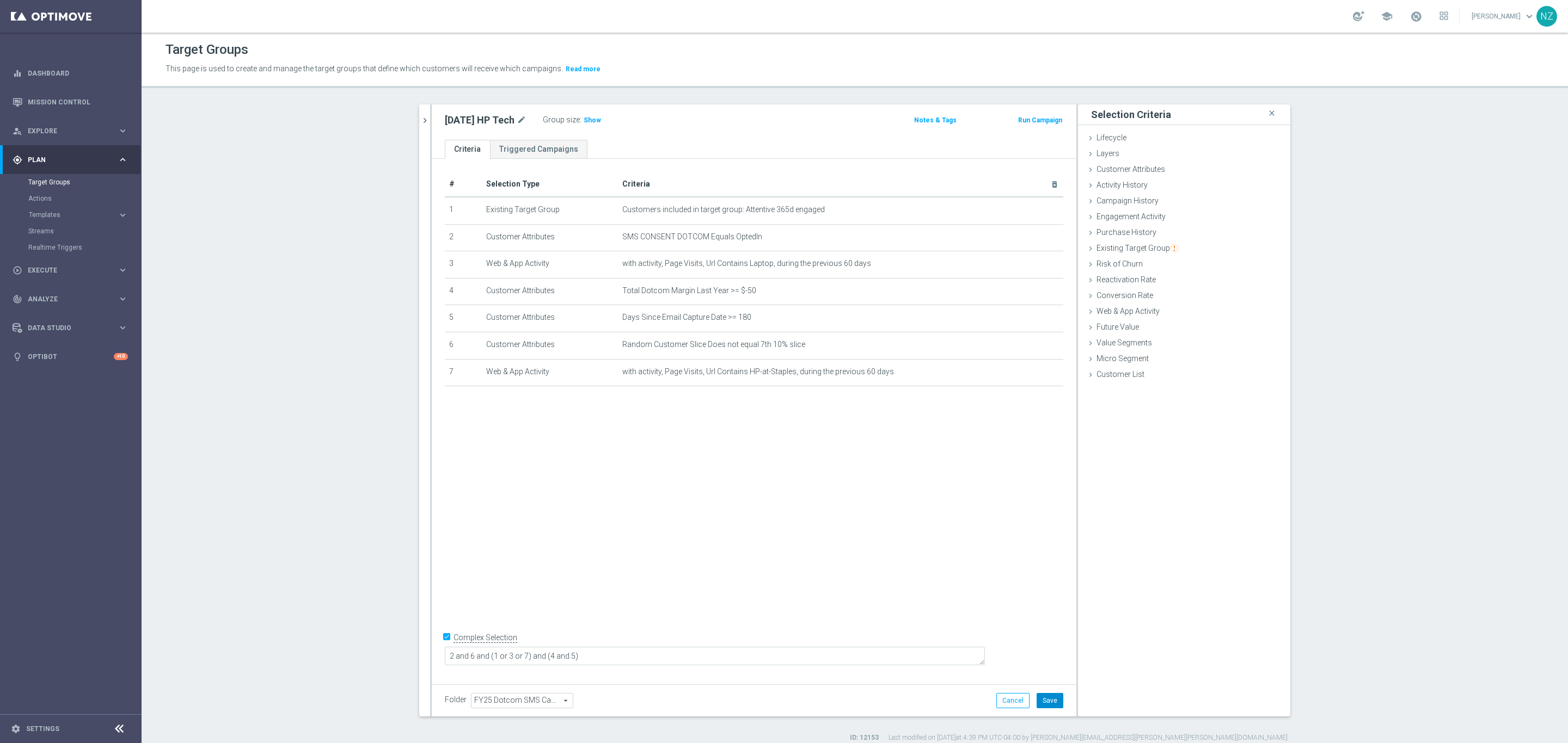
click at [1044, 495] on button "Save" at bounding box center [1050, 700] width 27 height 15
click at [589, 120] on span "Show" at bounding box center [592, 120] width 17 height 8
click at [51, 95] on link "Mission Control" at bounding box center [78, 102] width 100 height 29
